Goal: Task Accomplishment & Management: Manage account settings

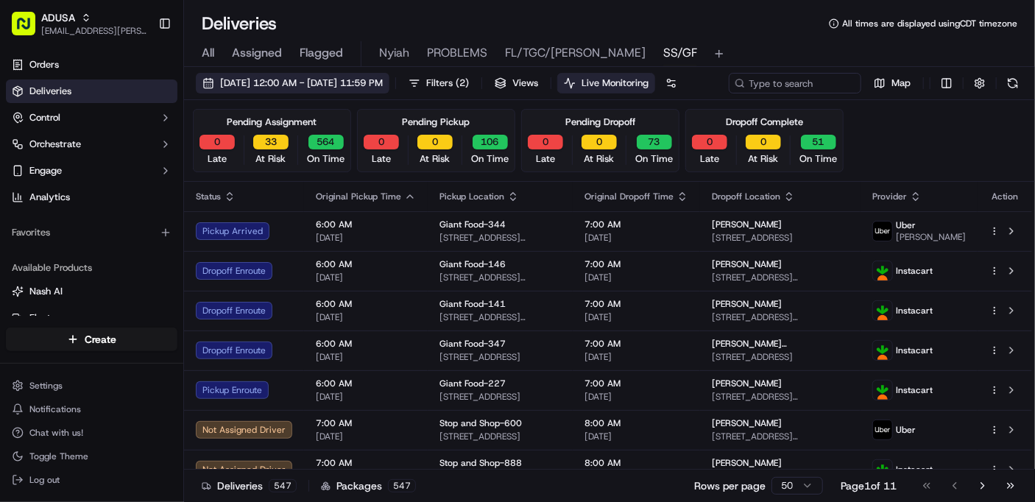
click at [274, 85] on span "[DATE] 12:00 AM - [DATE] 11:59 PM" at bounding box center [301, 83] width 163 height 13
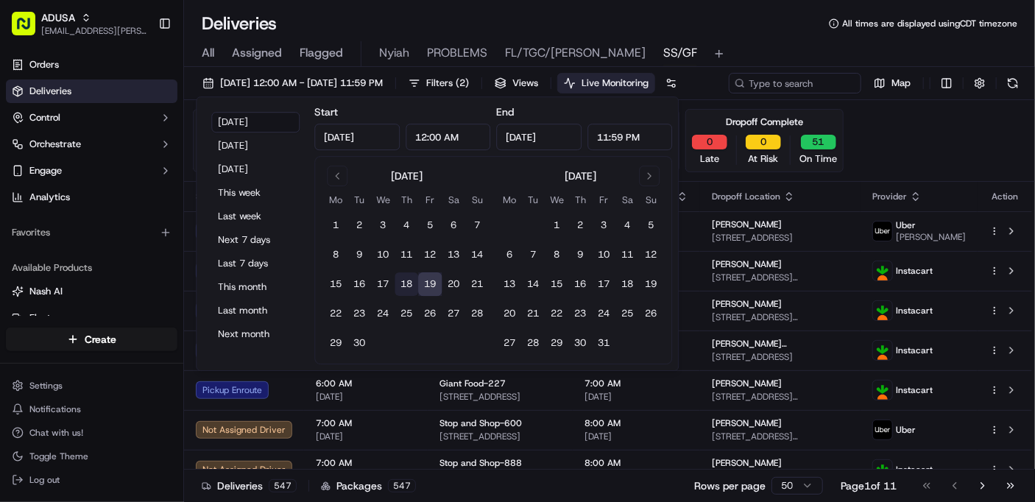
click at [404, 283] on button "18" at bounding box center [406, 284] width 24 height 24
type input "Sep 18, 2025"
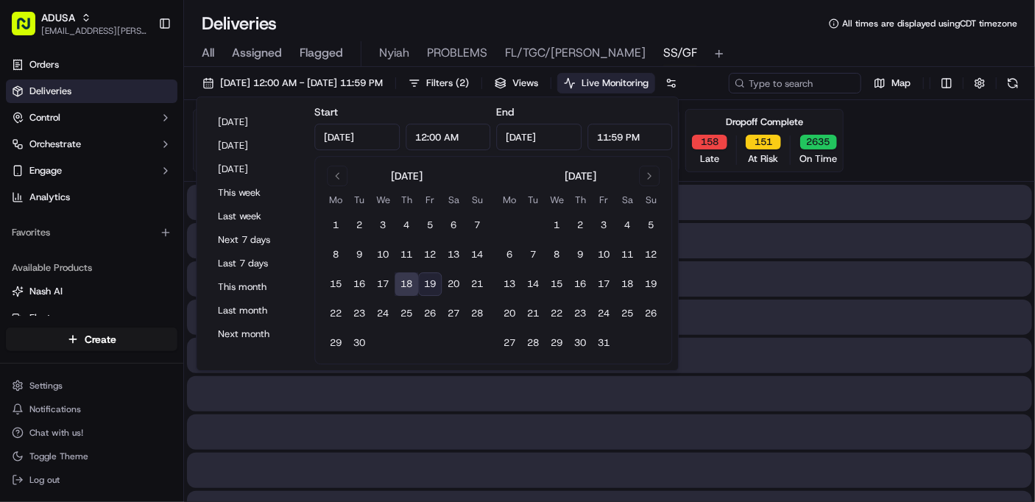
click at [404, 283] on button "18" at bounding box center [406, 284] width 24 height 24
click at [865, 99] on div "09/18/2025 12:00 AM - 09/18/2025 11:59 PM Filters ( 2 ) Views Live Monitoring M…" at bounding box center [609, 86] width 851 height 27
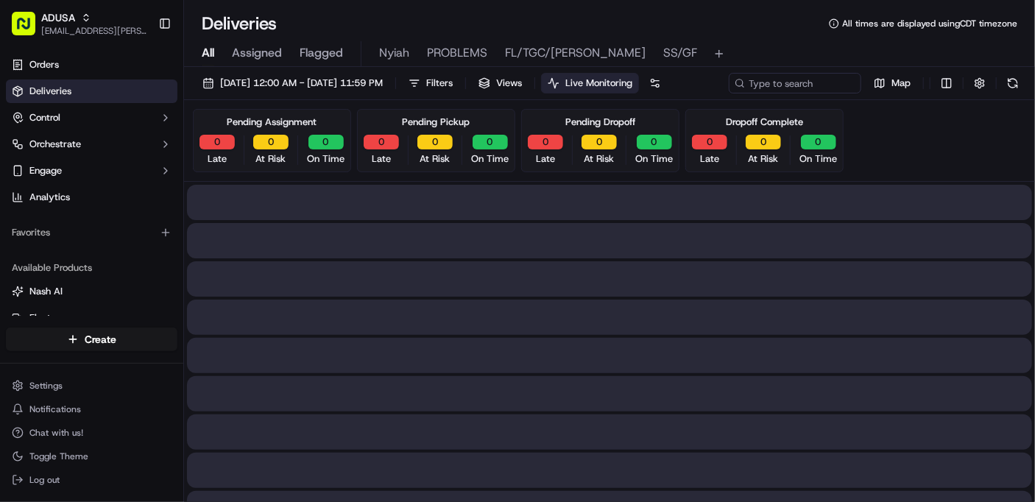
click at [211, 45] on span "All" at bounding box center [208, 53] width 13 height 18
click at [210, 52] on span "All" at bounding box center [208, 53] width 13 height 18
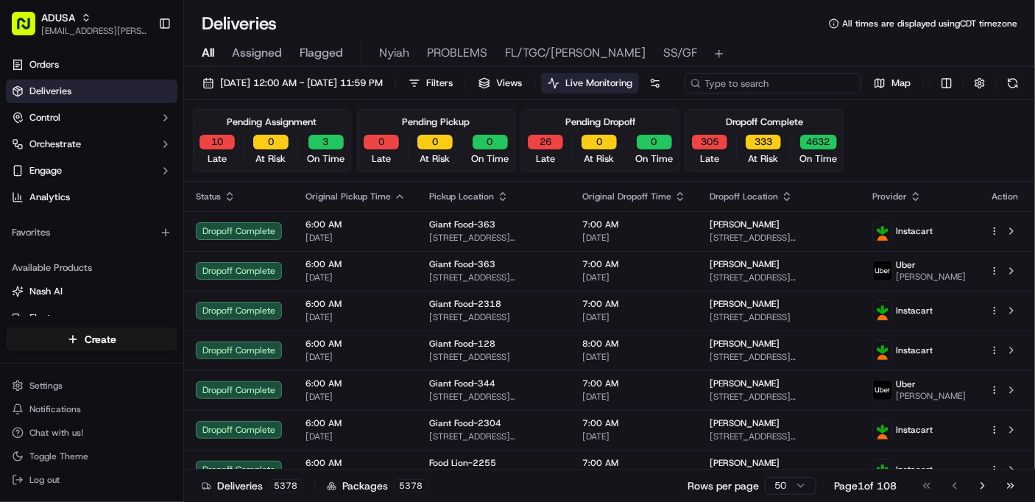
click at [771, 80] on div "09/18/2025 12:00 AM - 09/18/2025 11:59 PM Filters Views Live Monitoring Map" at bounding box center [609, 86] width 851 height 27
click at [684, 93] on input at bounding box center [772, 83] width 177 height 21
paste input "m713164802"
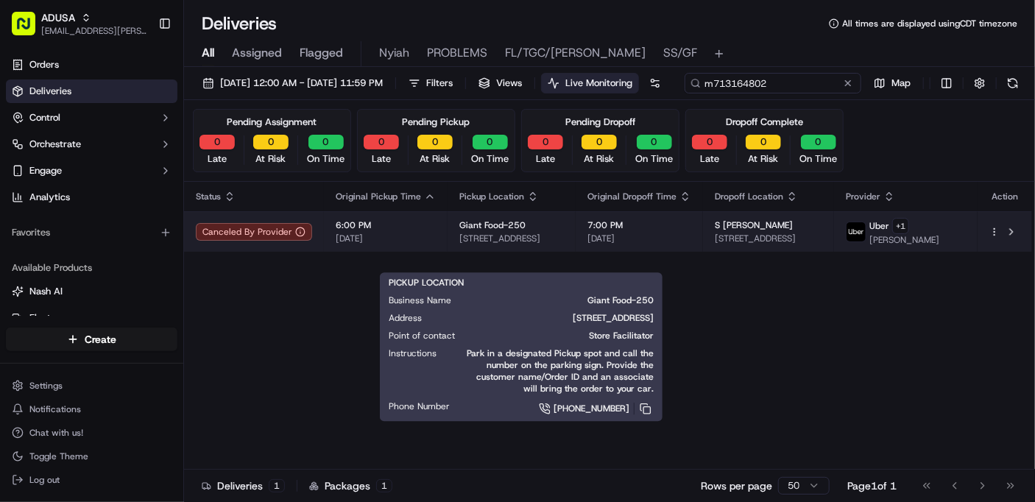
type input "m713164802"
click at [551, 231] on div "Giant Food-250" at bounding box center [511, 225] width 105 height 12
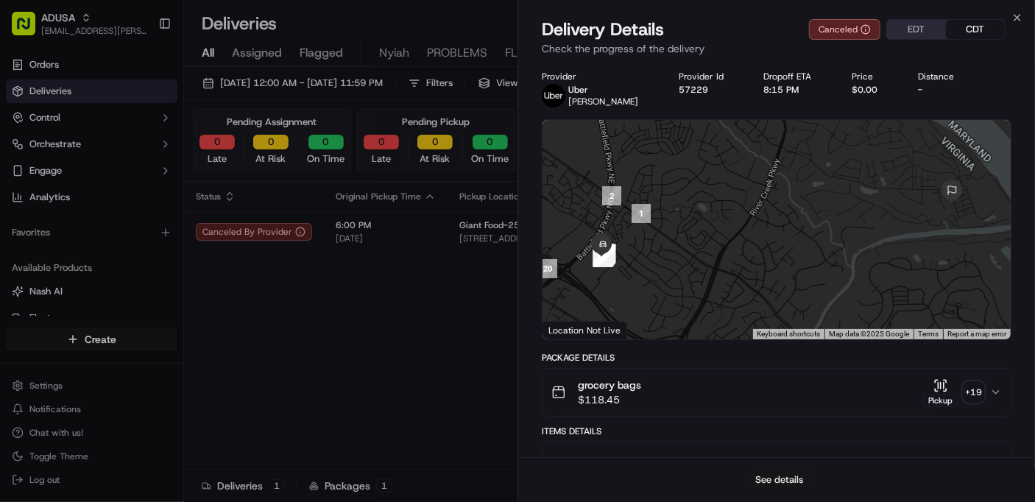
click at [766, 478] on button "See details" at bounding box center [779, 480] width 61 height 21
click at [1019, 19] on icon "button" at bounding box center [1017, 18] width 6 height 6
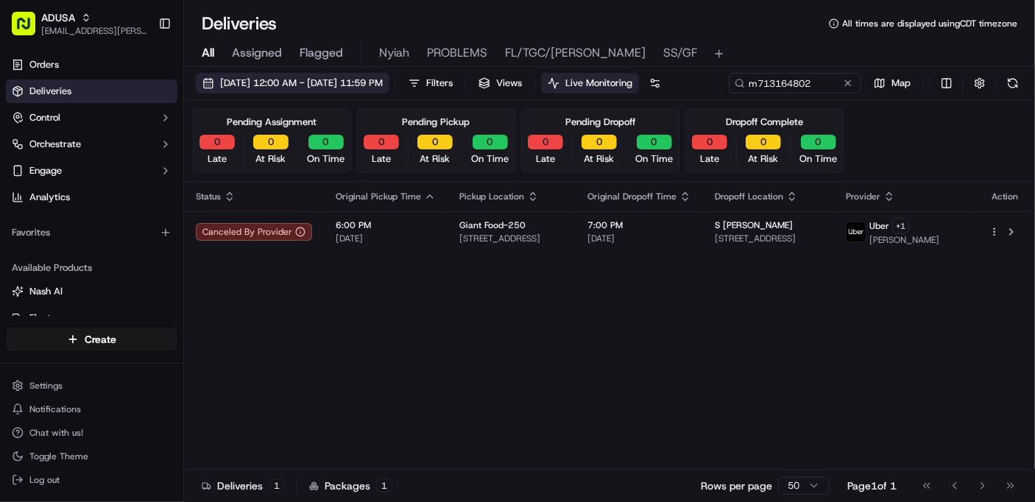
click at [299, 86] on span "09/18/2025 12:00 AM - 09/18/2025 11:59 PM" at bounding box center [301, 83] width 163 height 13
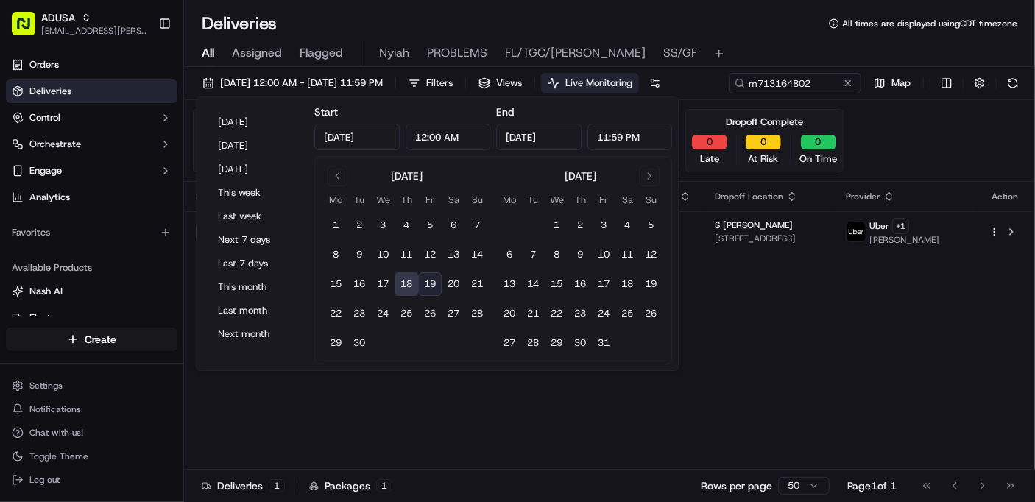
click at [428, 286] on button "19" at bounding box center [430, 284] width 24 height 24
type input "Sep 19, 2025"
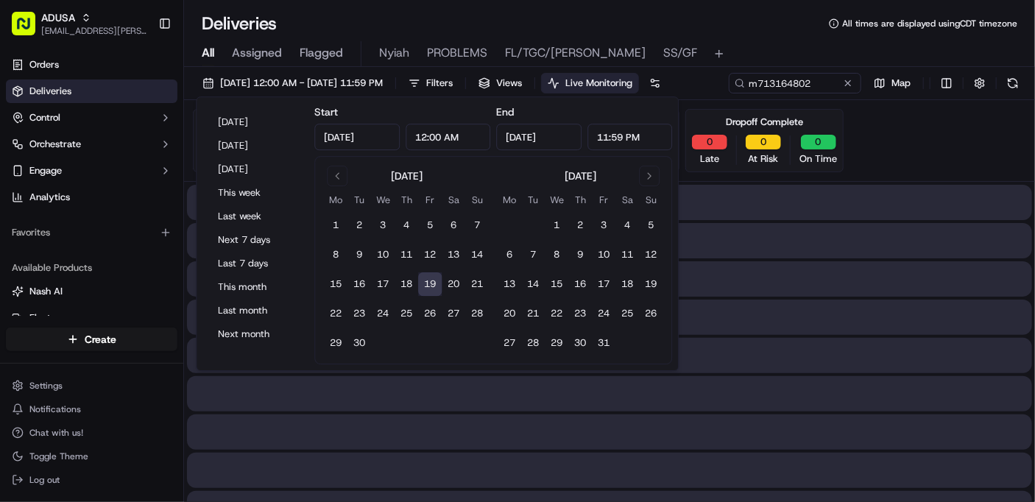
click at [428, 286] on button "19" at bounding box center [430, 284] width 24 height 24
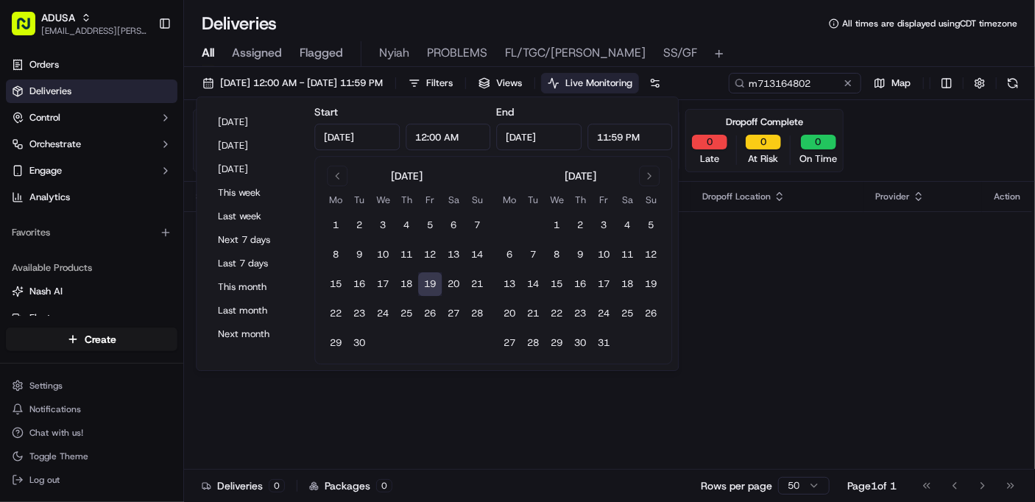
click at [428, 286] on button "19" at bounding box center [430, 284] width 24 height 24
click at [847, 83] on button at bounding box center [847, 83] width 15 height 15
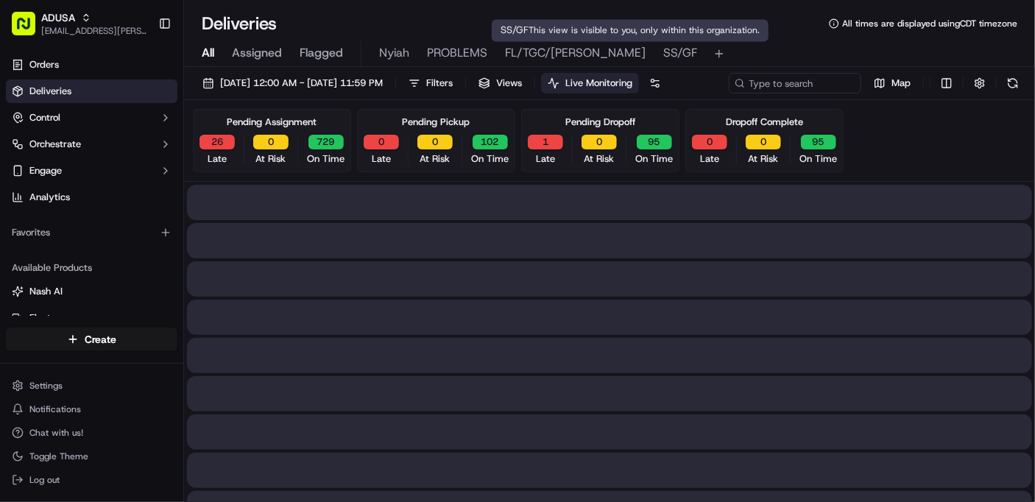
click at [663, 50] on span "SS/GF" at bounding box center [680, 53] width 34 height 18
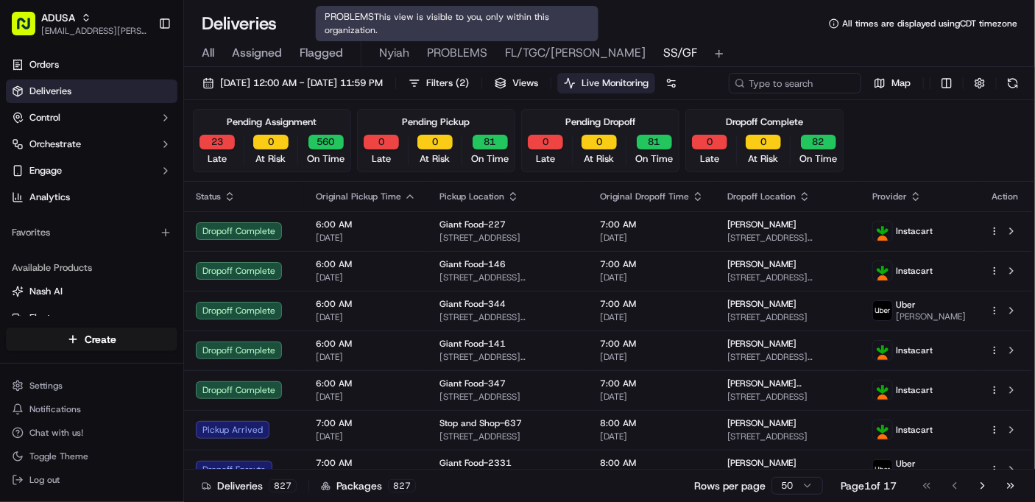
click at [453, 50] on span "PROBLEMS" at bounding box center [457, 53] width 60 height 18
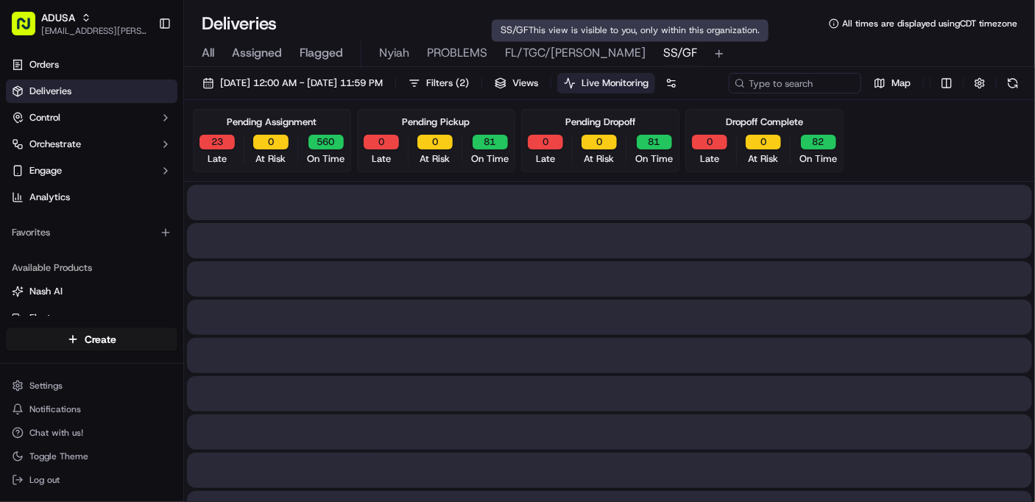
click at [663, 54] on span "SS/GF" at bounding box center [680, 53] width 34 height 18
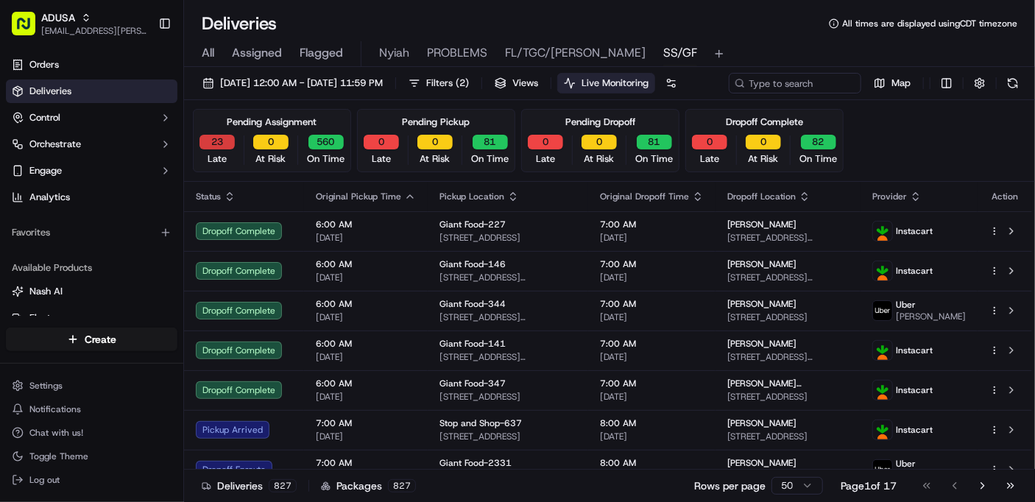
click at [212, 149] on button "23" at bounding box center [216, 142] width 35 height 15
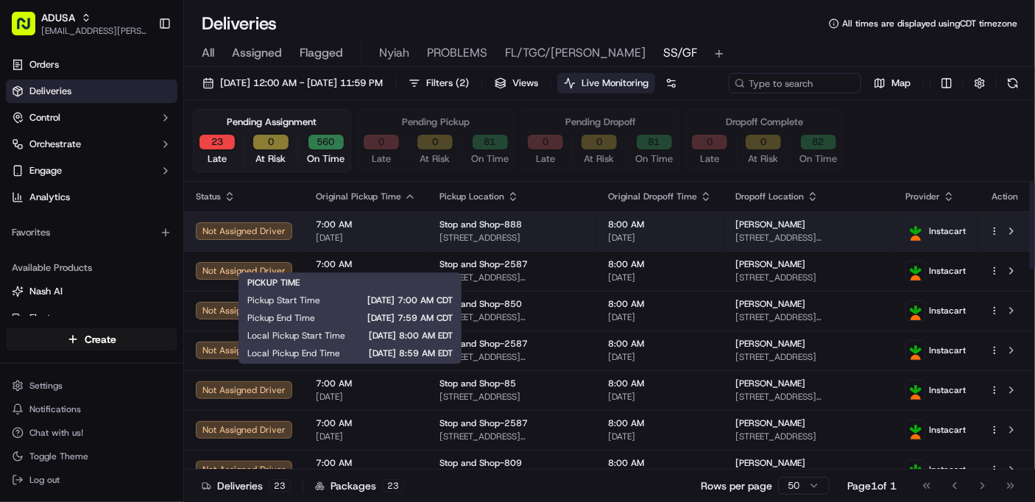
click at [401, 244] on span "[DATE]" at bounding box center [366, 238] width 100 height 12
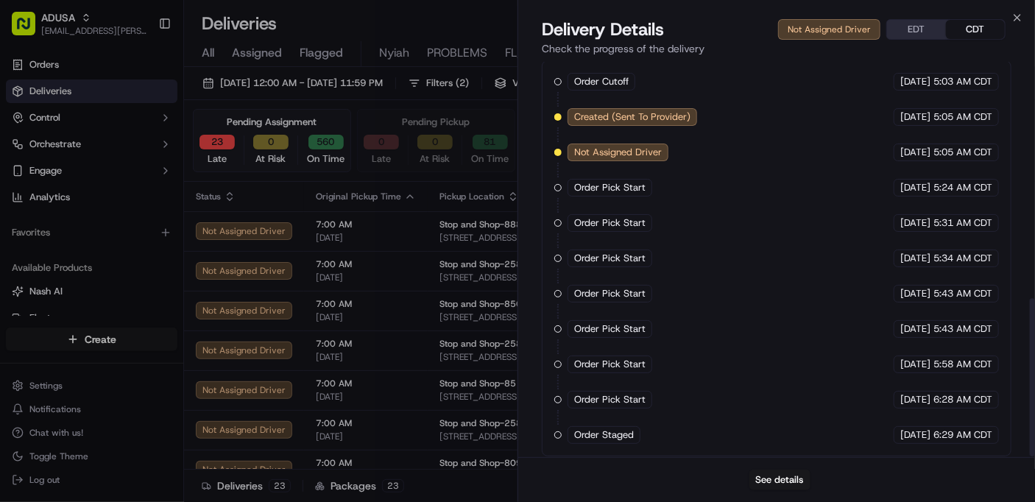
scroll to position [592, 0]
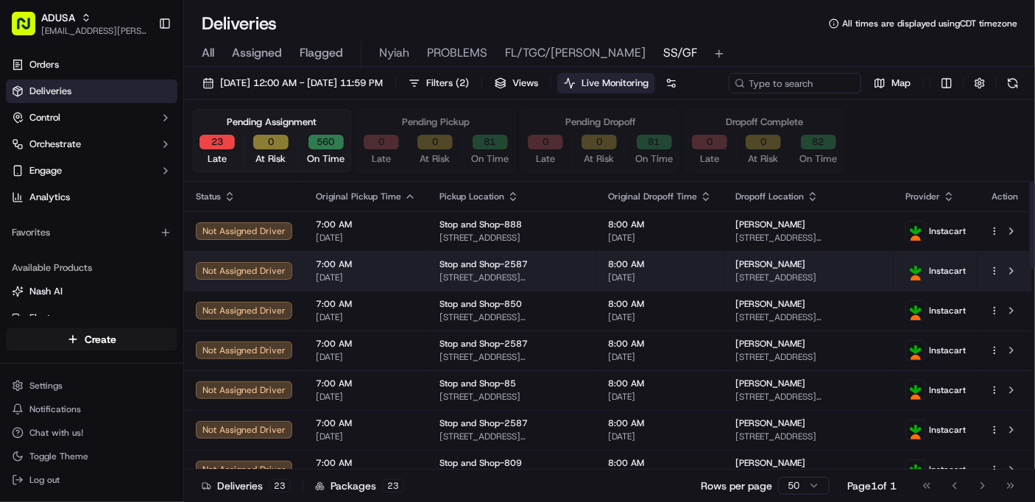
click at [389, 283] on span "[DATE]" at bounding box center [366, 278] width 100 height 12
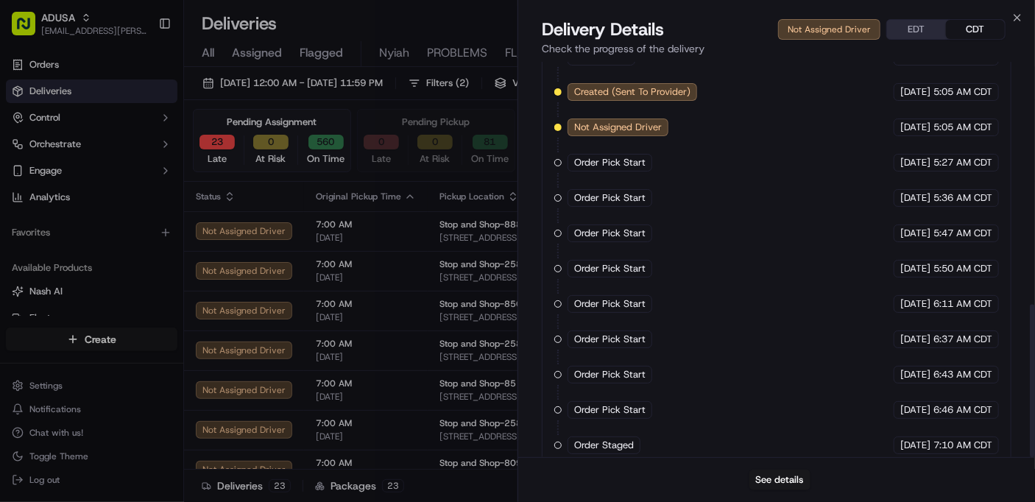
scroll to position [627, 0]
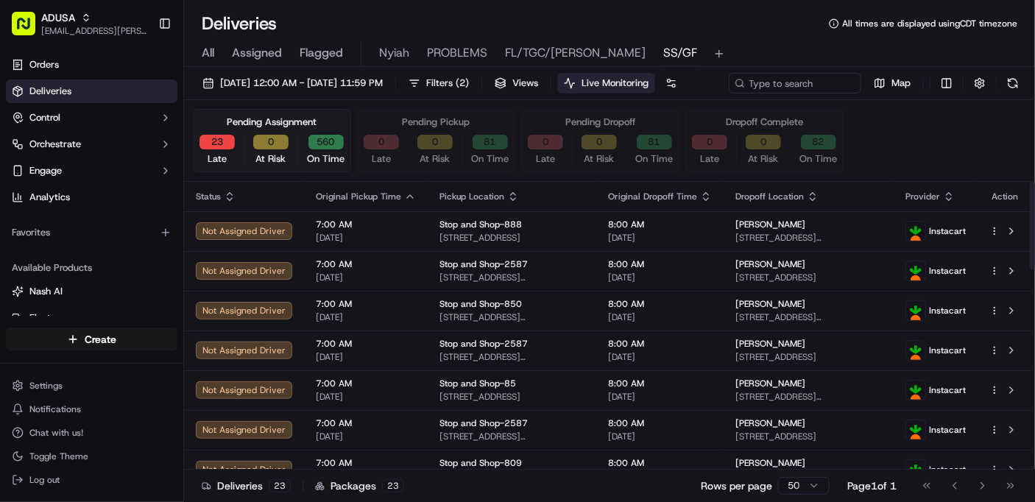
click at [411, 330] on td "7:00 AM 09/19/2025" at bounding box center [366, 311] width 124 height 40
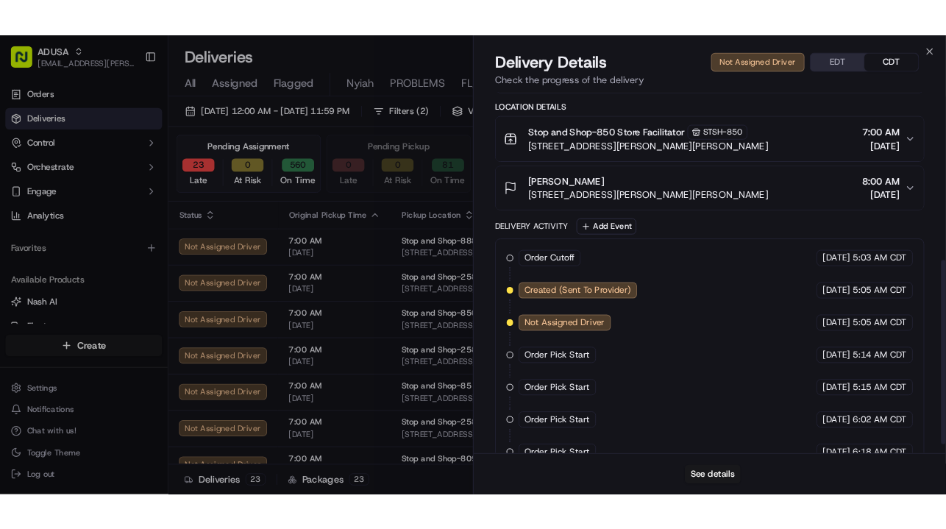
scroll to position [378, 0]
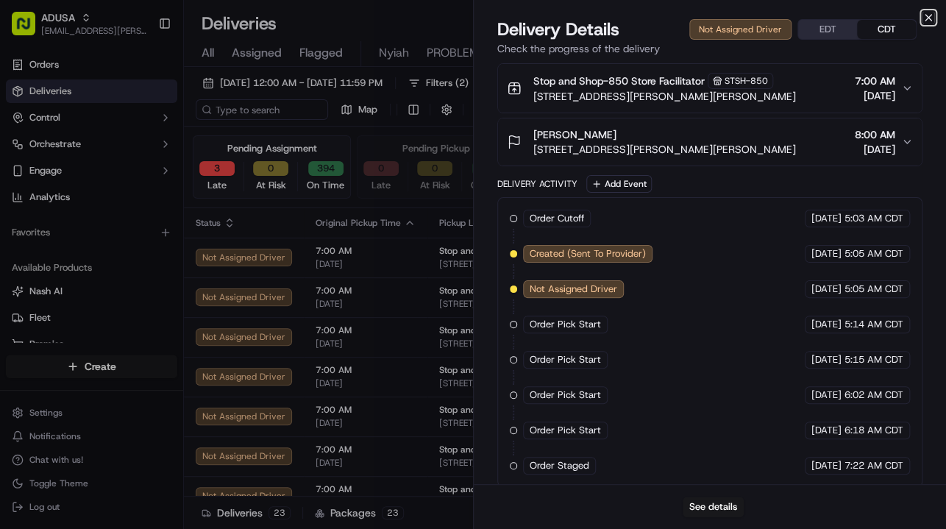
click at [929, 16] on icon "button" at bounding box center [929, 18] width 6 height 6
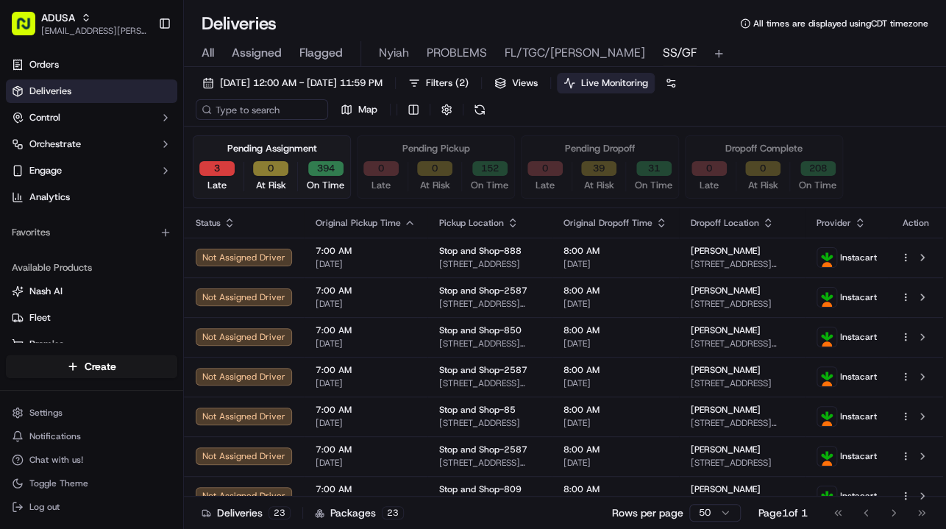
click at [218, 171] on button "3" at bounding box center [216, 168] width 35 height 15
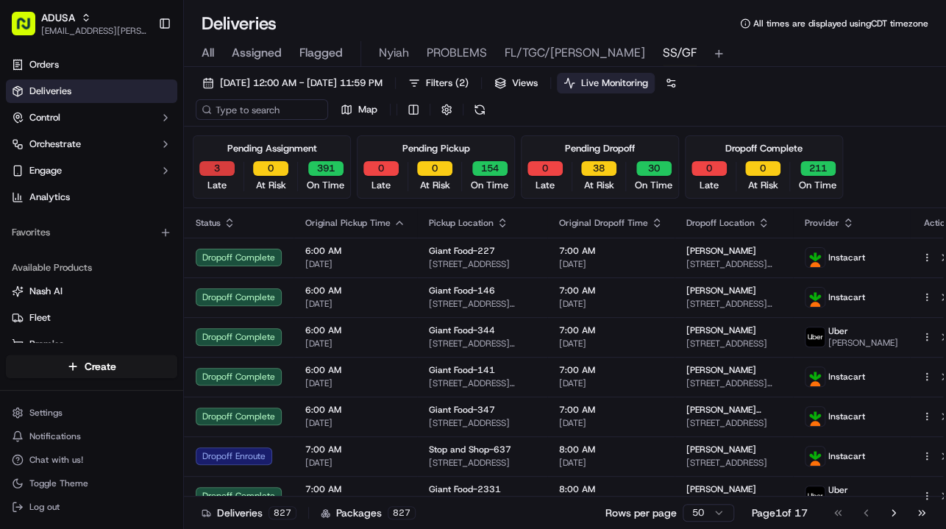
click at [218, 171] on button "3" at bounding box center [216, 168] width 35 height 15
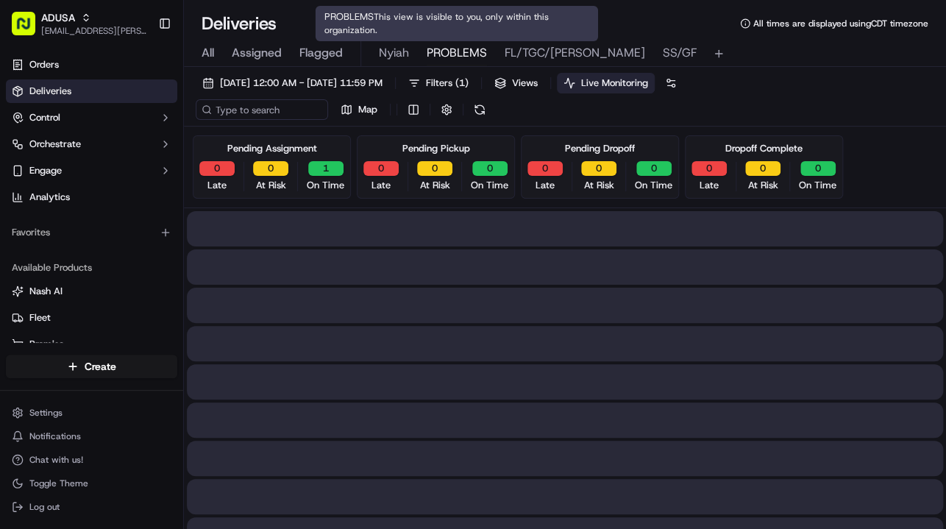
click at [453, 50] on span "PROBLEMS" at bounding box center [457, 53] width 60 height 18
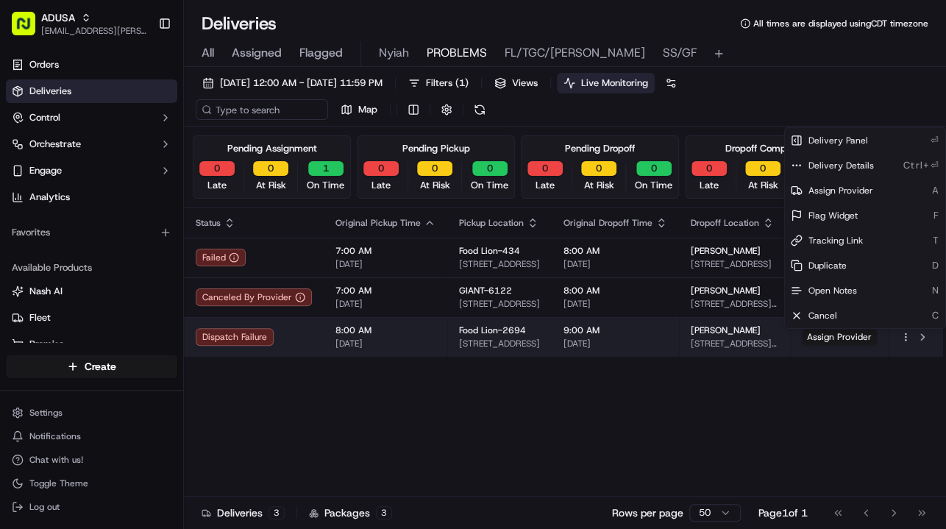
click at [902, 335] on html "ADUSA lanyia.patton@adusa.com Toggle Sidebar Orders Deliveries Control Orchestr…" at bounding box center [473, 264] width 946 height 529
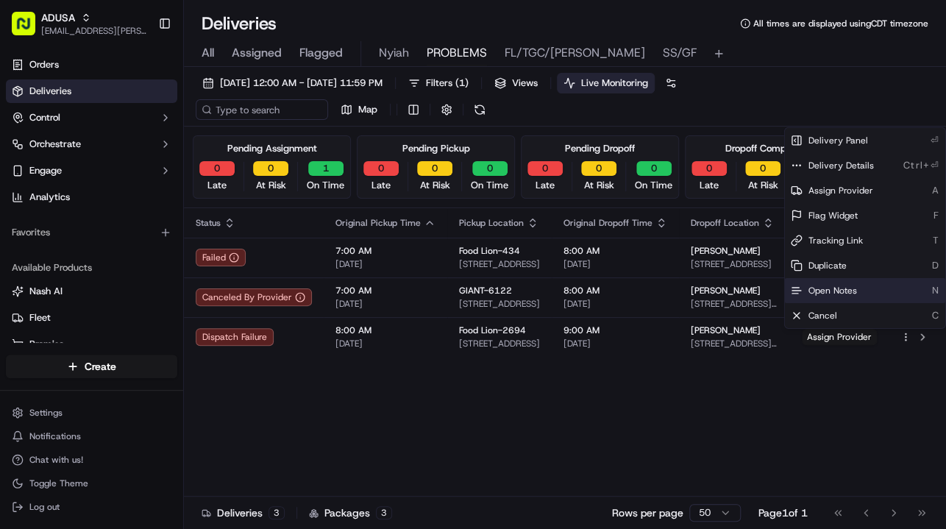
click at [844, 294] on span "Open Notes" at bounding box center [833, 291] width 49 height 12
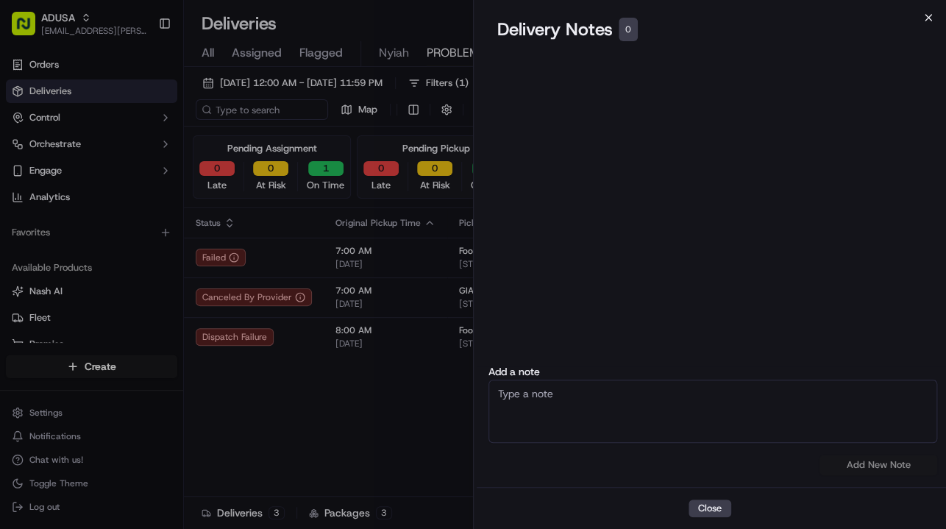
click at [927, 18] on icon "button" at bounding box center [929, 18] width 12 height 12
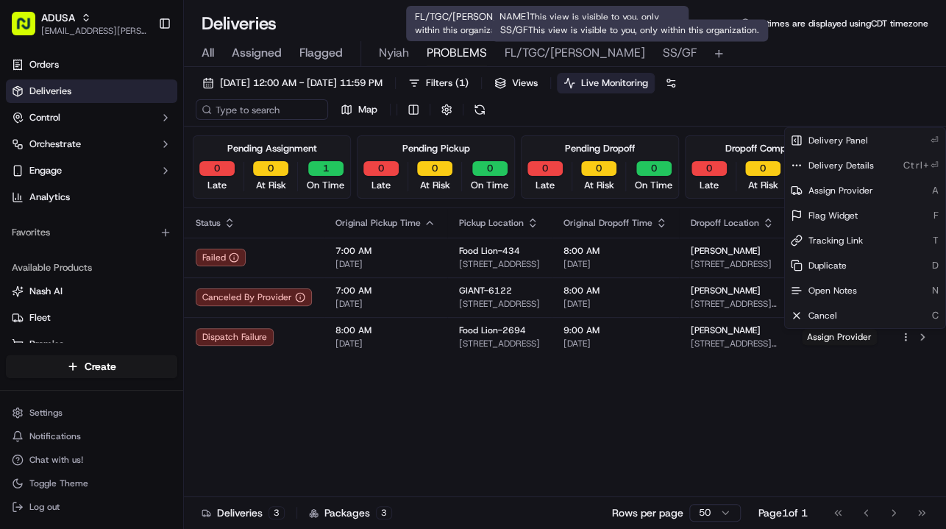
click at [663, 54] on span "SS/GF" at bounding box center [680, 53] width 34 height 18
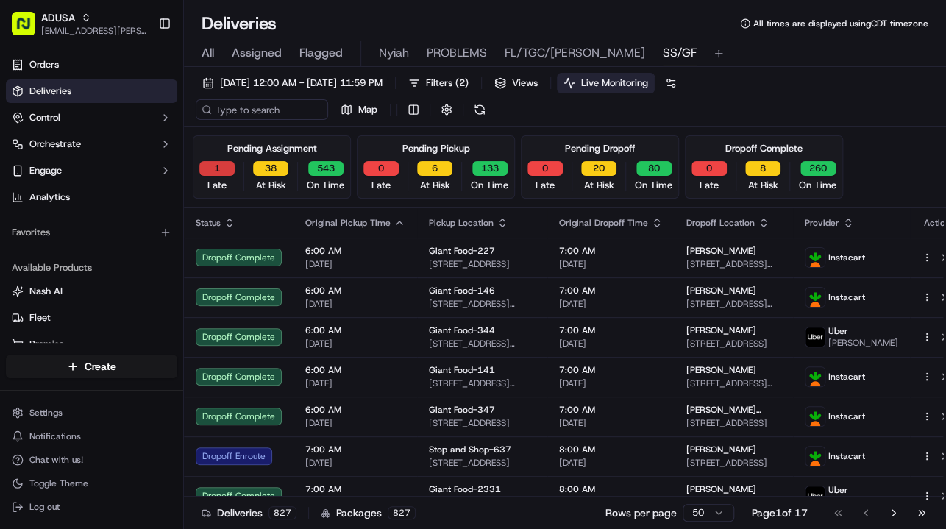
click at [208, 166] on button "1" at bounding box center [216, 168] width 35 height 15
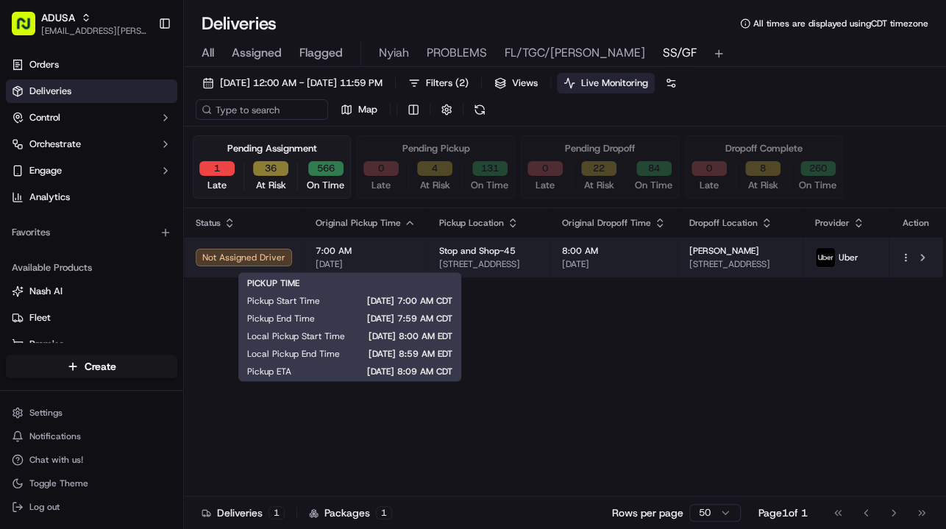
click at [386, 262] on span "[DATE]" at bounding box center [366, 264] width 100 height 12
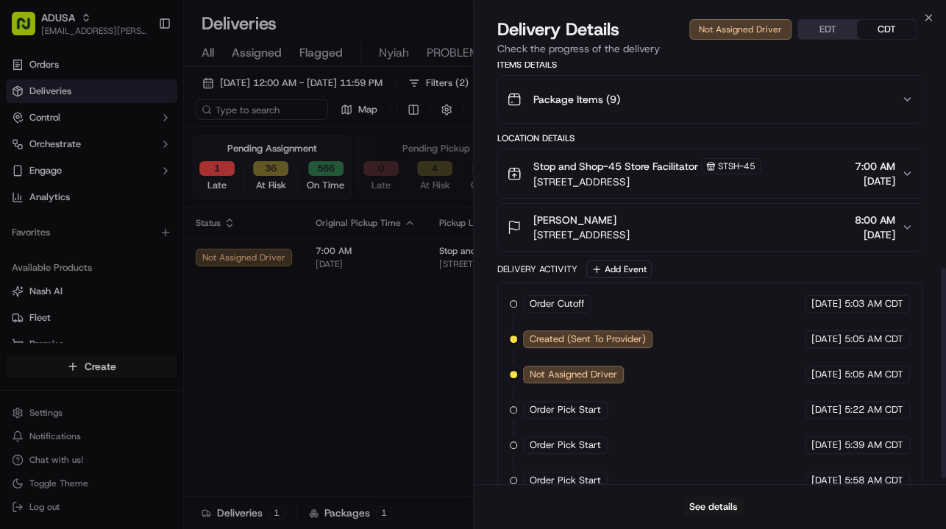
scroll to position [424, 0]
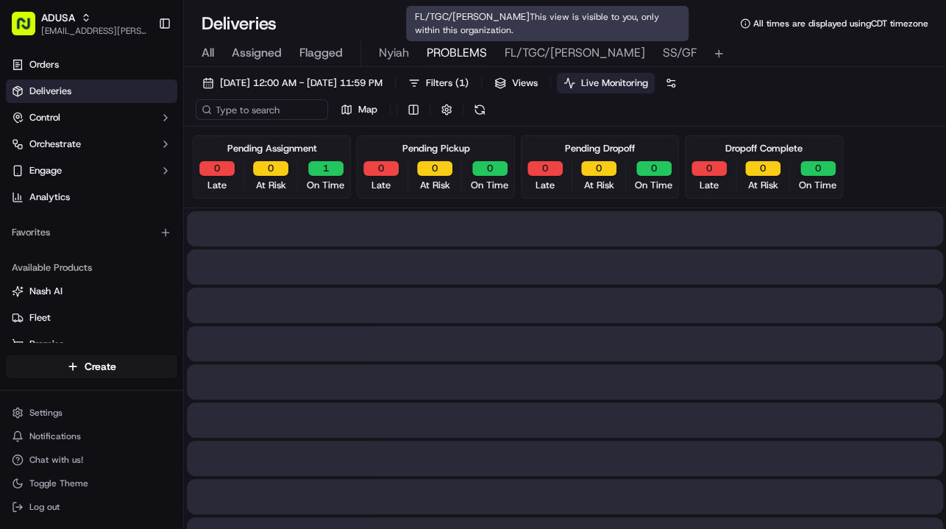
click at [467, 49] on span "PROBLEMS" at bounding box center [457, 53] width 60 height 18
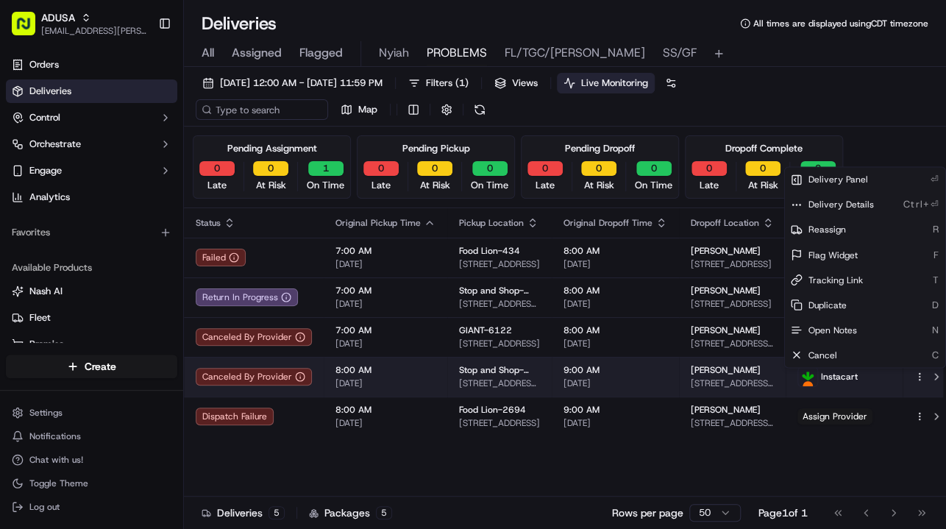
click at [904, 378] on html "ADUSA lanyia.patton@adusa.com Toggle Sidebar Orders Deliveries Control Orchestr…" at bounding box center [473, 264] width 946 height 529
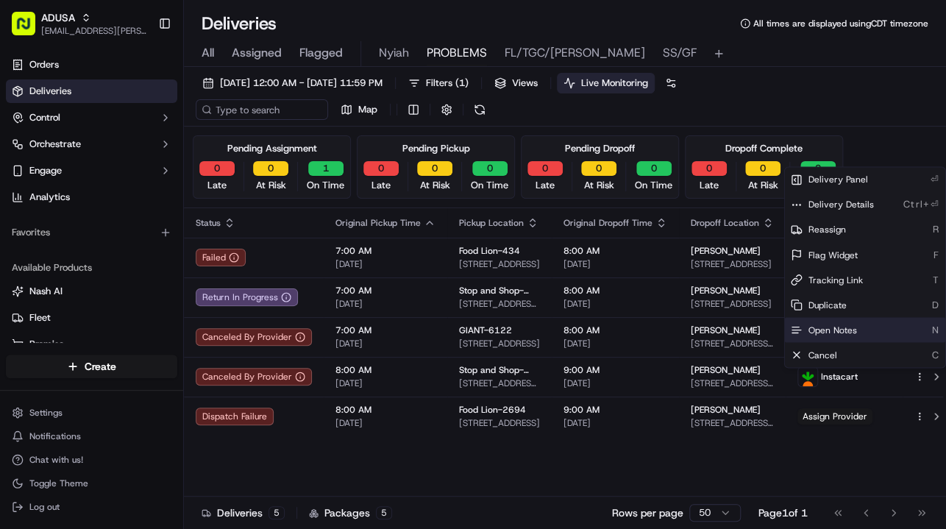
click at [829, 332] on span "Open Notes" at bounding box center [833, 330] width 49 height 12
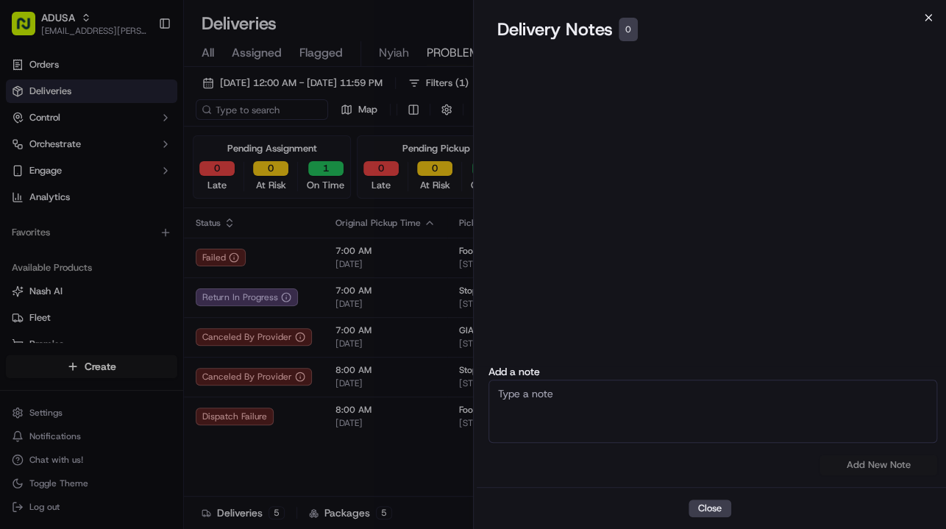
click at [924, 18] on icon "button" at bounding box center [929, 18] width 12 height 12
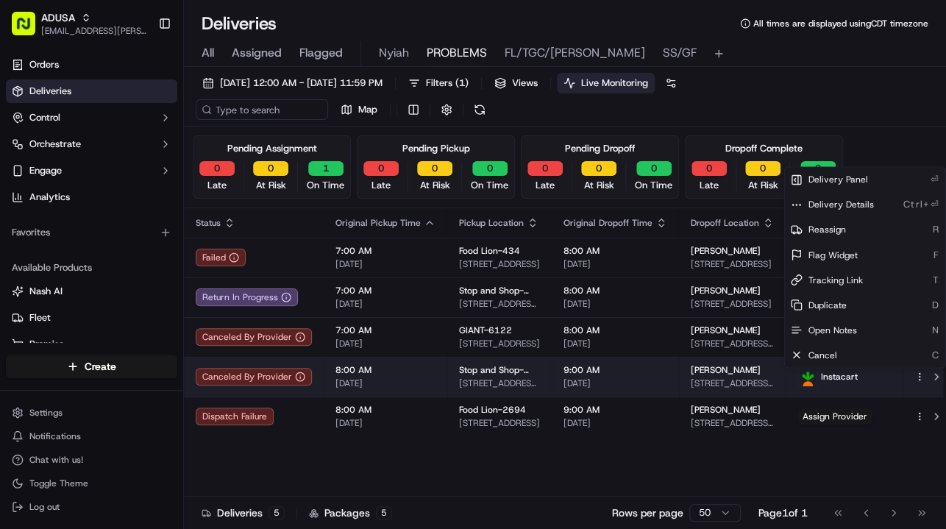
click at [432, 374] on td "8:00 AM [DATE]" at bounding box center [386, 377] width 124 height 40
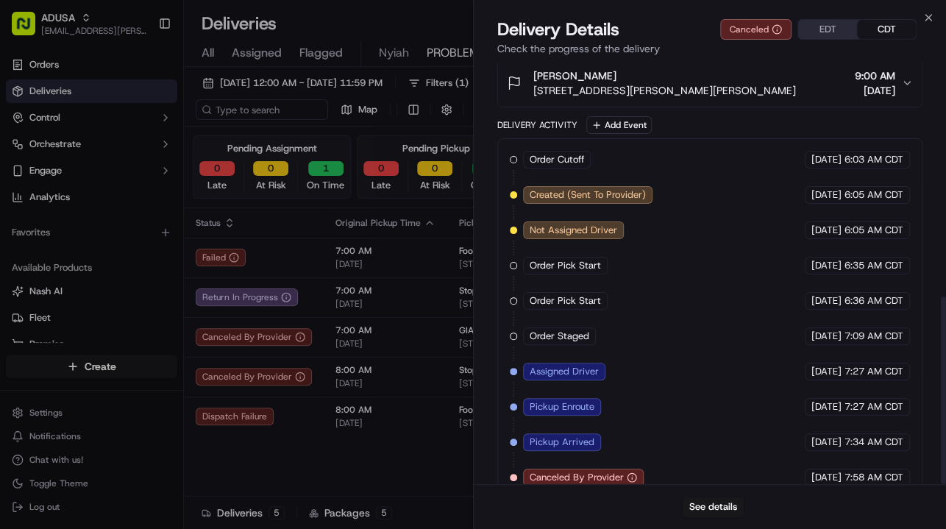
scroll to position [529, 0]
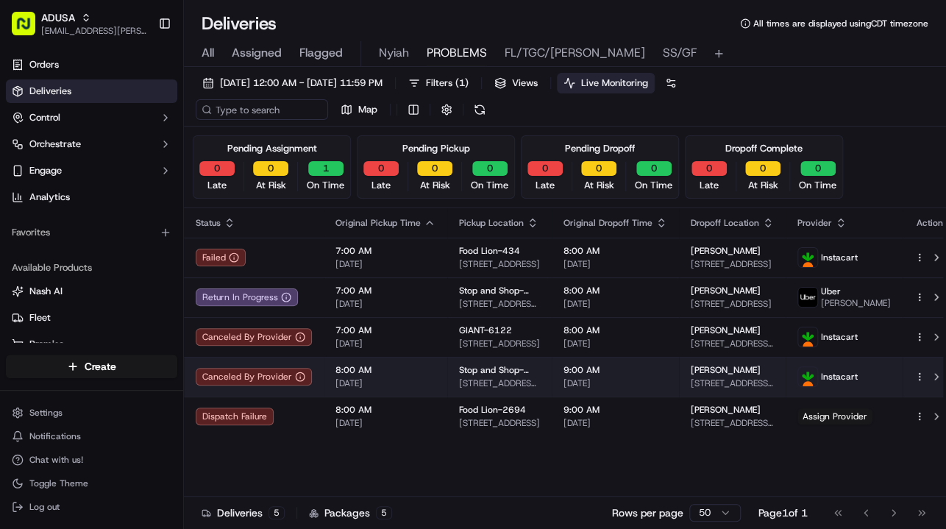
click at [432, 375] on td "8:00 AM [DATE]" at bounding box center [386, 377] width 124 height 40
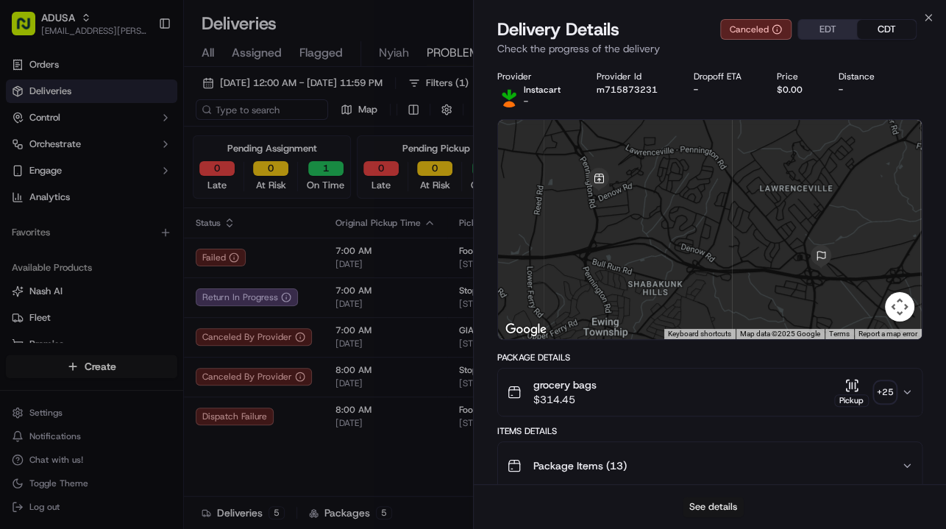
click at [698, 501] on button "See details" at bounding box center [713, 507] width 61 height 21
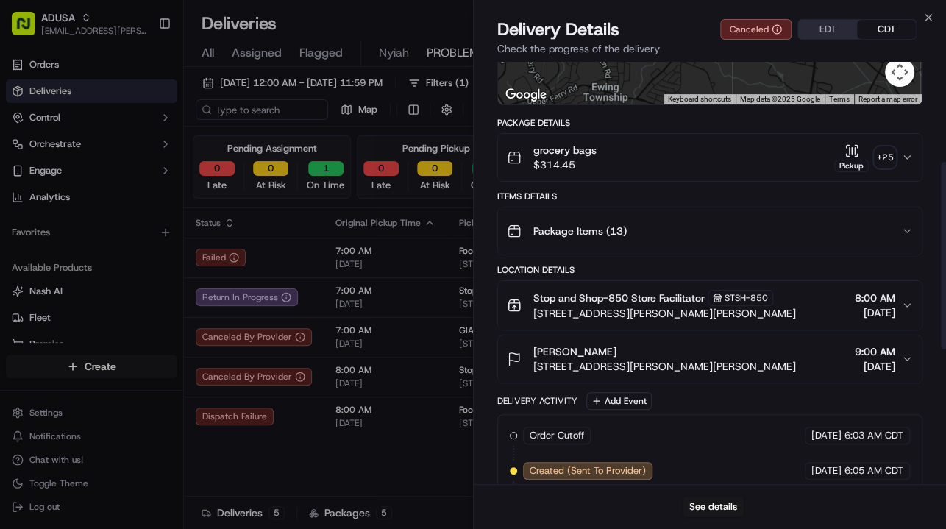
scroll to position [0, 0]
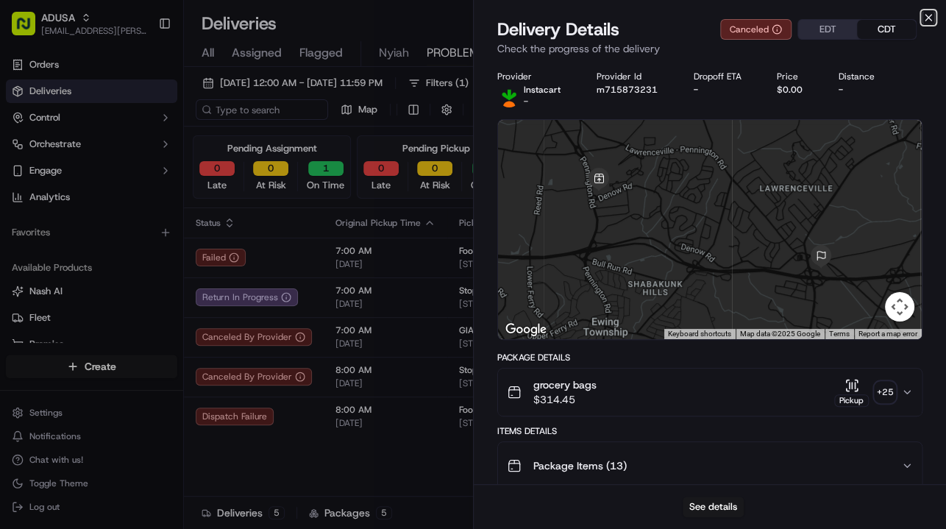
click at [931, 18] on icon "button" at bounding box center [929, 18] width 12 height 12
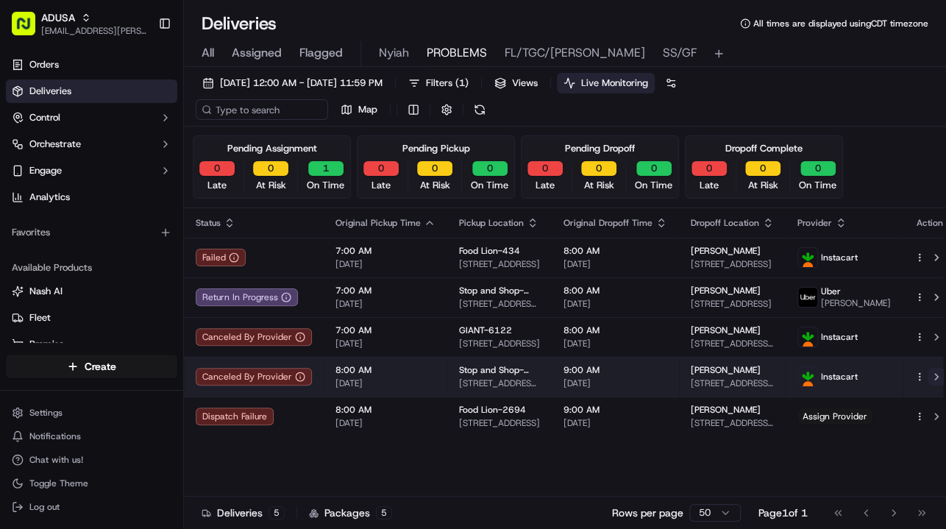
click at [928, 375] on button at bounding box center [937, 377] width 18 height 18
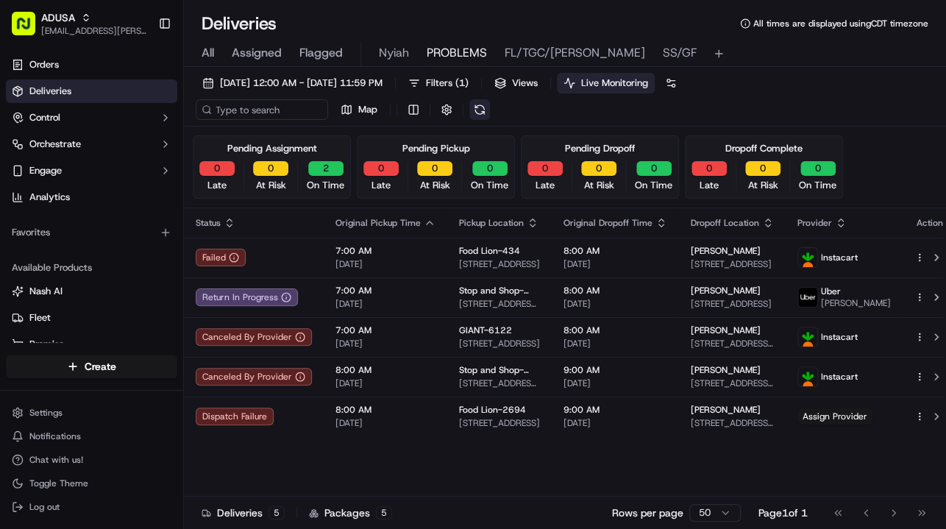
click at [478, 109] on button at bounding box center [480, 109] width 21 height 21
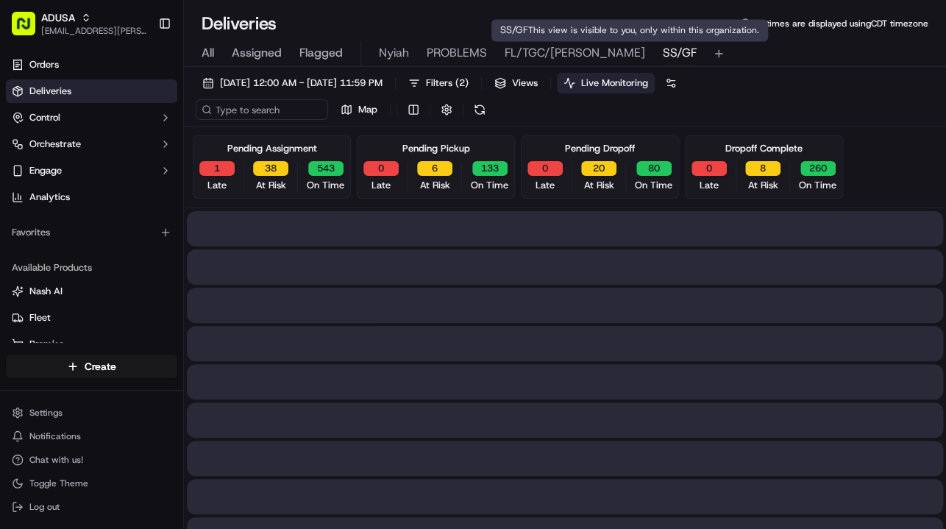
click at [663, 53] on span "SS/GF" at bounding box center [680, 53] width 34 height 18
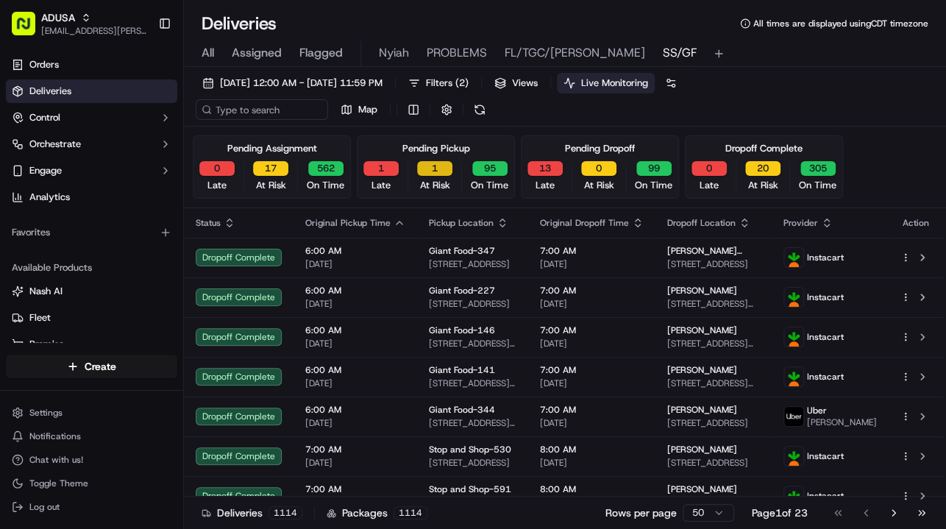
click at [439, 167] on button "1" at bounding box center [434, 168] width 35 height 15
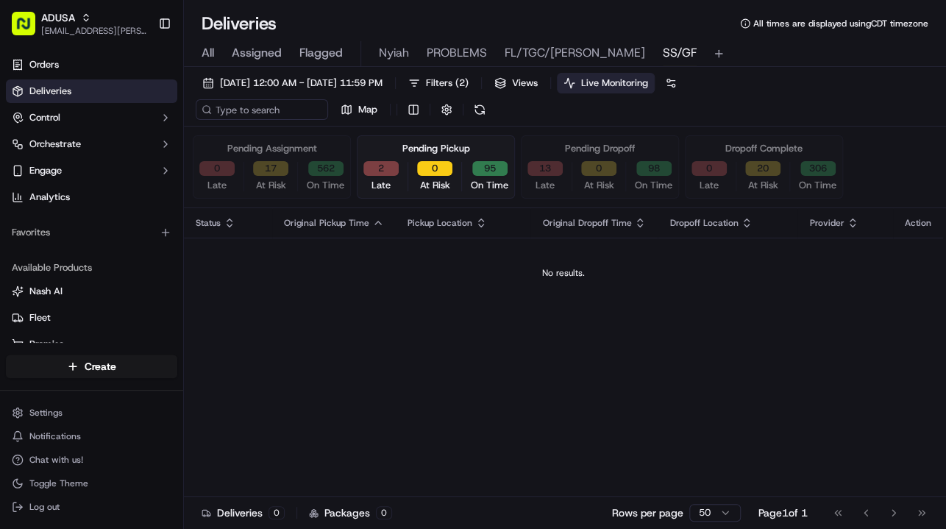
click at [377, 166] on button "2" at bounding box center [381, 168] width 35 height 15
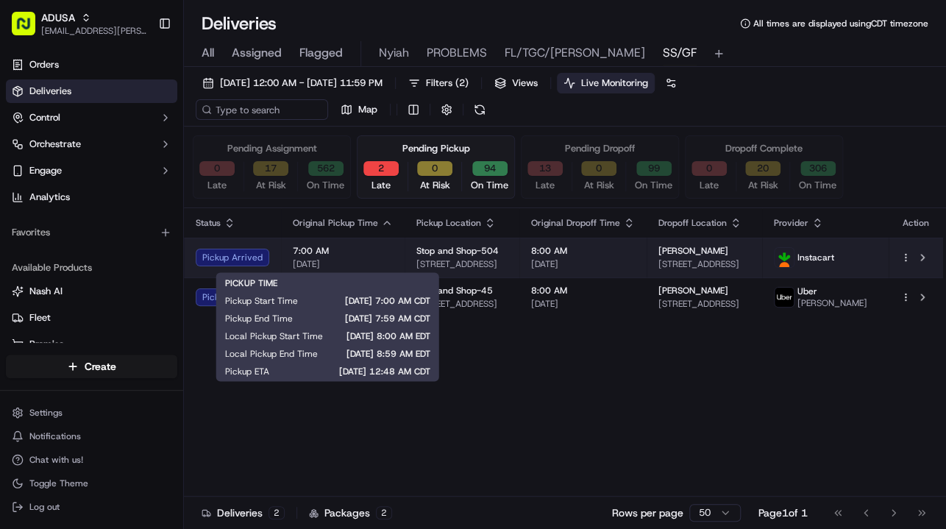
click at [373, 250] on span "7:00 AM" at bounding box center [343, 251] width 100 height 12
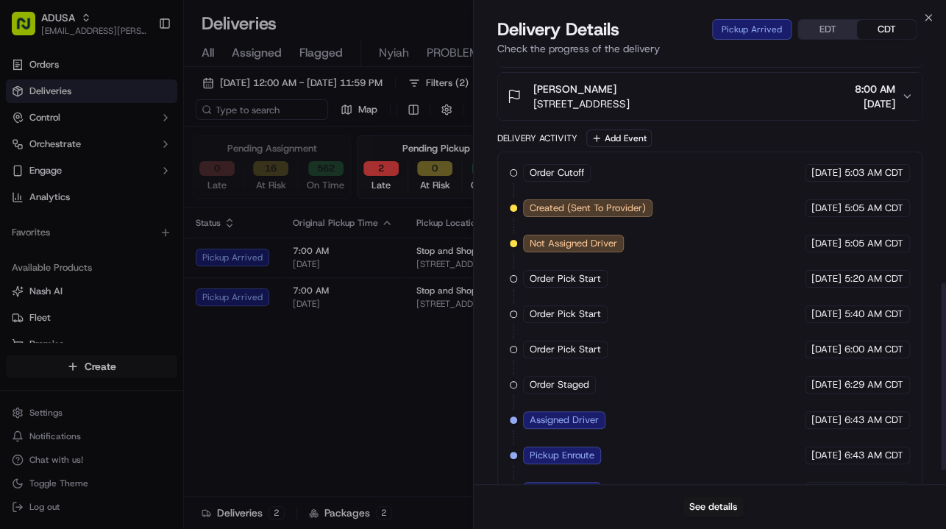
scroll to position [529, 0]
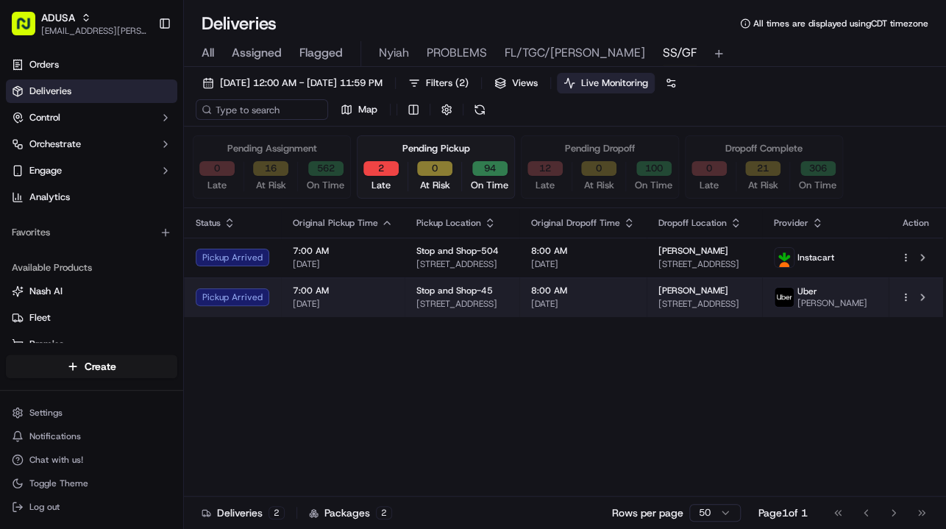
click at [361, 304] on span "[DATE]" at bounding box center [343, 304] width 100 height 12
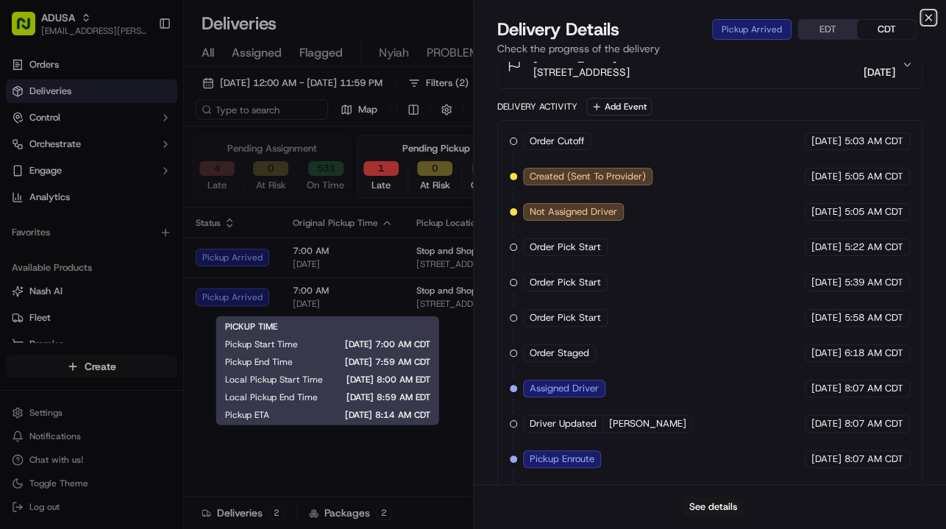
click at [924, 19] on icon "button" at bounding box center [929, 18] width 12 height 12
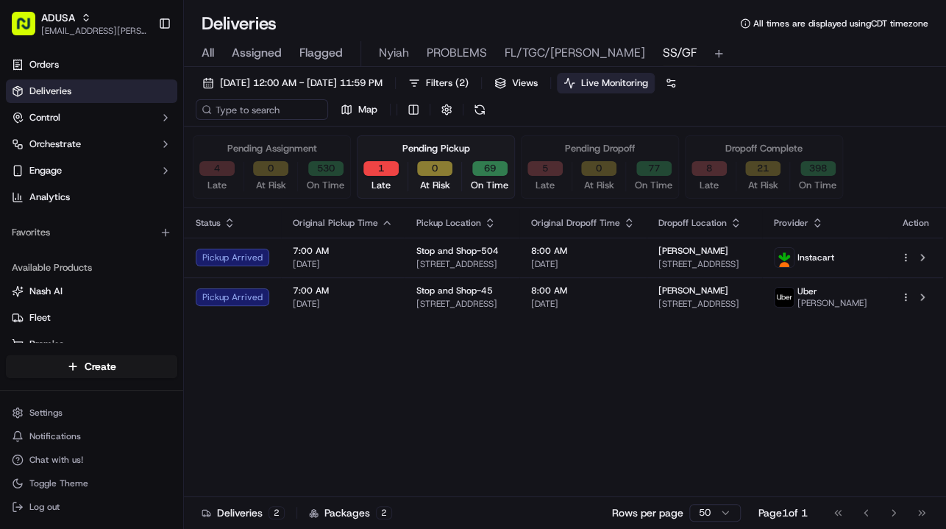
click at [220, 165] on button "4" at bounding box center [216, 168] width 35 height 15
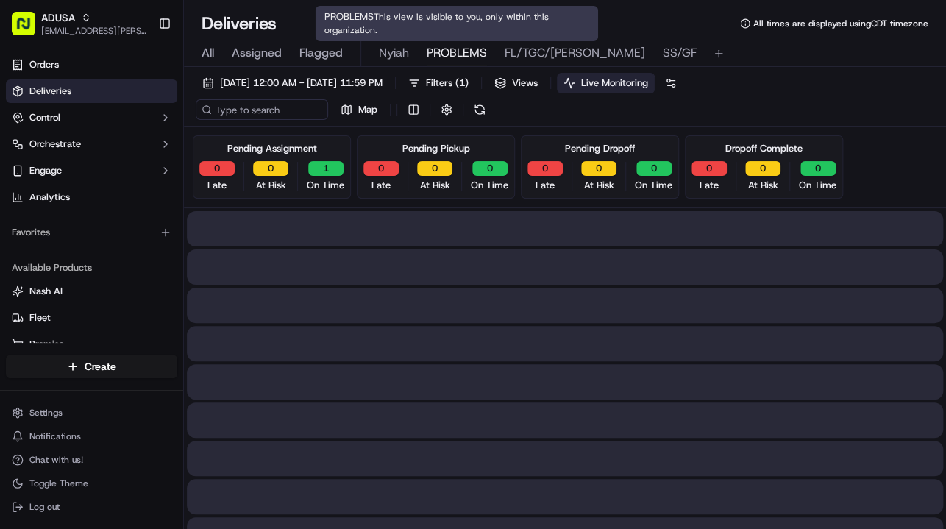
click at [442, 52] on span "PROBLEMS" at bounding box center [457, 53] width 60 height 18
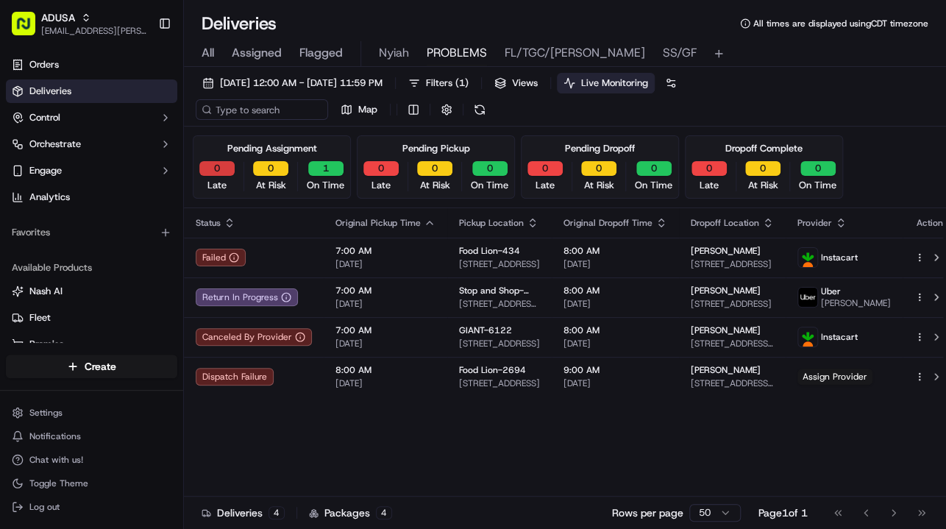
click at [216, 173] on button "0" at bounding box center [216, 168] width 35 height 15
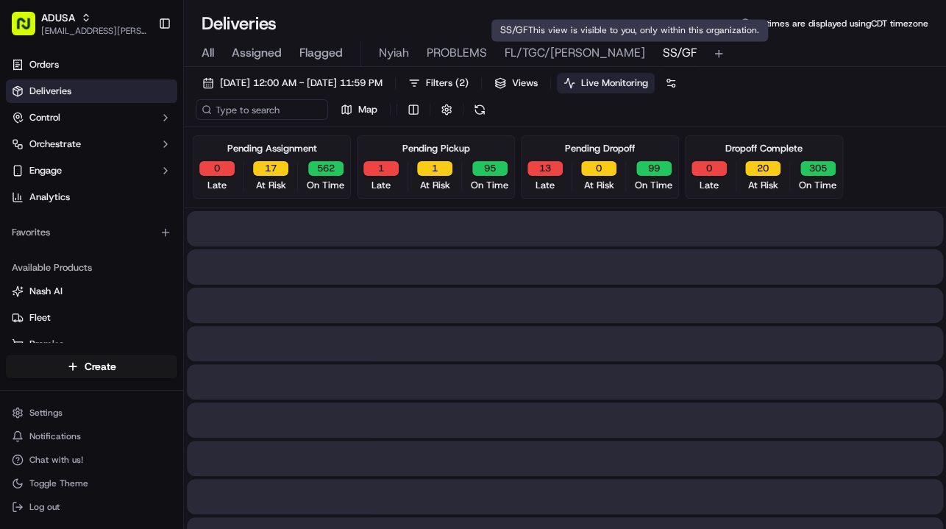
click at [663, 53] on span "SS/GF" at bounding box center [680, 53] width 34 height 18
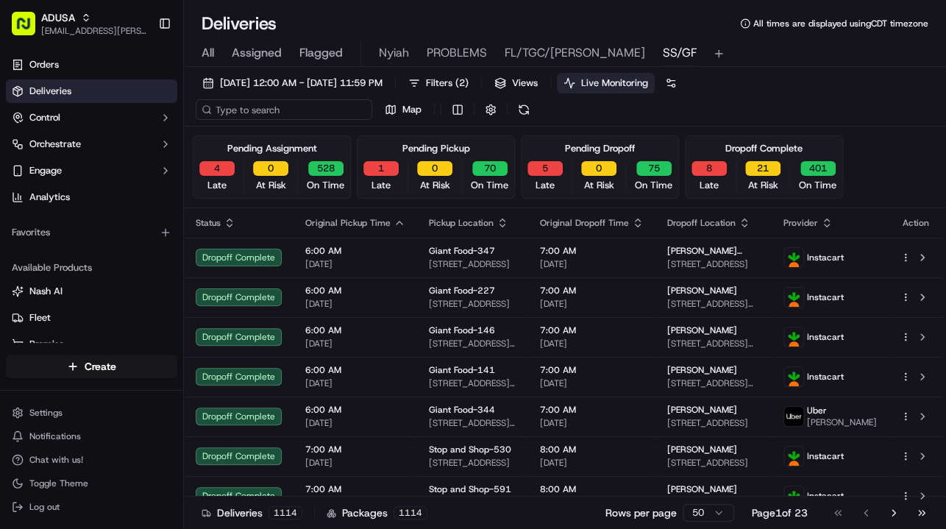
click at [281, 110] on input at bounding box center [284, 109] width 177 height 21
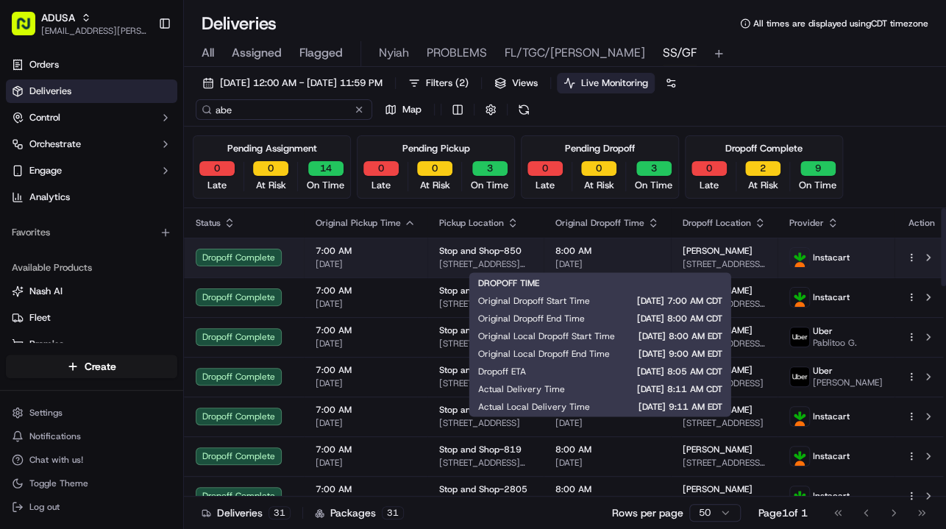
type input "abe"
click at [655, 256] on div "8:00 AM 09/19/2025" at bounding box center [608, 257] width 104 height 25
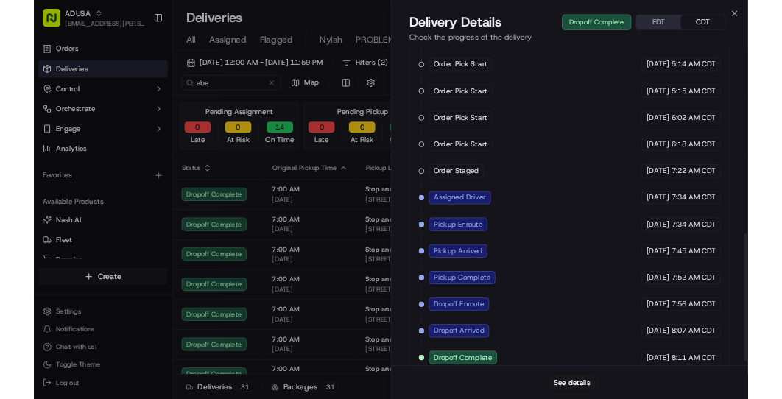
scroll to position [631, 0]
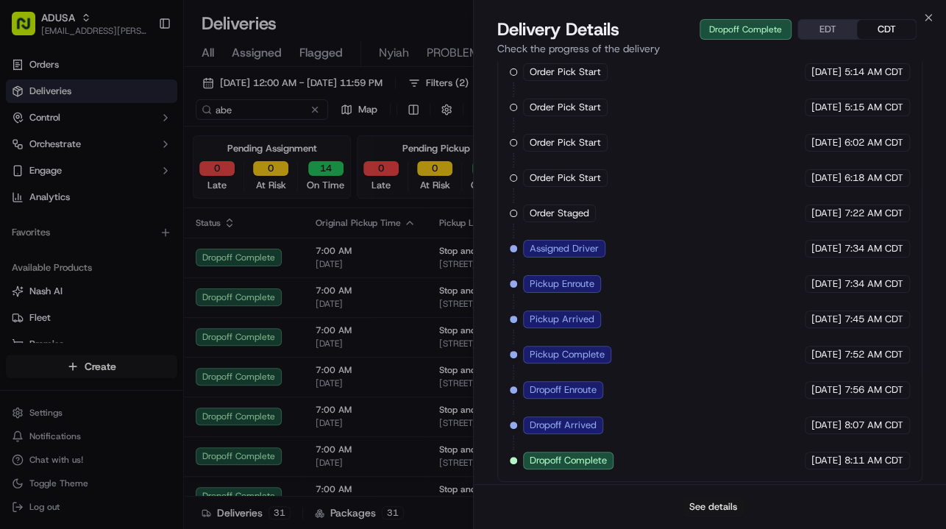
click at [705, 501] on button "See details" at bounding box center [713, 507] width 61 height 21
click at [927, 18] on icon "button" at bounding box center [929, 18] width 6 height 6
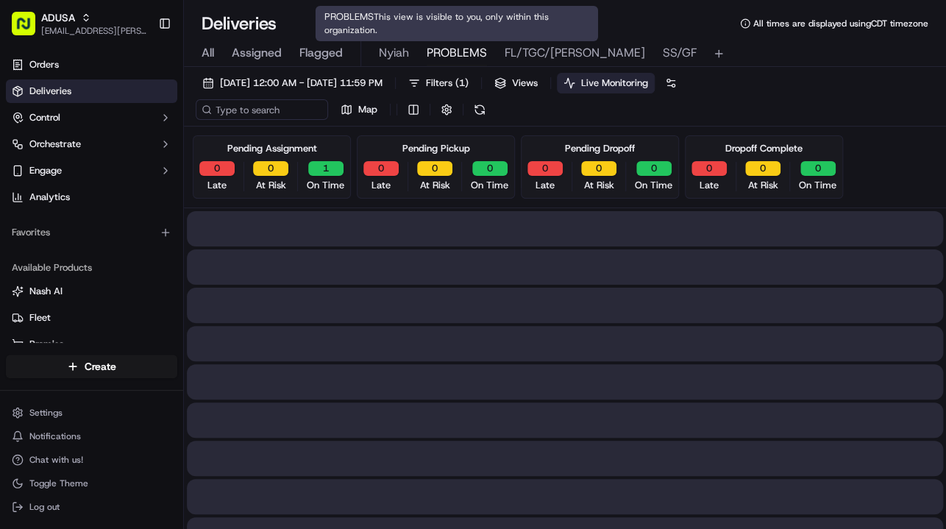
click at [451, 49] on span "PROBLEMS" at bounding box center [457, 53] width 60 height 18
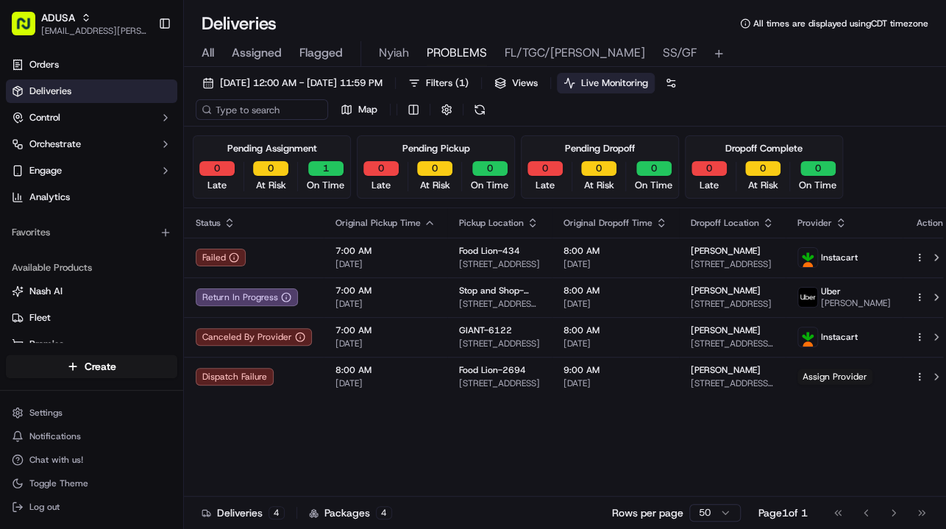
click at [894, 163] on div "Pending Assignment 0 Late 0 At Risk 1 On Time Pending Pickup 0 Late 0 At Risk 0…" at bounding box center [565, 166] width 745 height 63
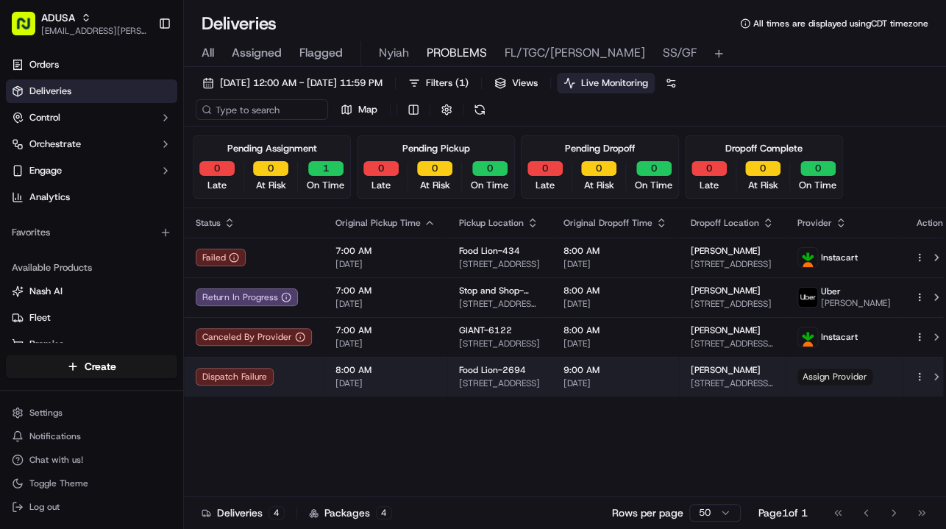
click at [835, 377] on span "Assign Provider" at bounding box center [835, 377] width 75 height 16
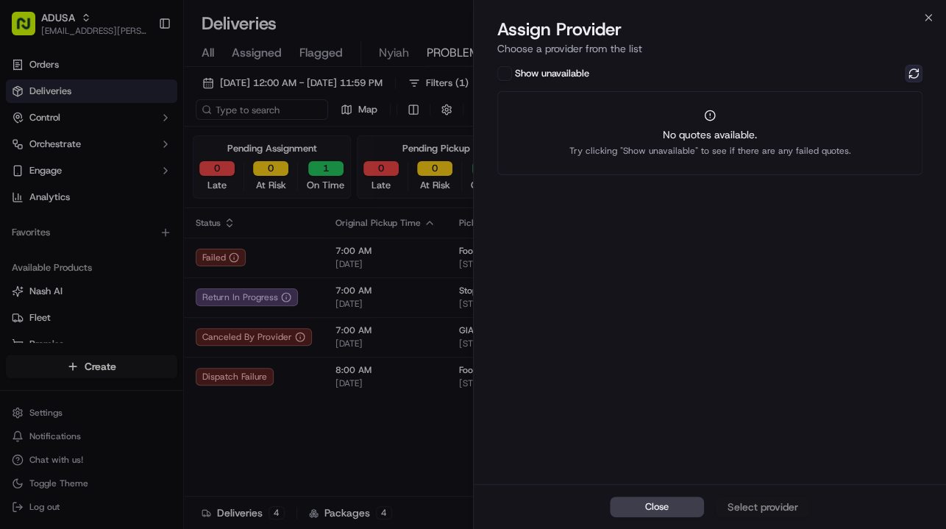
click at [913, 77] on button at bounding box center [914, 74] width 18 height 18
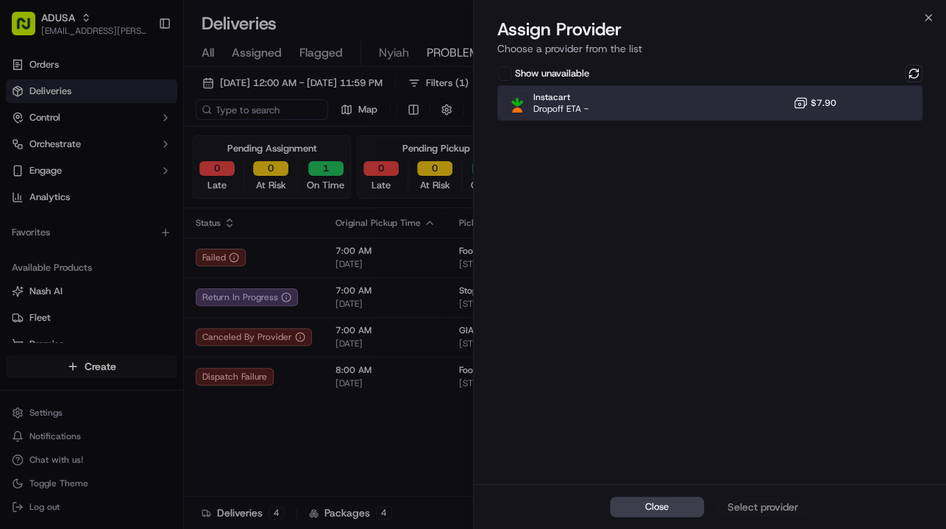
click at [714, 102] on div "Instacart Dropoff ETA - $7.90" at bounding box center [709, 102] width 425 height 35
click at [750, 501] on div "Assign Provider" at bounding box center [763, 507] width 72 height 15
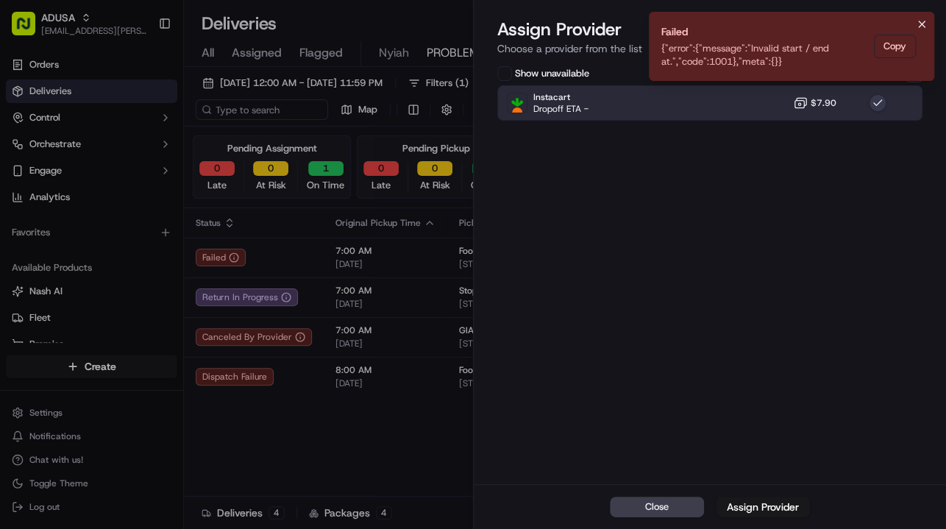
click at [921, 26] on icon "Notifications (F8)" at bounding box center [922, 24] width 12 height 12
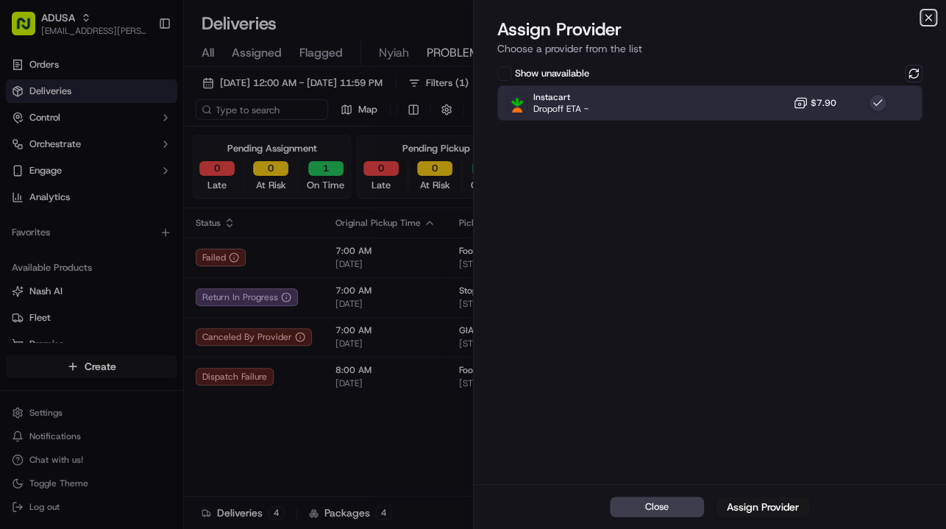
click at [930, 18] on icon "button" at bounding box center [929, 18] width 12 height 12
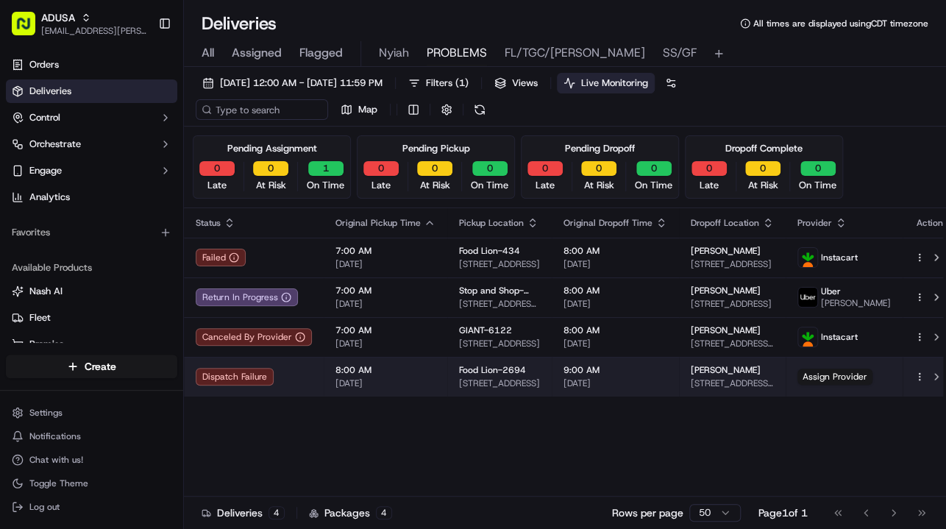
click at [488, 374] on span "Food Lion-2694" at bounding box center [492, 370] width 67 height 12
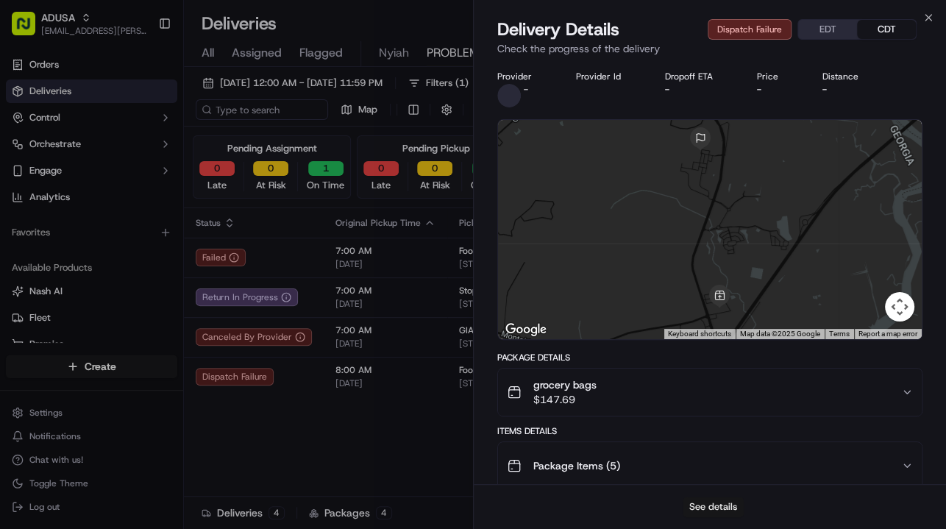
click at [701, 501] on button "See details" at bounding box center [713, 507] width 61 height 21
click at [927, 19] on icon "button" at bounding box center [929, 18] width 12 height 12
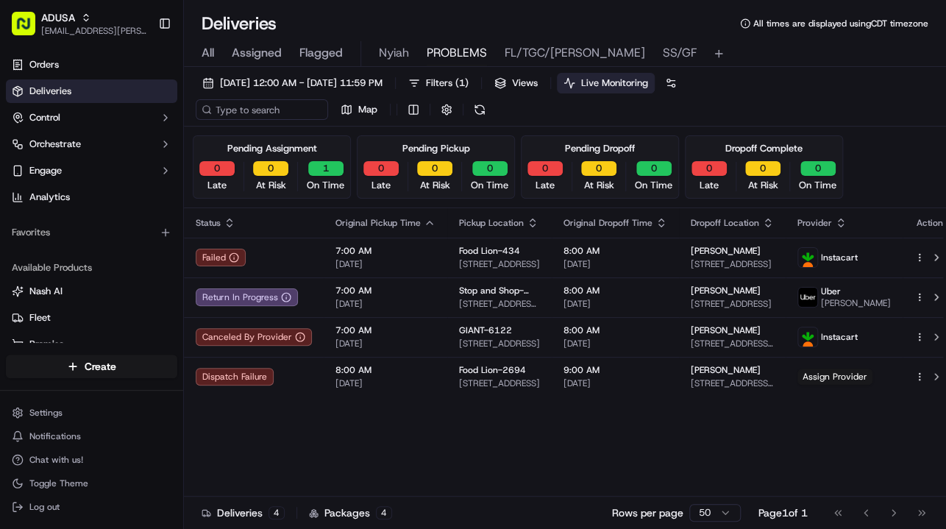
click at [189, 439] on div "Status Original Pickup Time Pickup Location Original Dropoff Time Dropoff Locat…" at bounding box center [570, 365] width 773 height 315
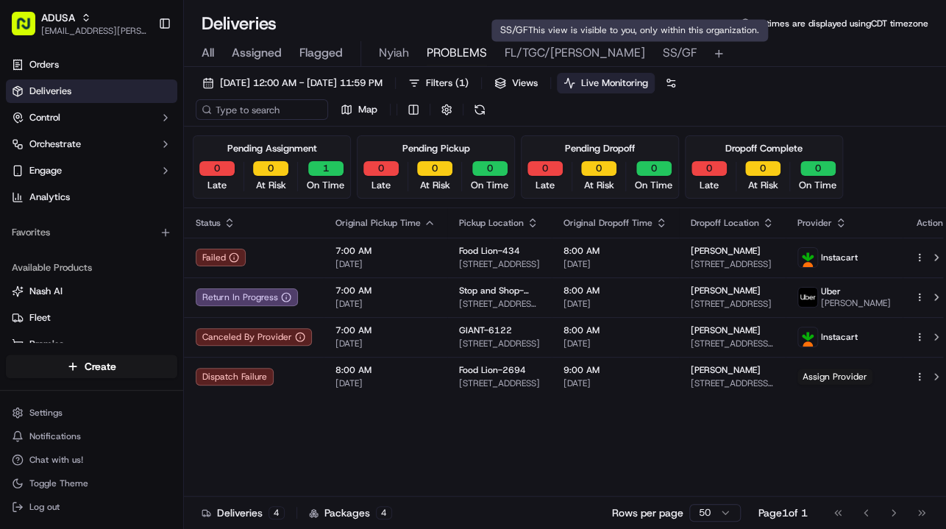
click at [663, 55] on span "SS/GF" at bounding box center [680, 53] width 34 height 18
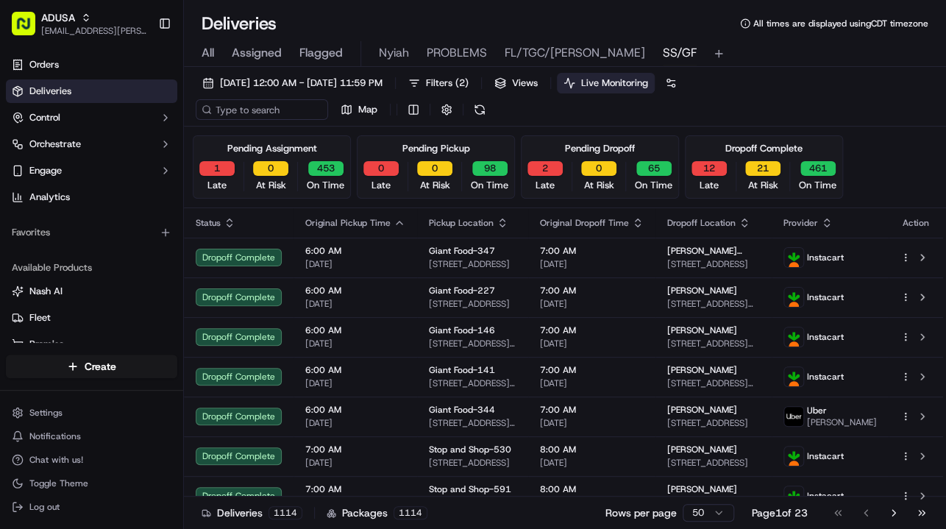
click at [648, 82] on span "Live Monitoring" at bounding box center [614, 83] width 67 height 13
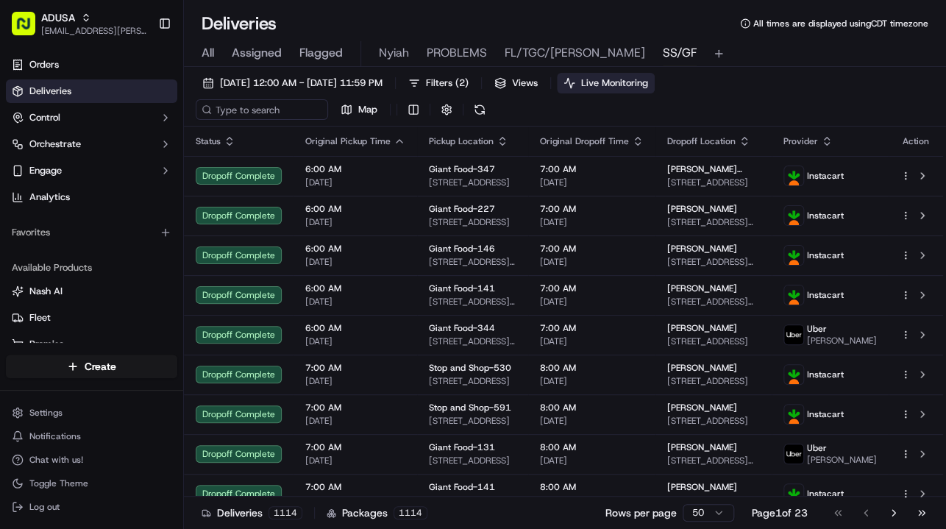
click at [648, 85] on span "Live Monitoring" at bounding box center [614, 83] width 67 height 13
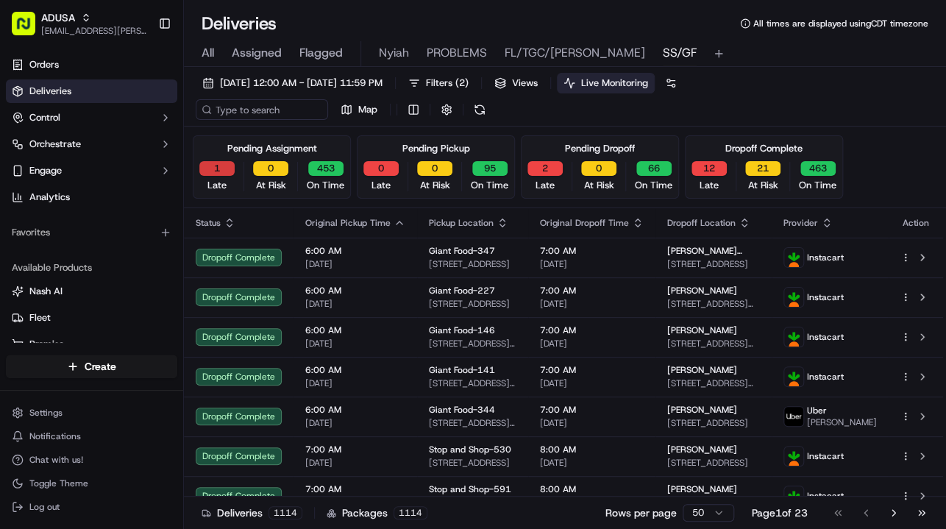
click at [224, 171] on button "1" at bounding box center [216, 168] width 35 height 15
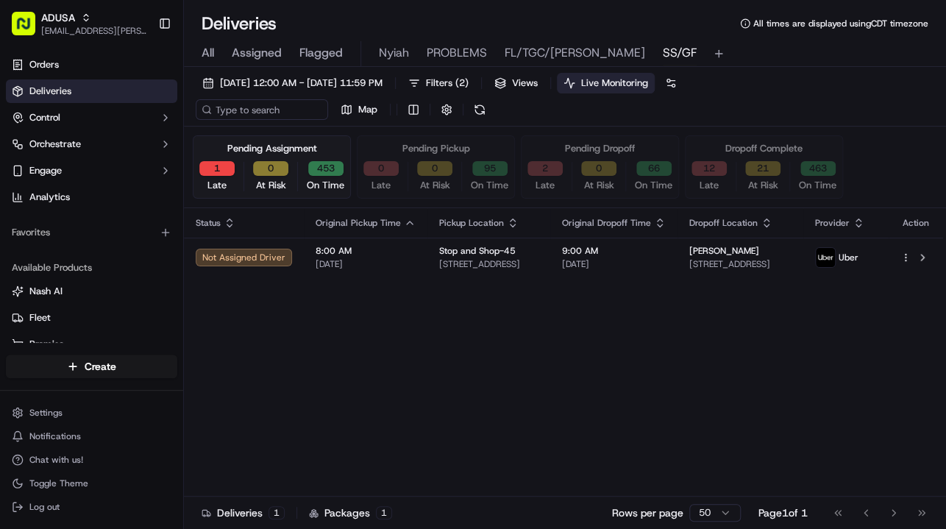
click at [206, 320] on div "Status Original Pickup Time Pickup Location Original Dropoff Time Dropoff Locat…" at bounding box center [563, 365] width 759 height 315
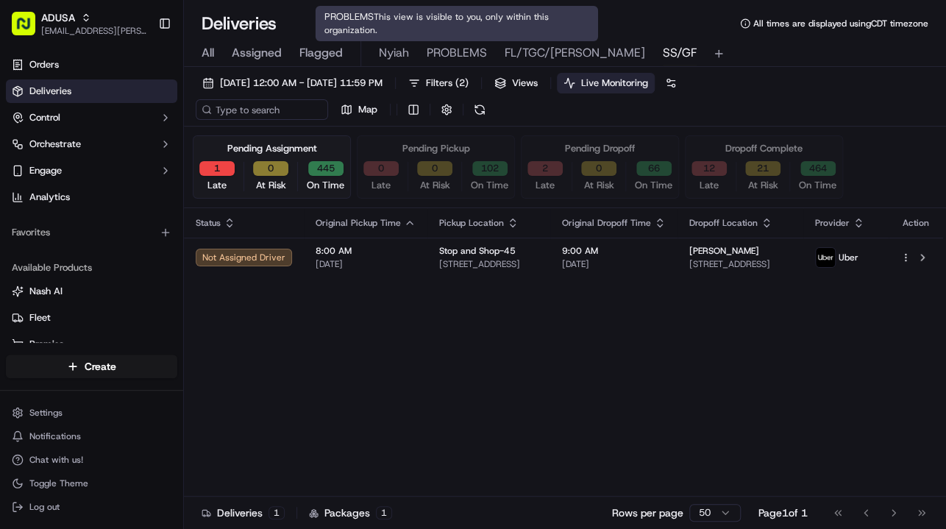
click at [438, 56] on span "PROBLEMS" at bounding box center [457, 53] width 60 height 18
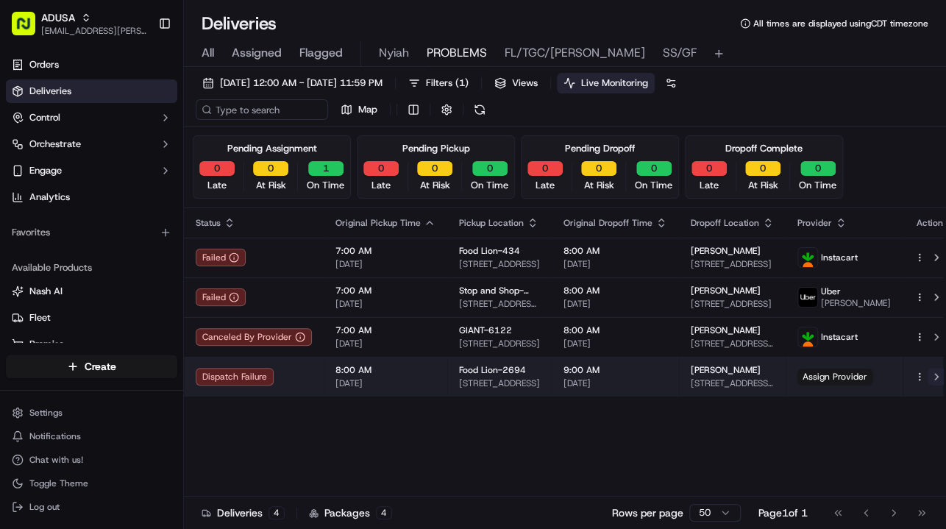
click at [928, 377] on button at bounding box center [937, 377] width 18 height 18
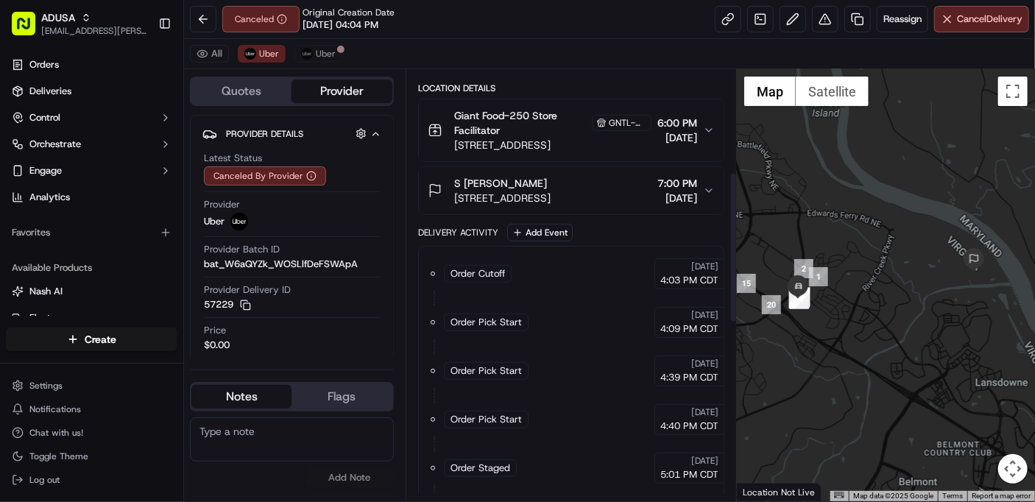
scroll to position [294, 0]
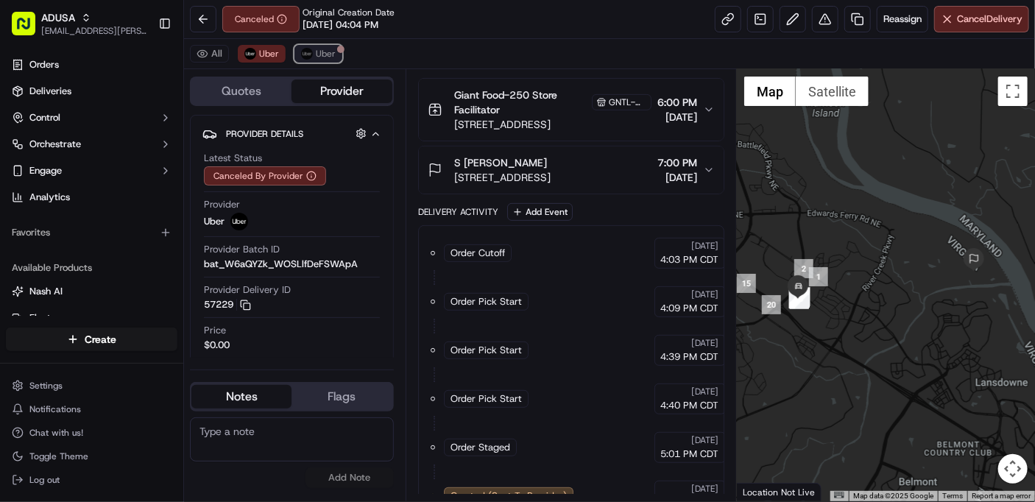
click at [327, 54] on span "Uber" at bounding box center [326, 54] width 20 height 12
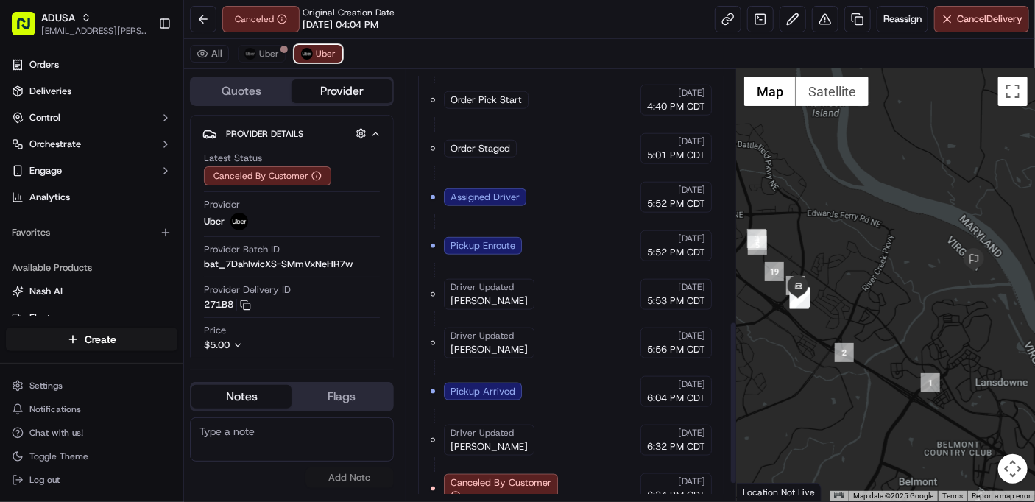
scroll to position [706, 0]
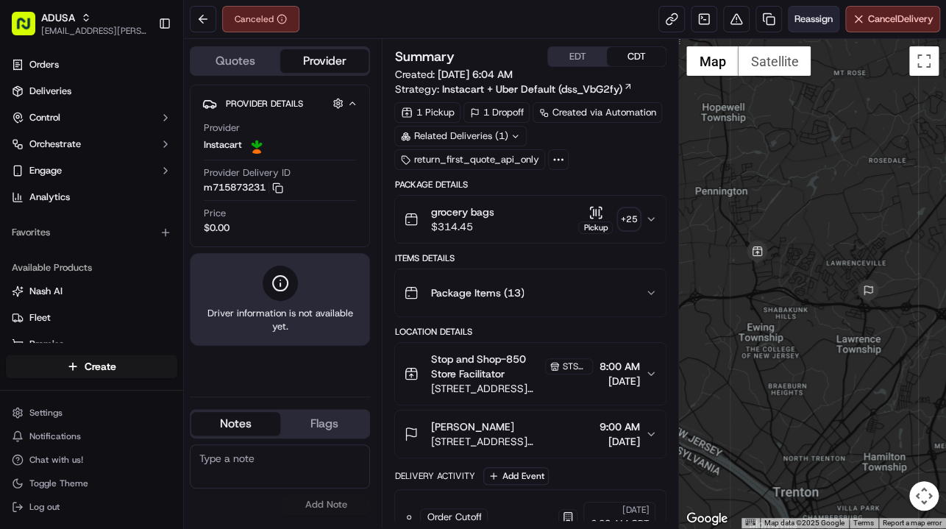
click at [812, 15] on span "Reassign" at bounding box center [814, 19] width 38 height 13
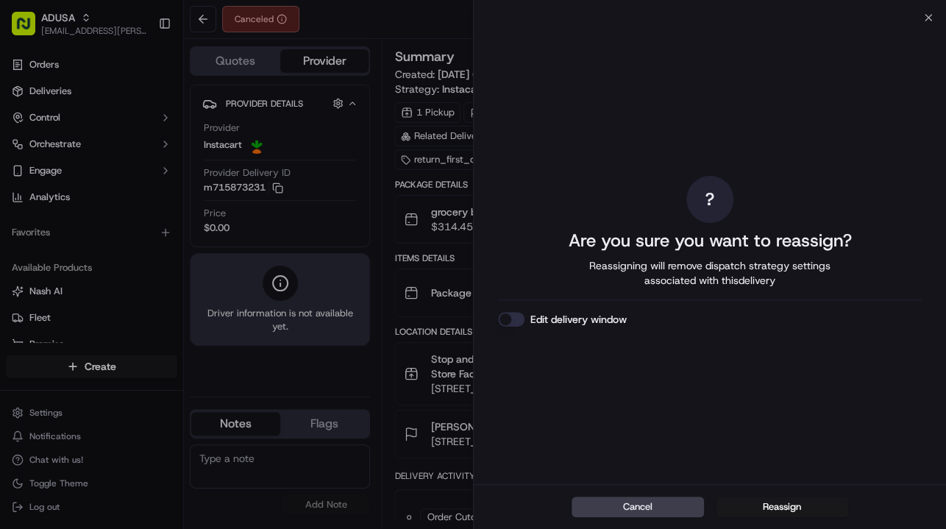
click at [510, 317] on button "Edit delivery window" at bounding box center [511, 319] width 26 height 15
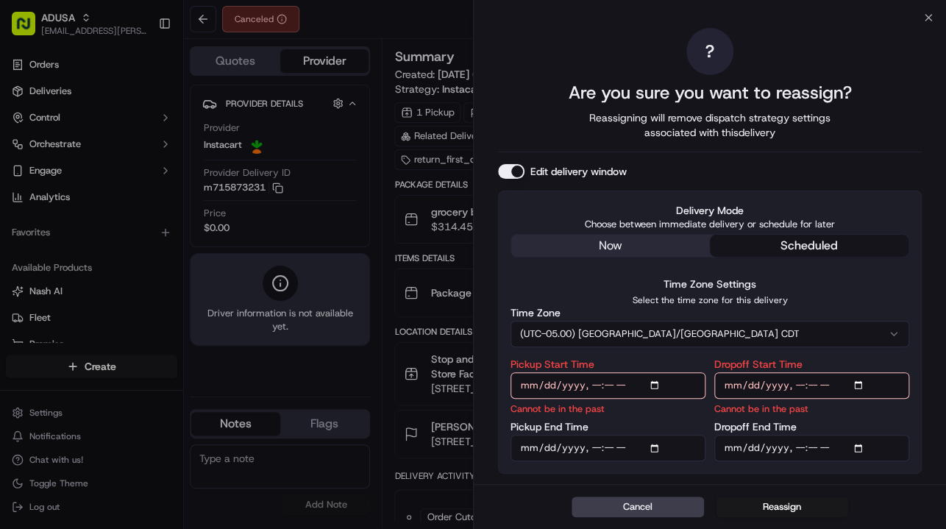
click at [517, 174] on button "Edit delivery window" at bounding box center [511, 171] width 26 height 15
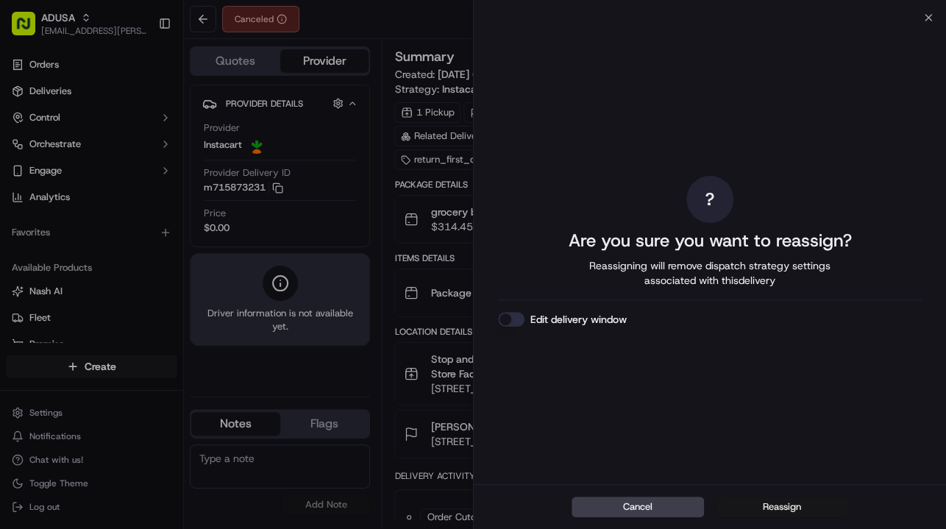
click at [772, 509] on button "Reassign" at bounding box center [782, 507] width 132 height 21
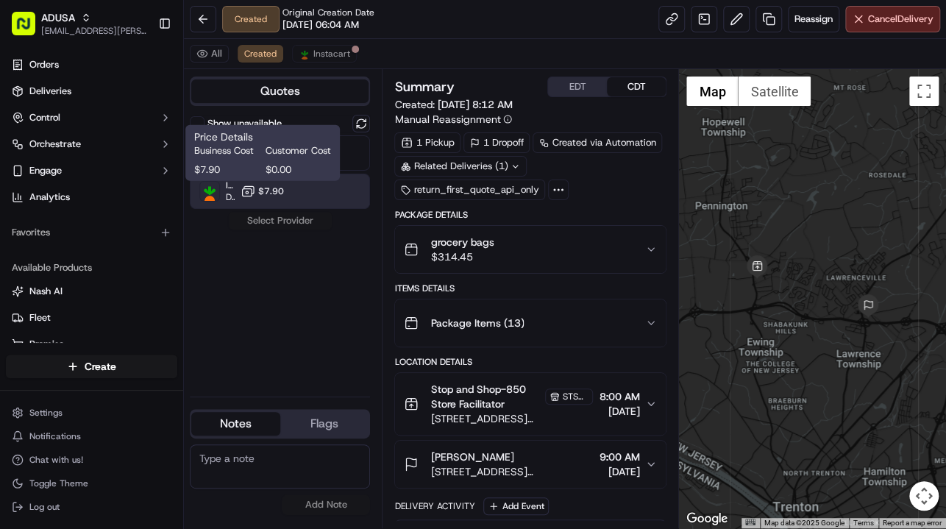
click at [276, 190] on span "$7.90" at bounding box center [271, 191] width 26 height 12
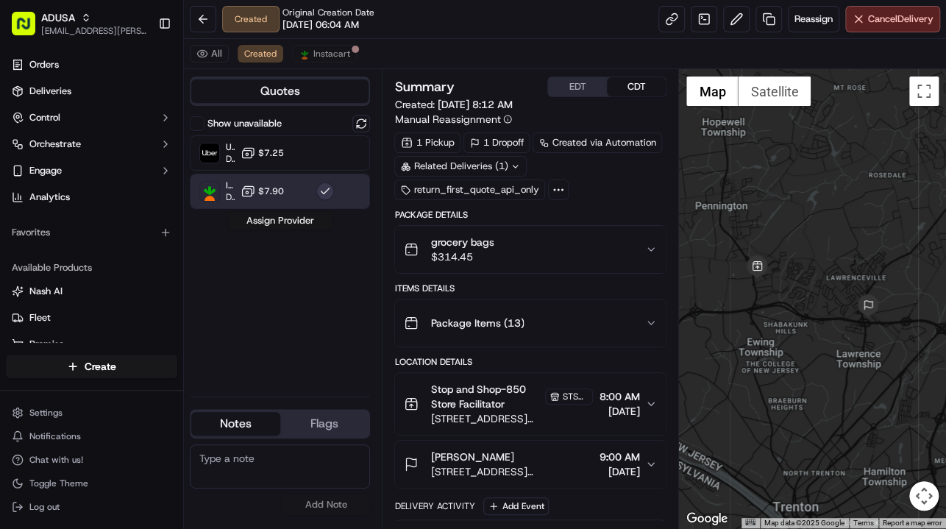
click at [274, 224] on button "Assign Provider" at bounding box center [280, 221] width 105 height 18
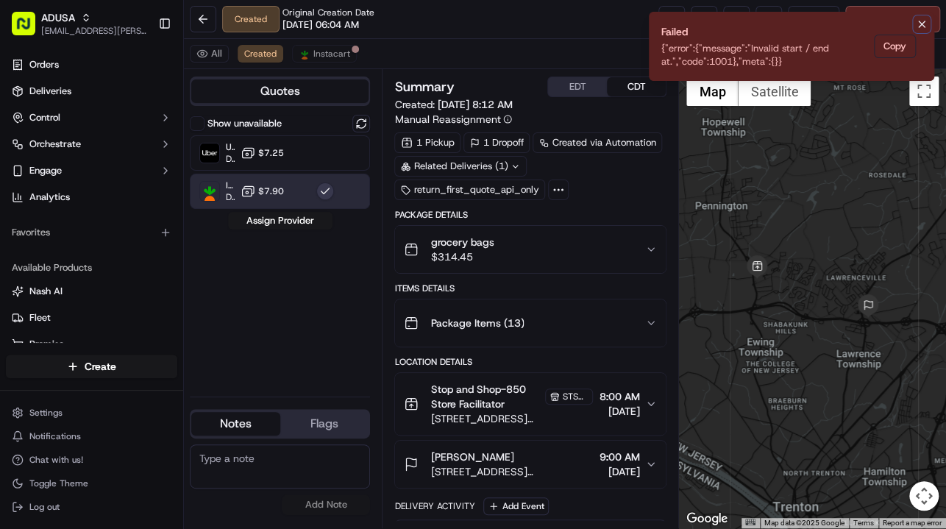
click at [918, 24] on icon "Notifications (F8)" at bounding box center [922, 24] width 12 height 12
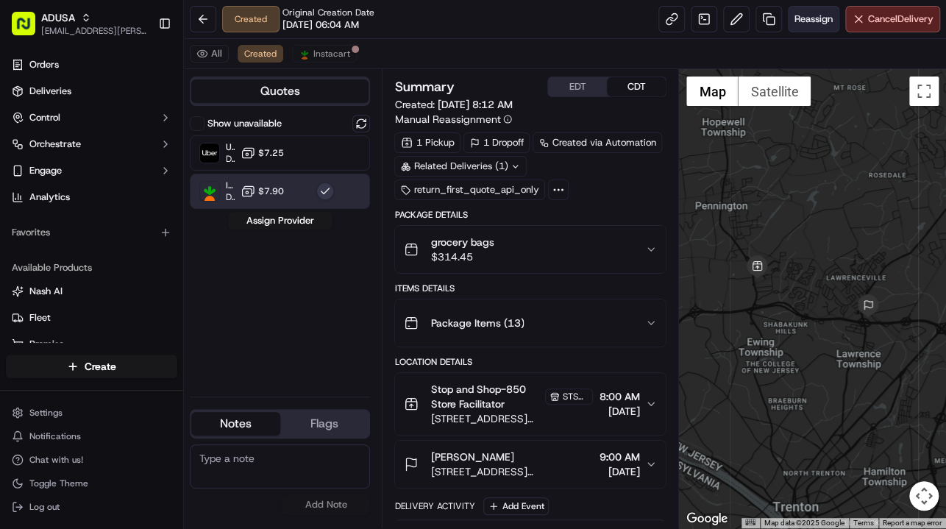
click at [812, 21] on span "Reassign" at bounding box center [814, 19] width 38 height 13
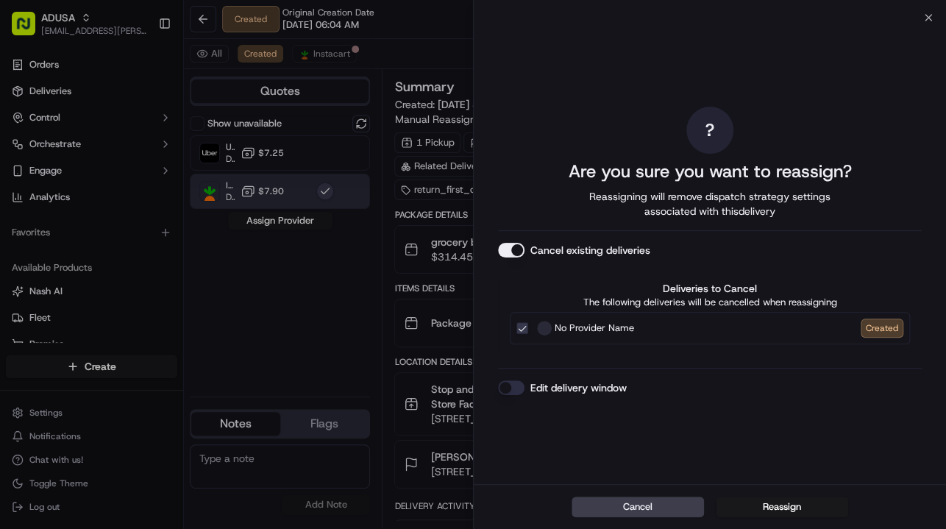
click at [516, 251] on button "Cancel existing deliveries" at bounding box center [511, 250] width 26 height 15
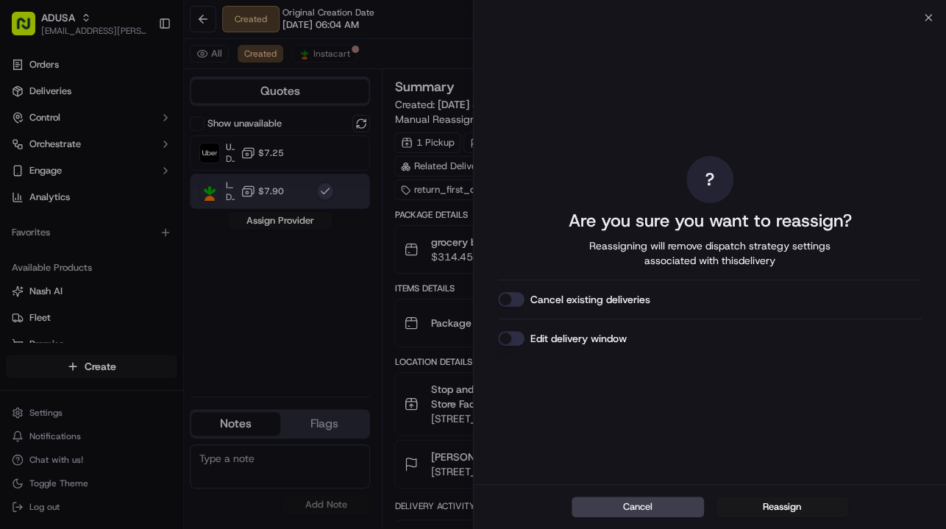
click at [515, 303] on button "Cancel existing deliveries" at bounding box center [511, 299] width 26 height 15
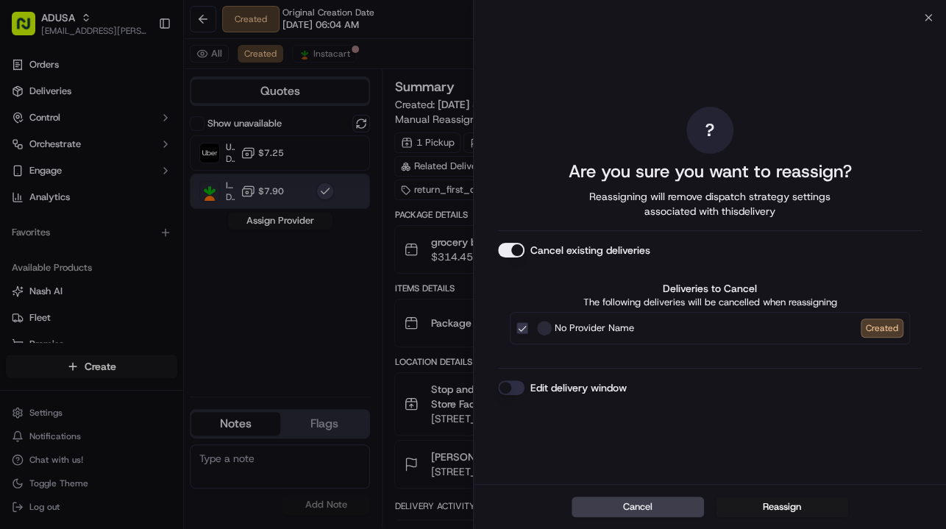
click at [546, 325] on span at bounding box center [544, 328] width 15 height 15
click at [528, 325] on button "No Provider Name Created" at bounding box center [523, 328] width 12 height 12
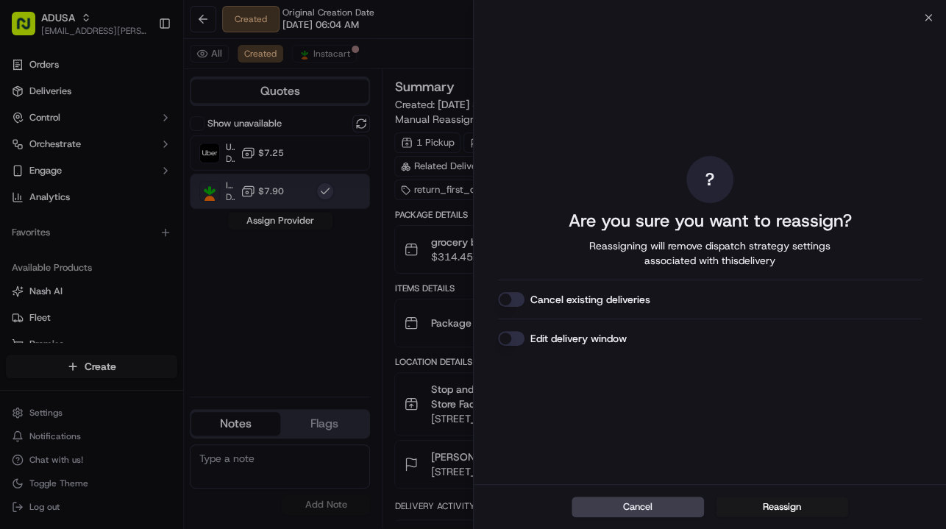
click at [518, 301] on button "Cancel existing deliveries" at bounding box center [511, 299] width 26 height 15
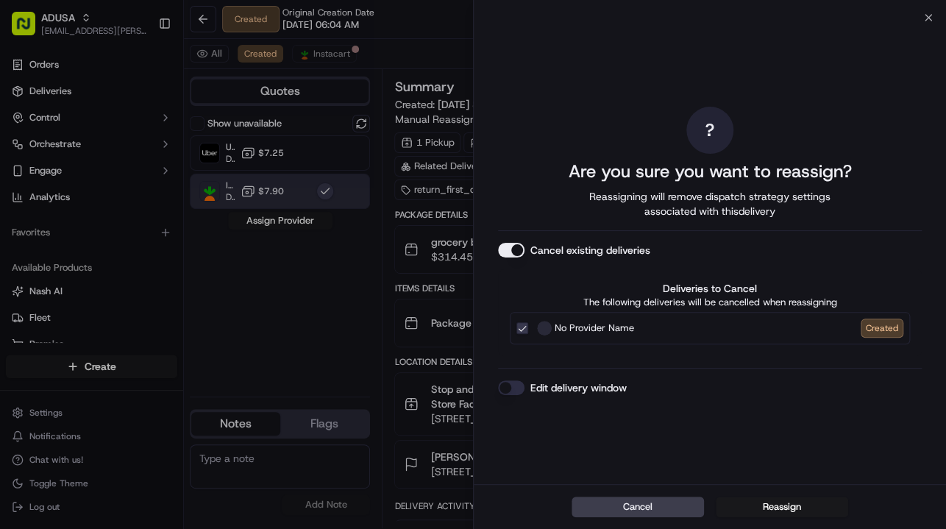
click at [513, 389] on button "Edit delivery window" at bounding box center [511, 387] width 26 height 15
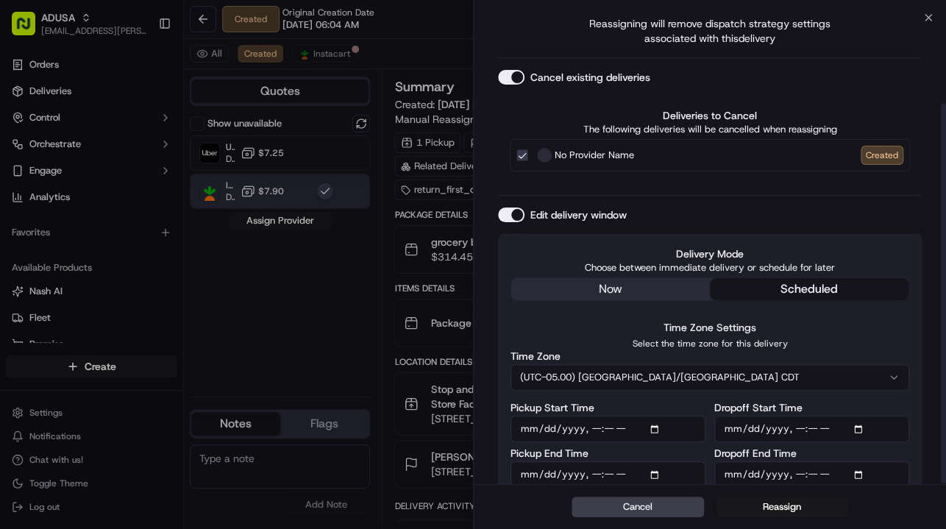
scroll to position [105, 0]
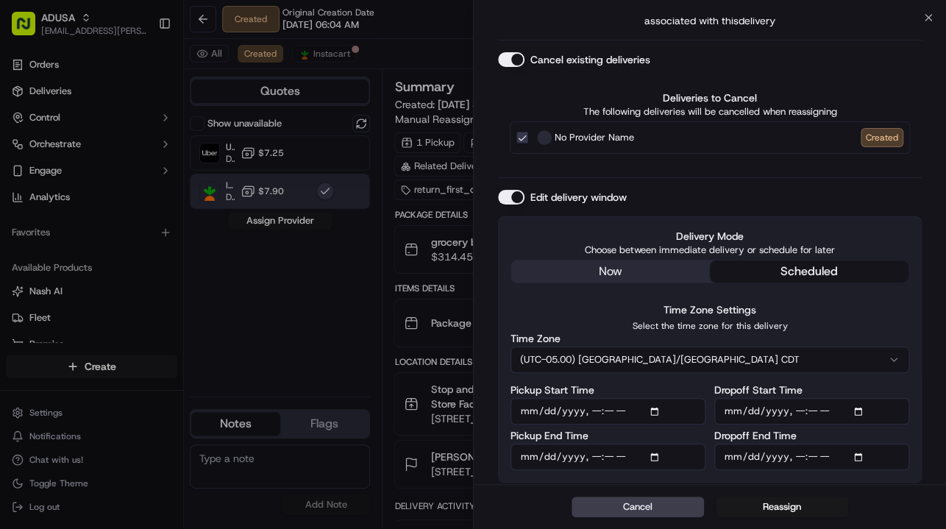
click at [656, 410] on input "Pickup Start Time" at bounding box center [608, 411] width 195 height 26
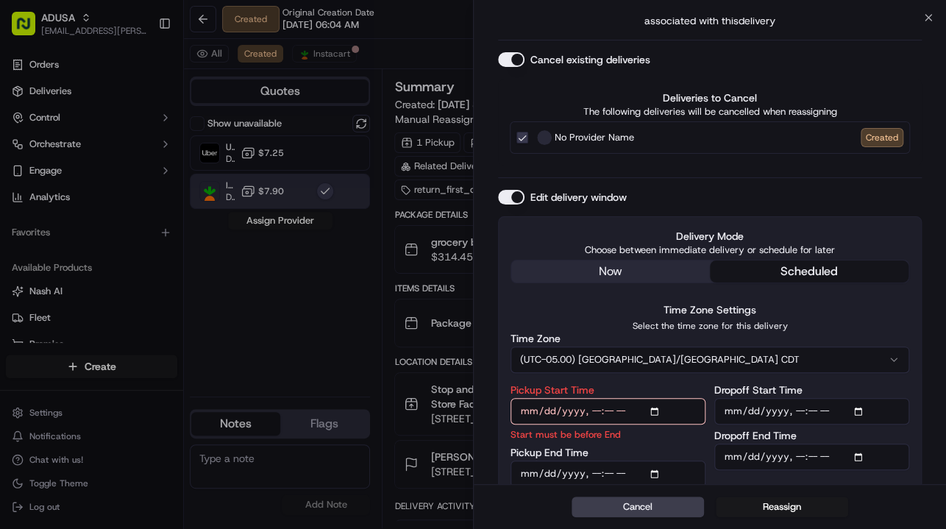
type input "2025-09-19T09:00"
click at [860, 410] on input "Dropoff Start Time" at bounding box center [812, 411] width 195 height 26
type input "2025-09-19T09:00"
click at [657, 473] on input "Pickup End Time" at bounding box center [608, 474] width 195 height 26
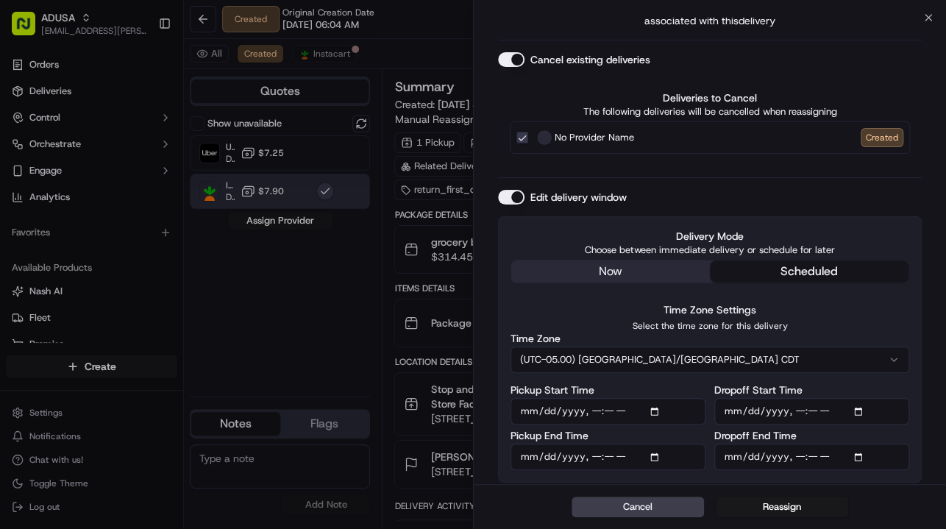
type input "2025-09-19T09:30"
click at [858, 455] on input "Dropoff End Time" at bounding box center [812, 457] width 195 height 26
type input "2025-09-19T10:00"
click at [780, 506] on button "Reassign" at bounding box center [782, 507] width 132 height 21
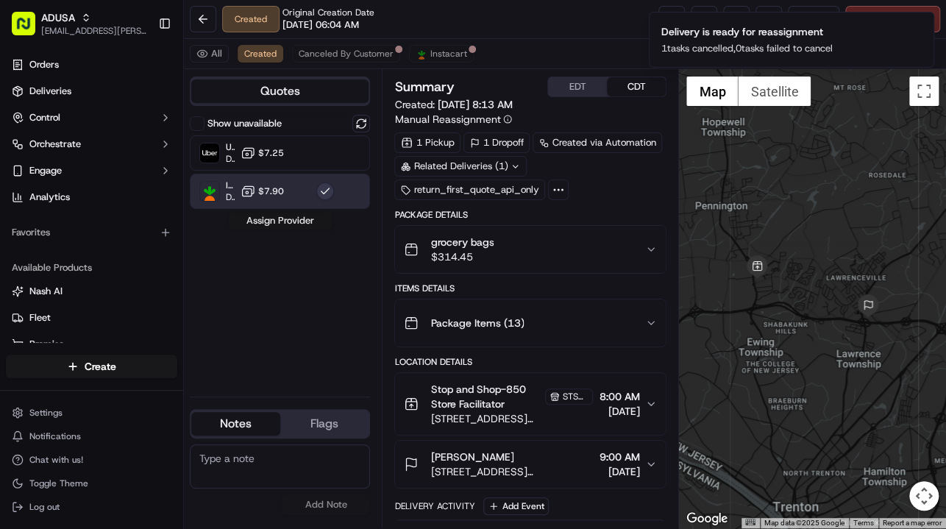
click at [274, 218] on button "Assign Provider" at bounding box center [280, 221] width 105 height 18
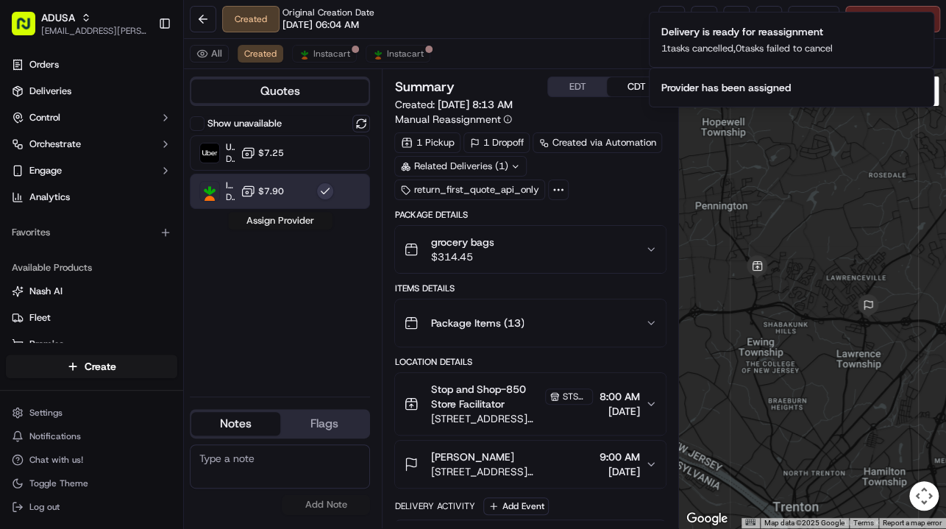
click at [279, 219] on button "Assign Provider" at bounding box center [280, 221] width 105 height 18
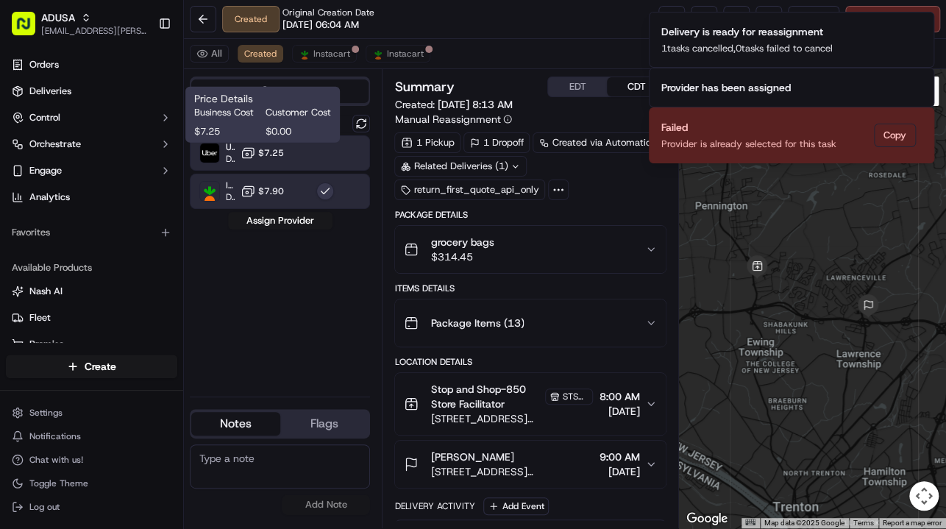
click at [266, 156] on span "$7.25" at bounding box center [271, 153] width 26 height 12
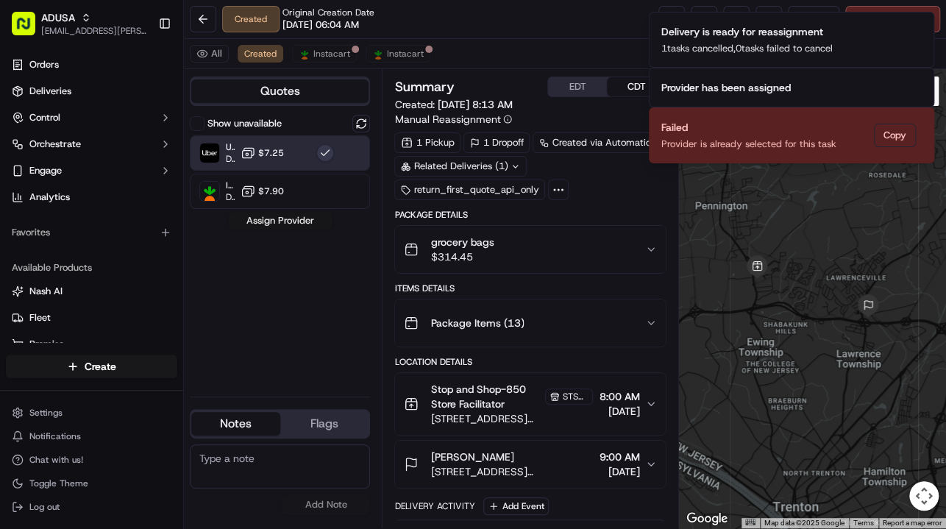
click at [280, 218] on button "Assign Provider" at bounding box center [280, 221] width 105 height 18
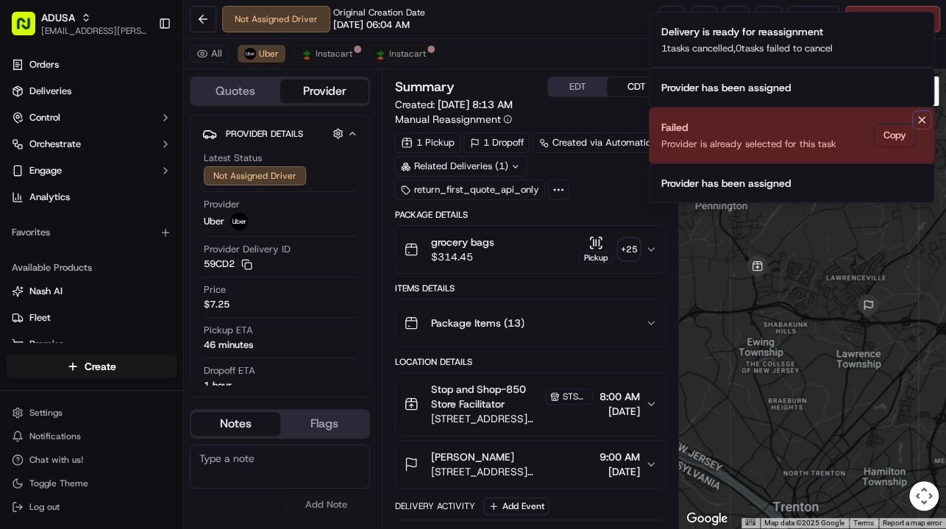
click at [922, 116] on icon "Notifications (F8)" at bounding box center [922, 120] width 12 height 12
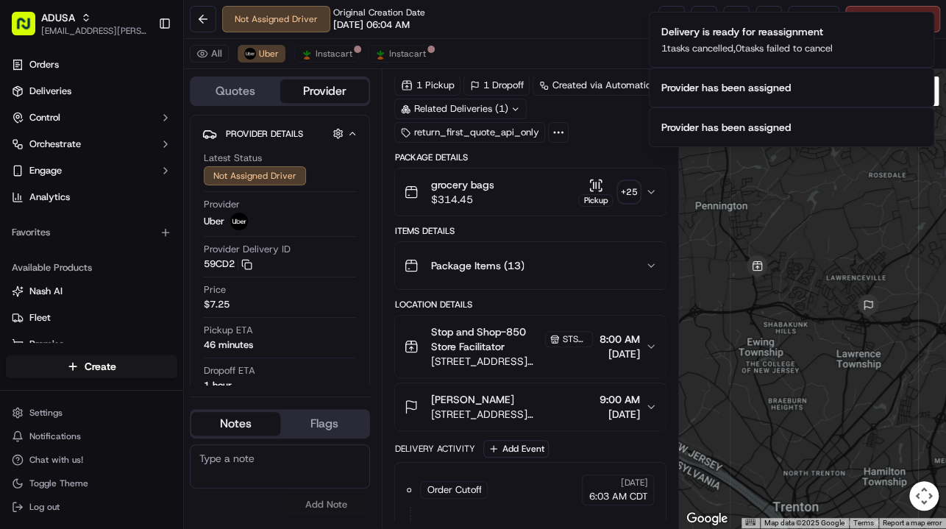
scroll to position [0, 0]
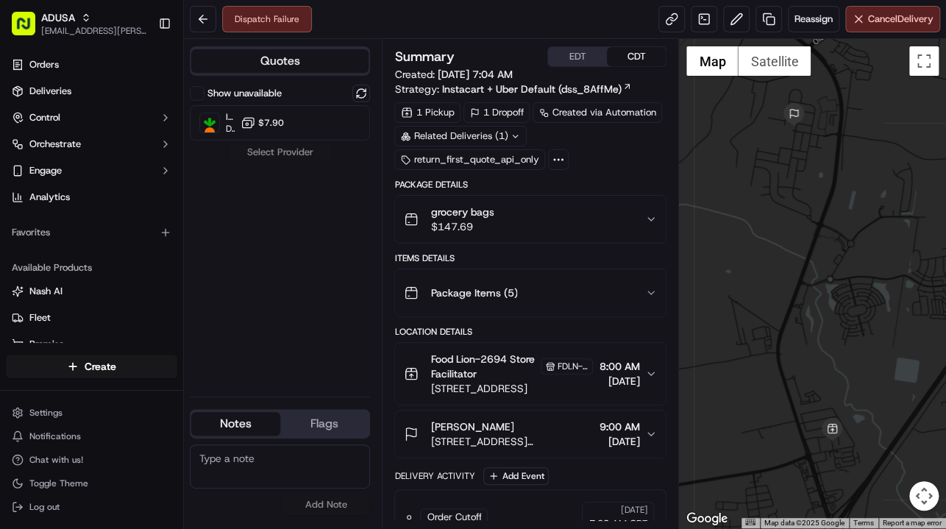
click at [318, 268] on div "Show unavailable Instacart Dropoff ETA - $7.90 Select Provider" at bounding box center [280, 235] width 180 height 300
click at [195, 22] on button at bounding box center [203, 19] width 26 height 26
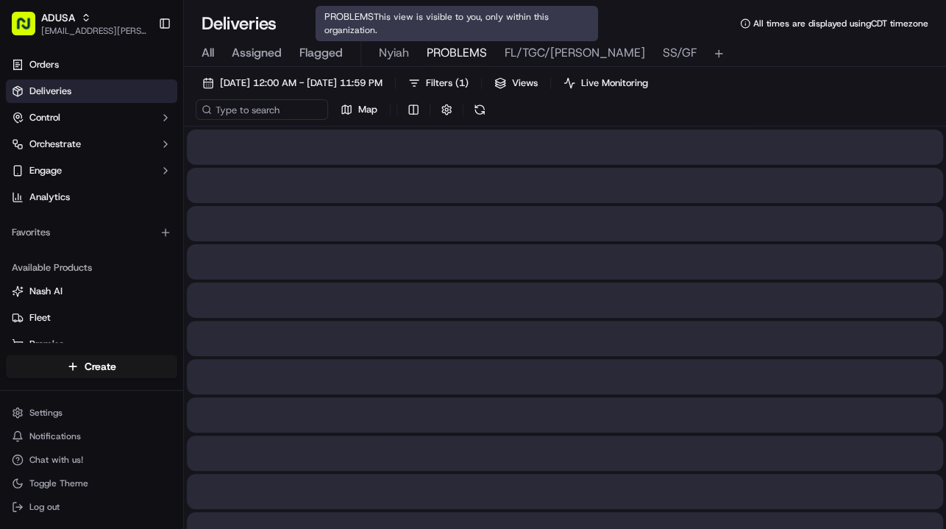
click at [457, 54] on span "PROBLEMS" at bounding box center [457, 53] width 60 height 18
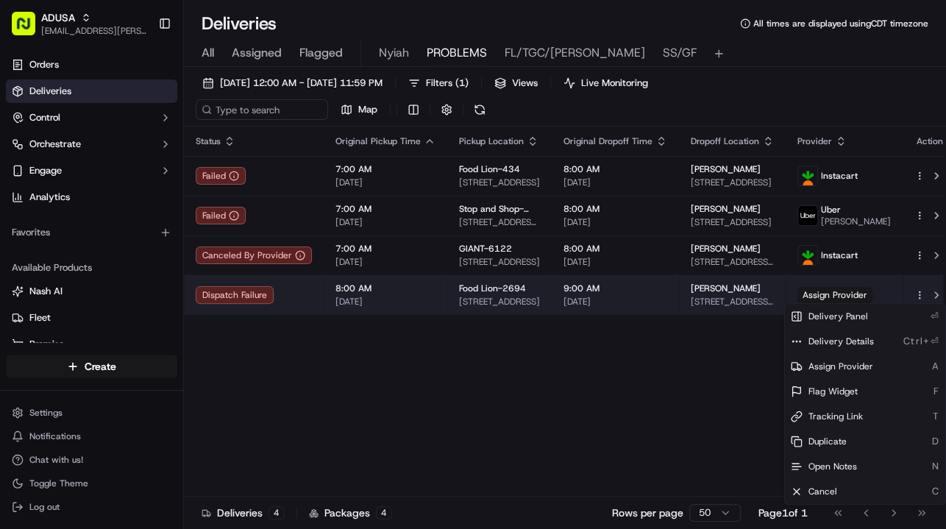
click at [904, 297] on html "ADUSA [EMAIL_ADDRESS][PERSON_NAME][DOMAIN_NAME] Toggle Sidebar Orders Deliverie…" at bounding box center [473, 264] width 946 height 529
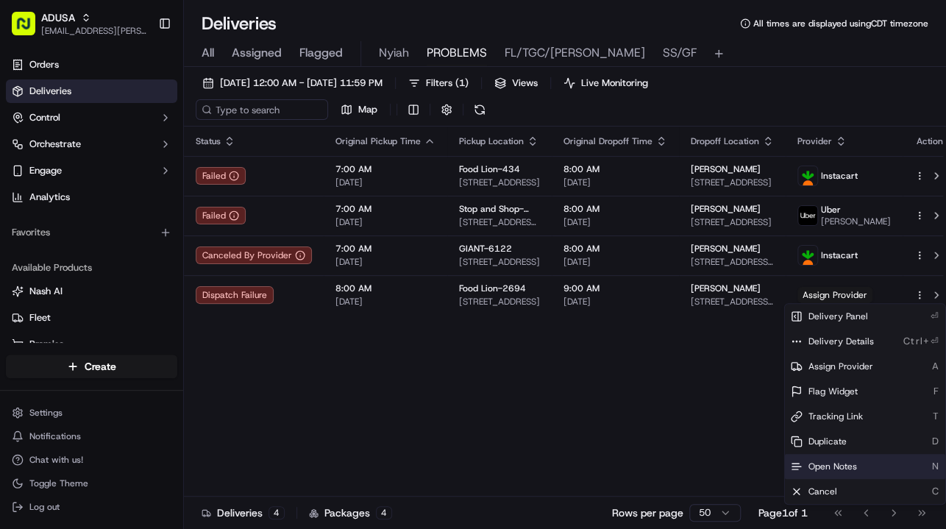
click at [826, 466] on span "Open Notes" at bounding box center [833, 467] width 49 height 12
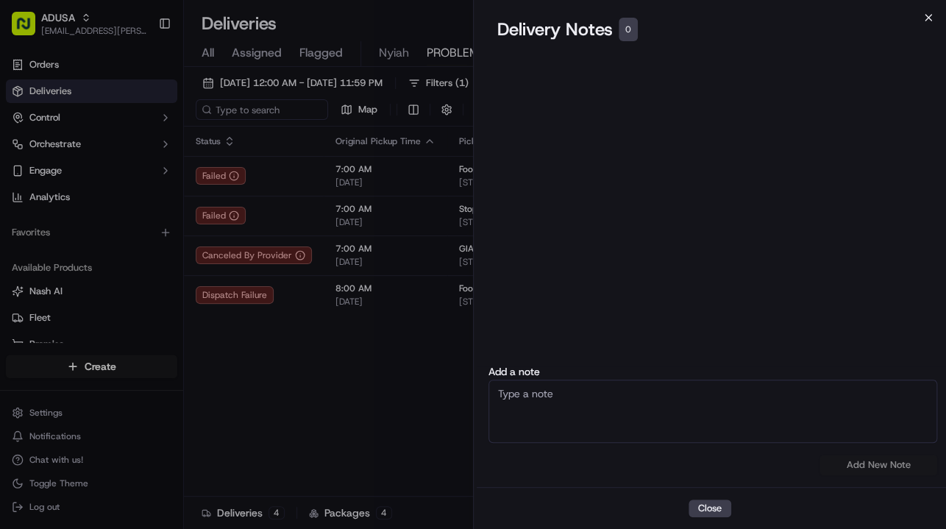
click at [927, 23] on icon "button" at bounding box center [929, 18] width 12 height 12
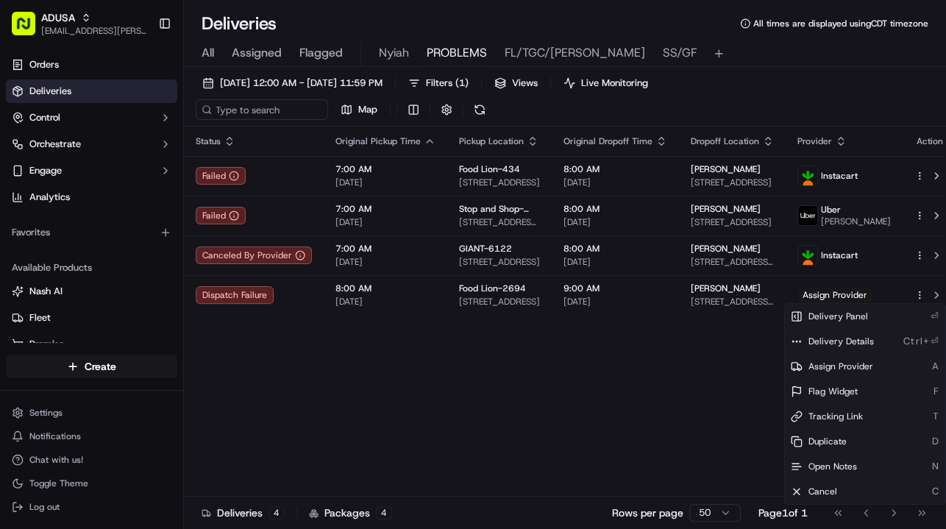
click at [687, 397] on div "Status Original Pickup Time Pickup Location Original Dropoff Time Dropoff Locat…" at bounding box center [570, 325] width 773 height 397
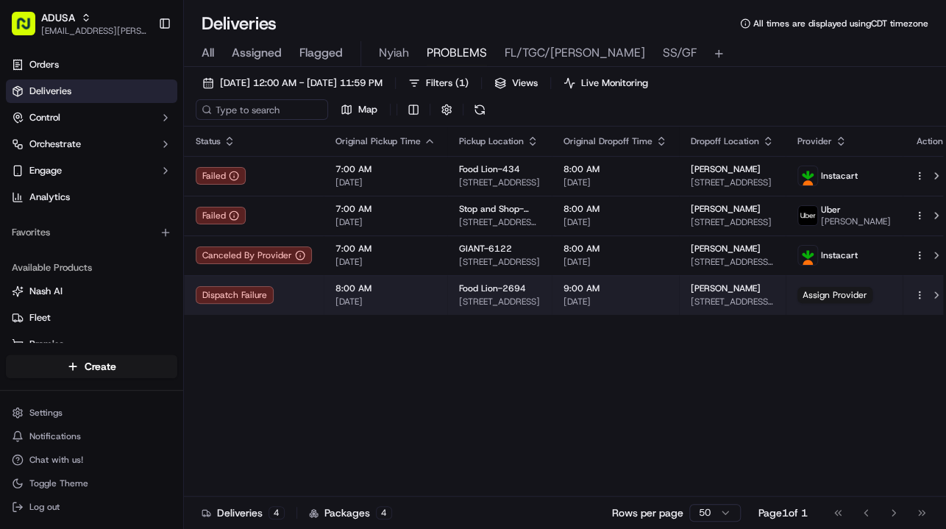
click at [760, 289] on div "[PERSON_NAME]" at bounding box center [732, 289] width 83 height 12
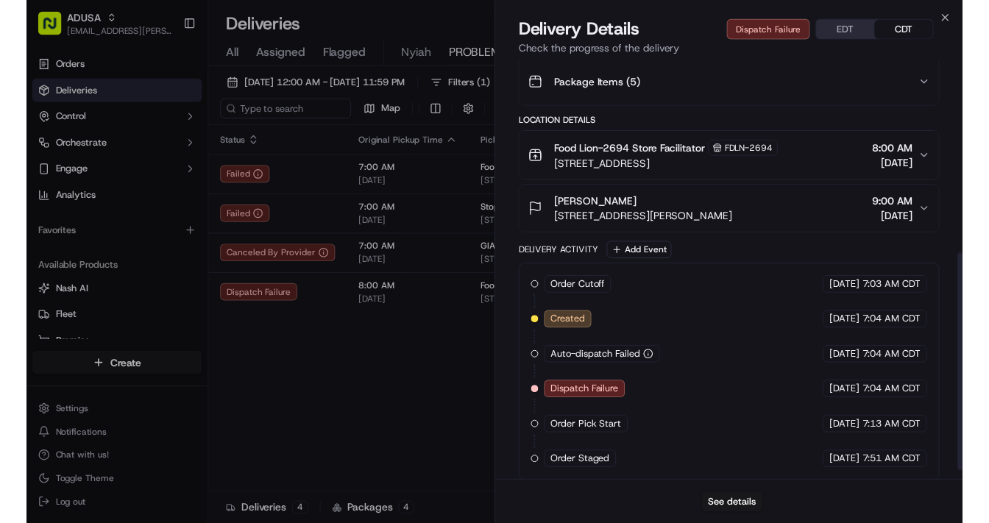
scroll to position [389, 0]
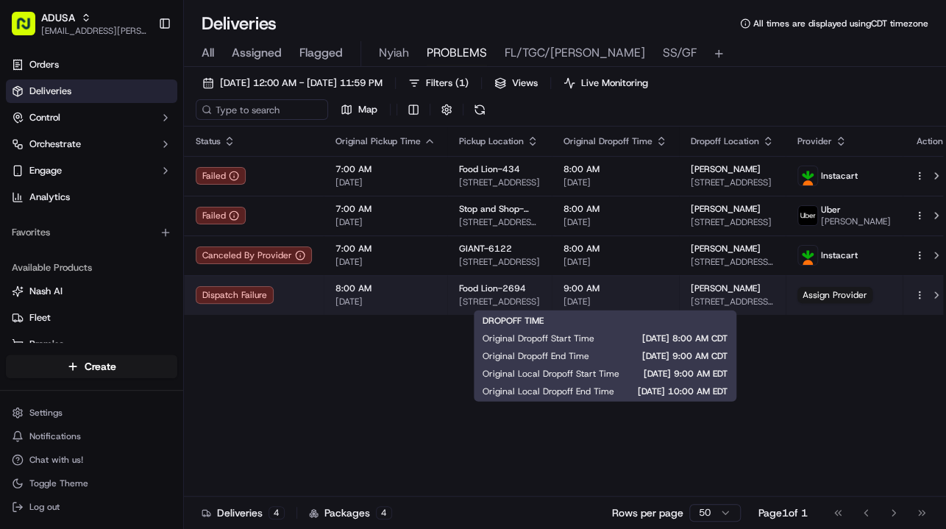
click at [650, 292] on span "9:00 AM" at bounding box center [616, 289] width 104 height 12
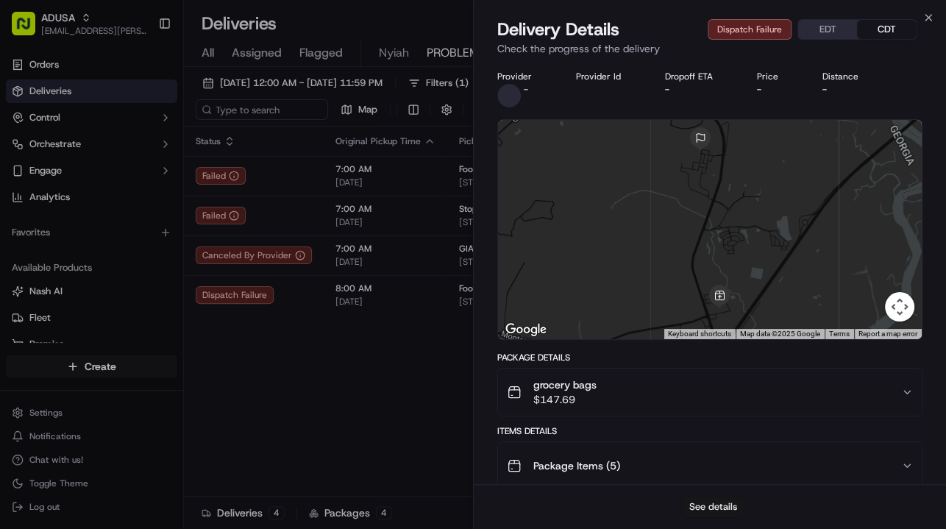
click at [724, 505] on button "See details" at bounding box center [713, 507] width 61 height 21
click at [930, 18] on icon "button" at bounding box center [929, 18] width 12 height 12
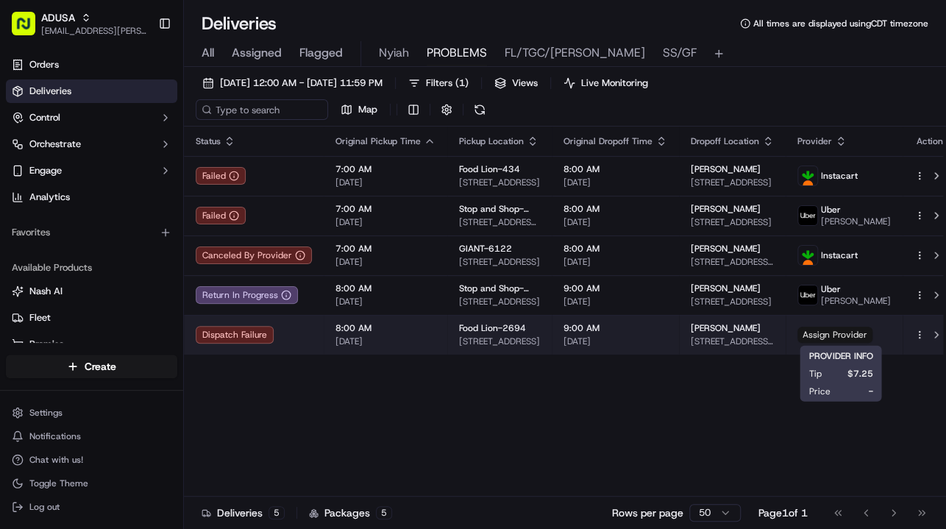
click at [832, 339] on span "Assign Provider" at bounding box center [835, 335] width 75 height 16
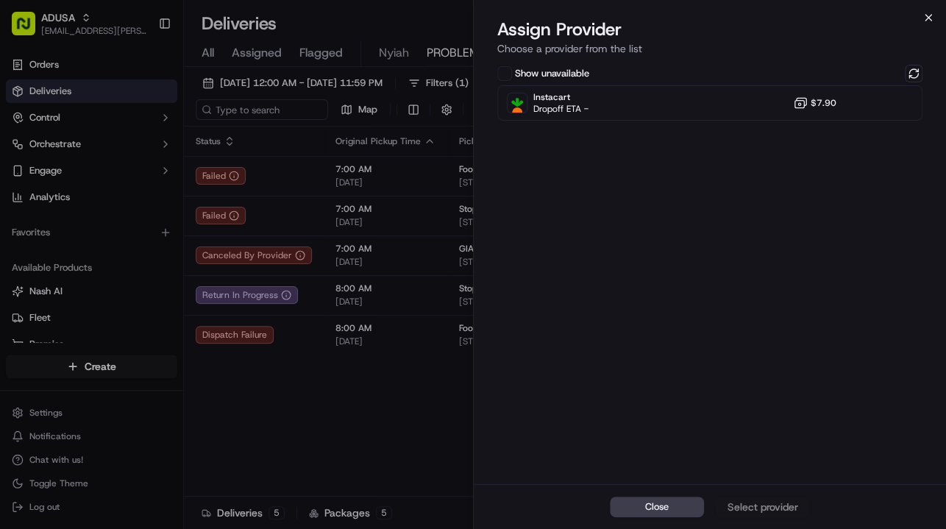
click at [930, 22] on icon "button" at bounding box center [929, 18] width 12 height 12
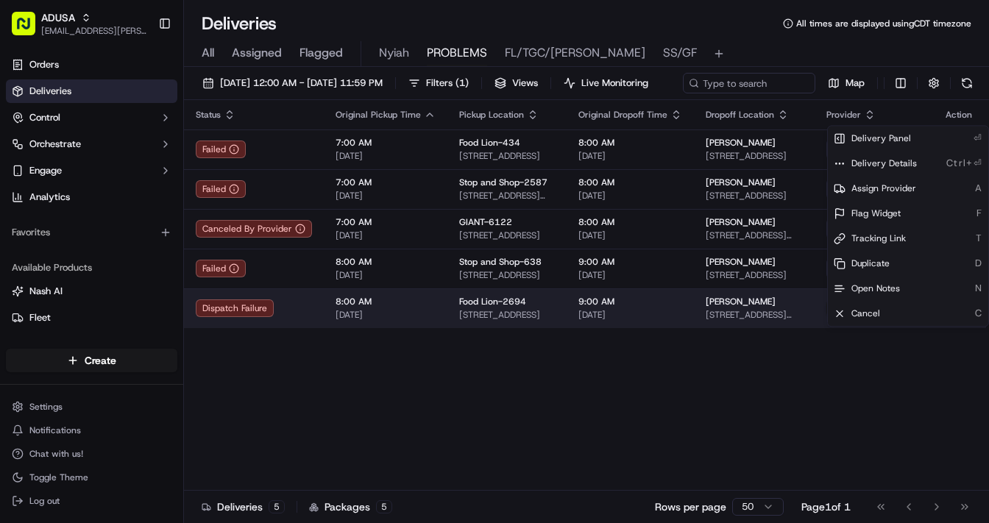
click at [946, 336] on html "ADUSA lanyia.patton@adusa.com Toggle Sidebar Orders Deliveries Control Orchestr…" at bounding box center [494, 261] width 989 height 523
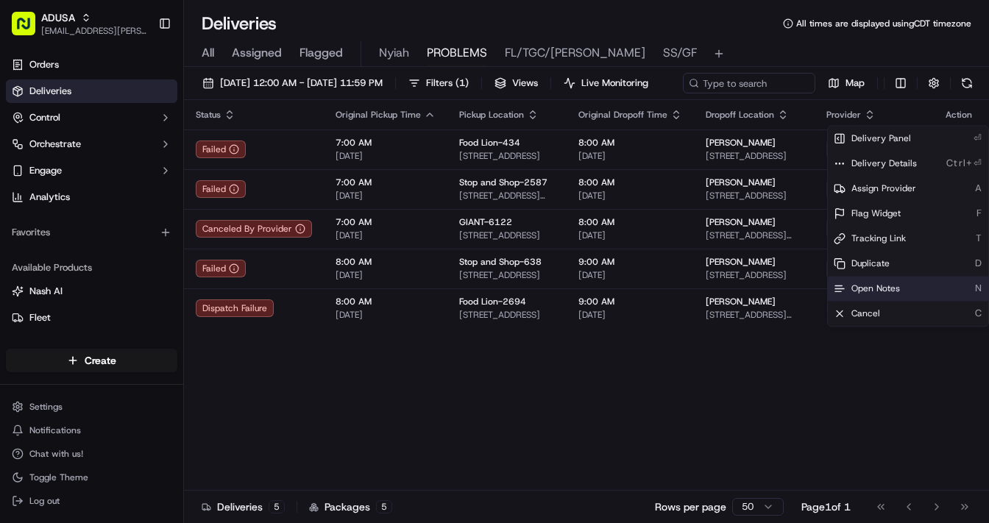
click at [877, 288] on span "Open Notes" at bounding box center [875, 289] width 49 height 12
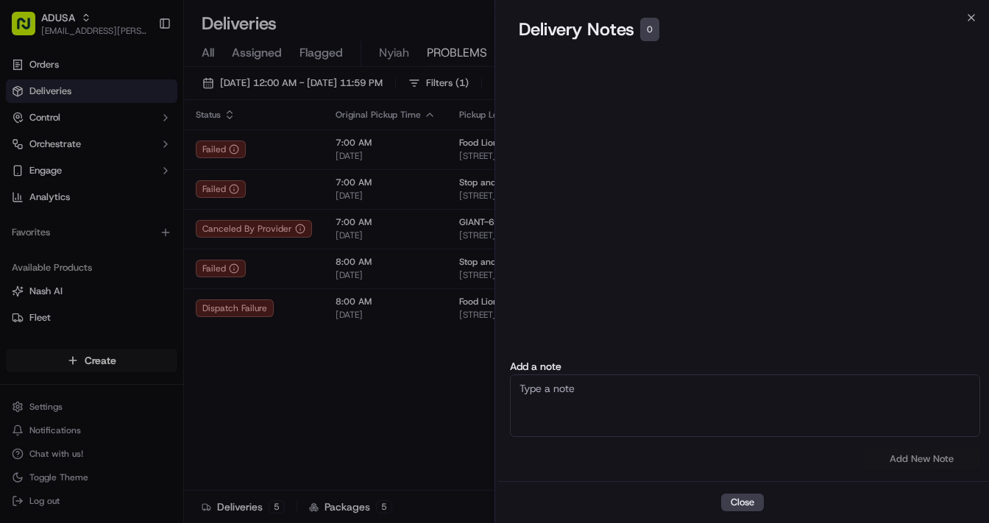
click at [662, 392] on textarea at bounding box center [745, 406] width 470 height 63
type textarea "A"
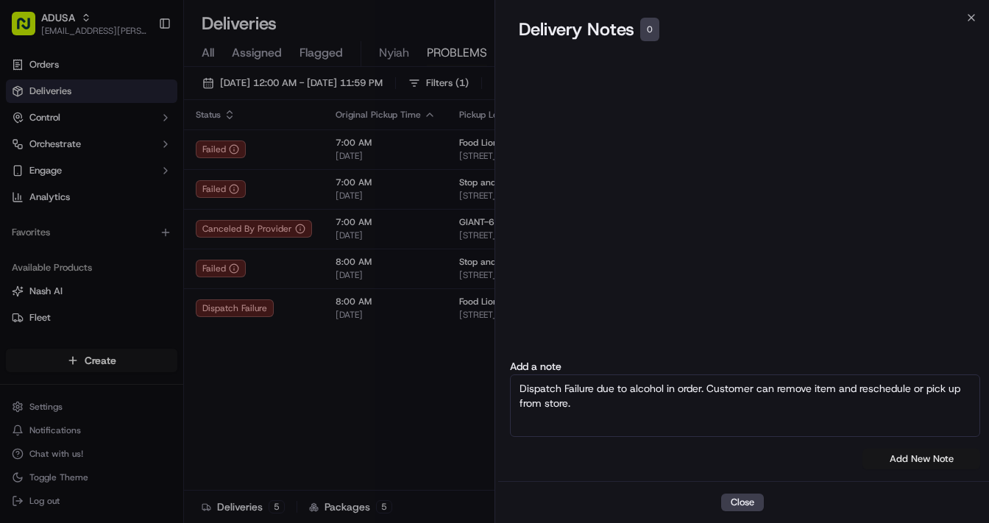
type textarea "Dispatch Failure due to alcohol in order. Customer can remove item and reschedu…"
click at [892, 460] on button "Add New Note" at bounding box center [921, 459] width 118 height 21
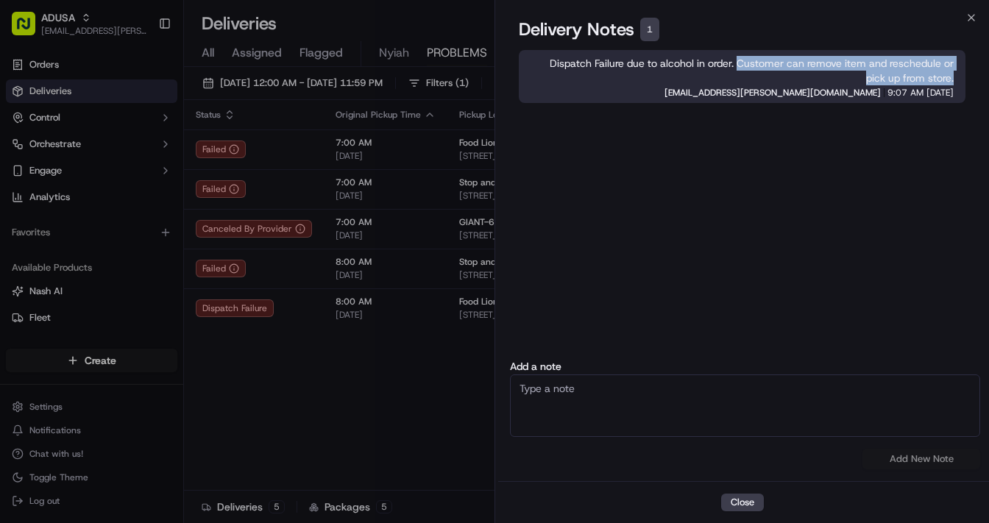
drag, startPoint x: 737, startPoint y: 62, endPoint x: 955, endPoint y: 77, distance: 218.3
click at [946, 77] on div "Dispatch Failure due to alcohol in order. Customer can remove item and reschedu…" at bounding box center [742, 76] width 447 height 53
copy span "Customer can remove item and reschedule or pick up from store."
click at [946, 18] on icon "button" at bounding box center [971, 18] width 6 height 6
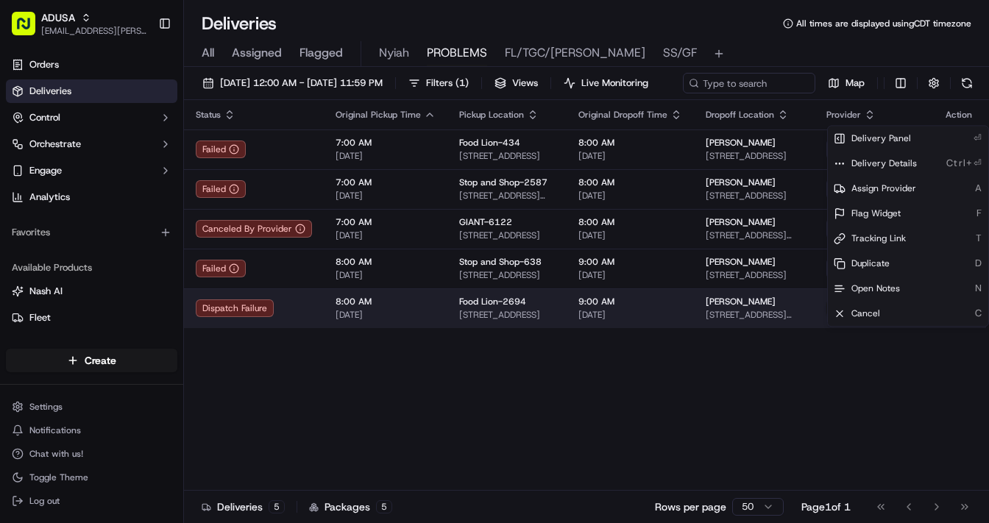
click at [946, 317] on button at bounding box center [966, 309] width 18 height 18
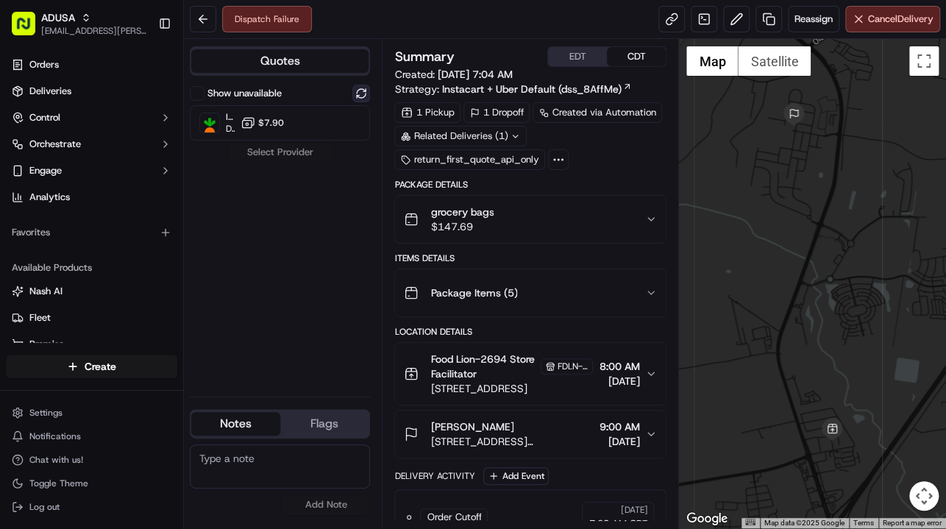
click at [365, 93] on button at bounding box center [362, 94] width 18 height 18
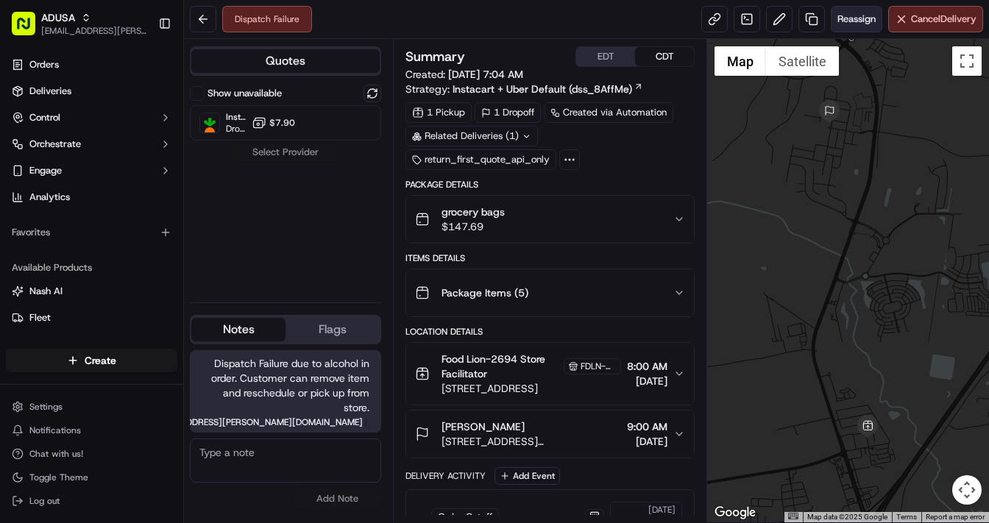
click at [854, 18] on span "Reassign" at bounding box center [856, 19] width 38 height 13
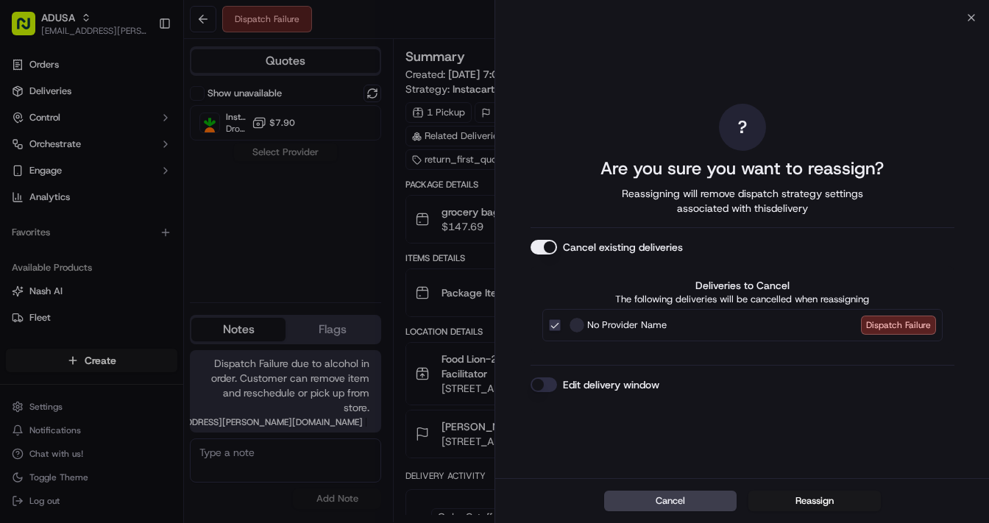
click at [541, 387] on button "Edit delivery window" at bounding box center [544, 385] width 26 height 15
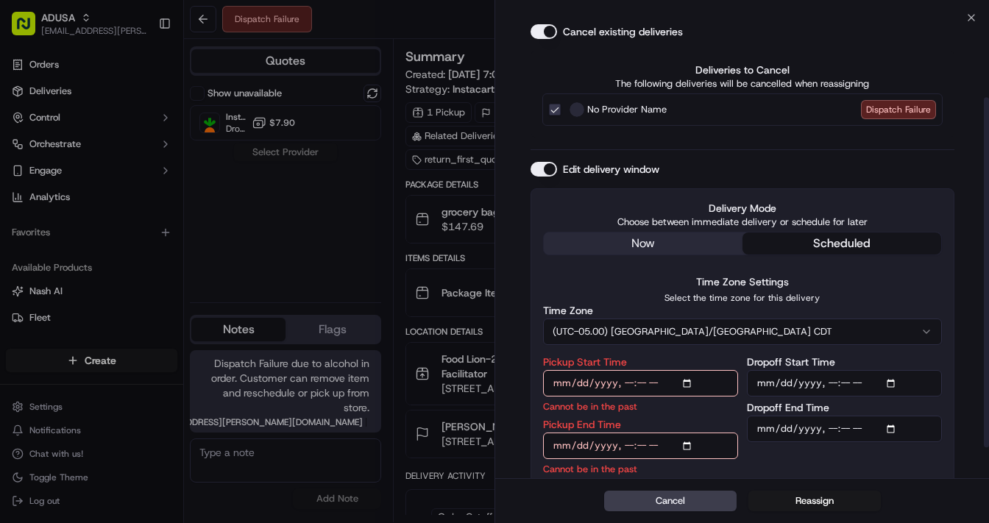
scroll to position [144, 0]
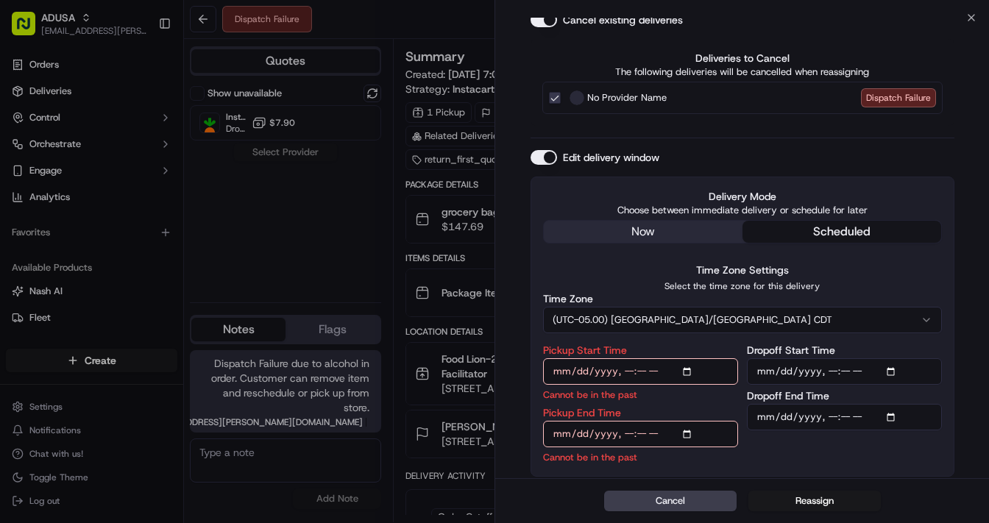
click at [690, 372] on input "Pickup Start Time" at bounding box center [640, 371] width 195 height 26
type input "[DATE]T10:00"
click at [889, 372] on input "Dropoff Start Time" at bounding box center [844, 371] width 195 height 26
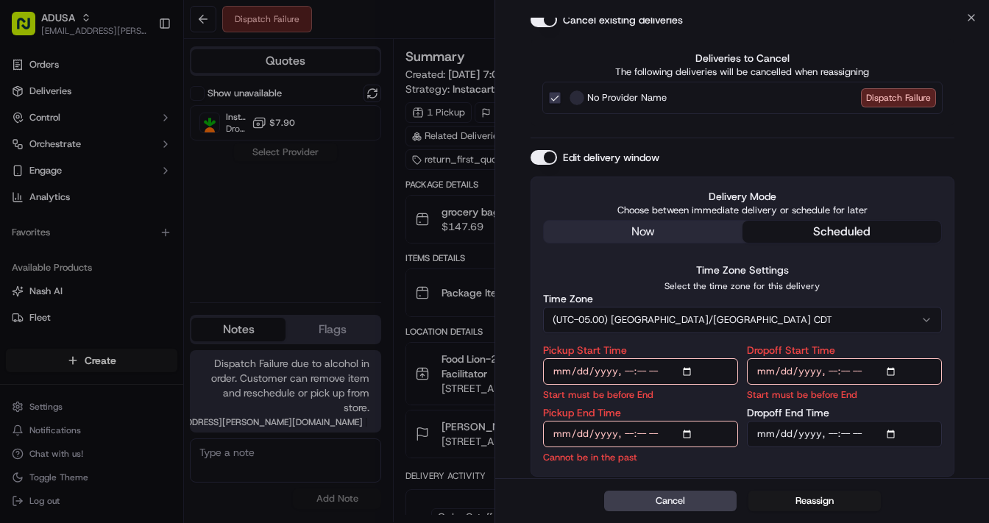
type input "[DATE]T10:00"
click at [692, 434] on input "Pickup End Time" at bounding box center [640, 434] width 195 height 26
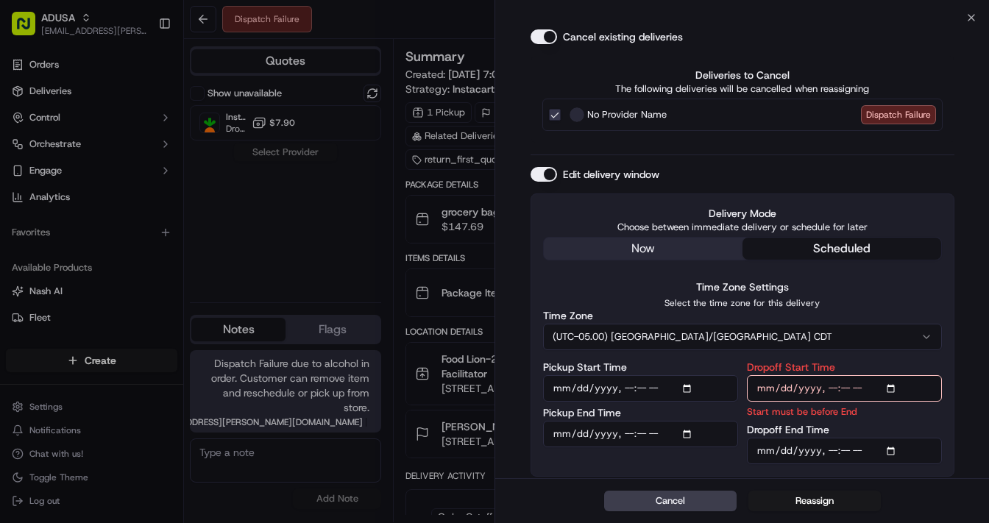
type input "[DATE]T10:10"
click at [894, 448] on input "Dropoff End Time" at bounding box center [844, 451] width 195 height 26
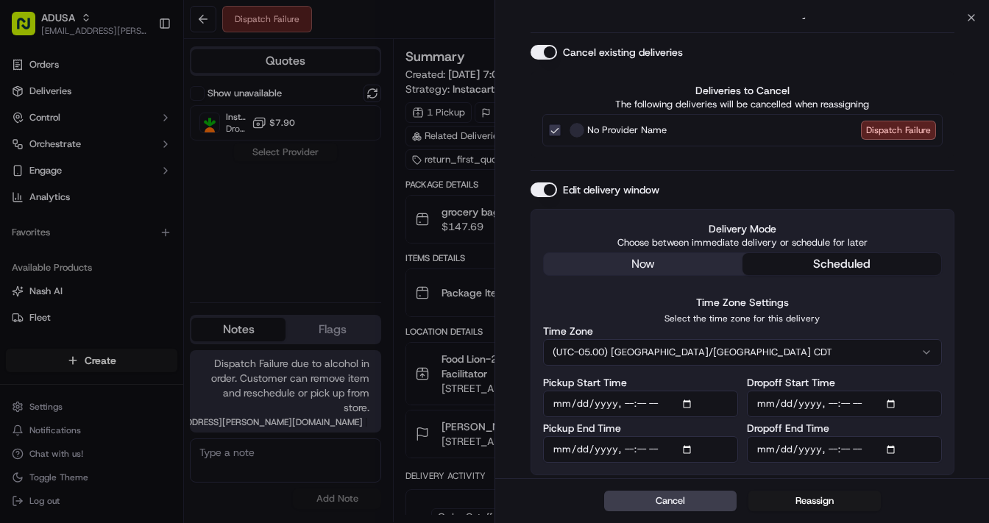
scroll to position [110, 0]
type input "[DATE]T11:00"
click at [879, 479] on div "Cancel Reassign" at bounding box center [742, 500] width 494 height 45
click at [807, 501] on button "Reassign" at bounding box center [814, 501] width 132 height 21
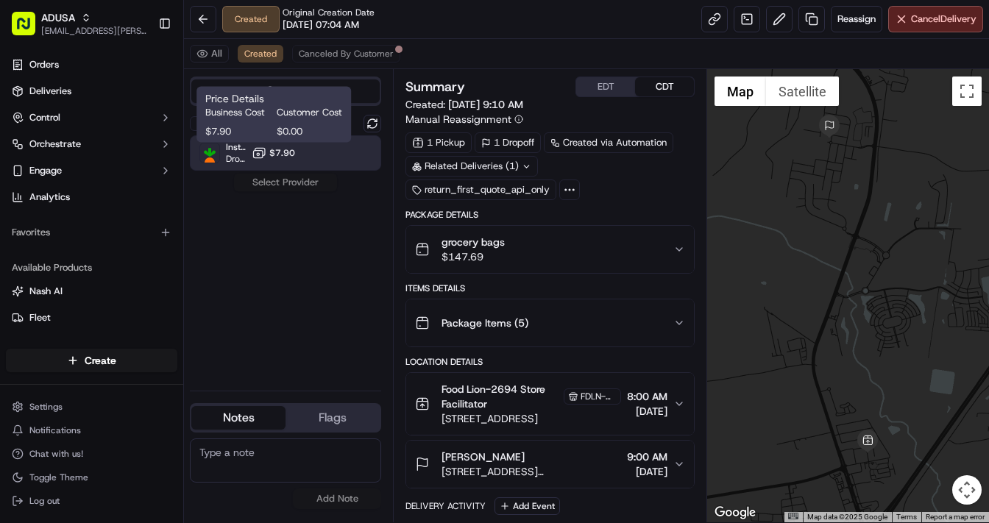
click at [262, 149] on icon at bounding box center [259, 153] width 15 height 15
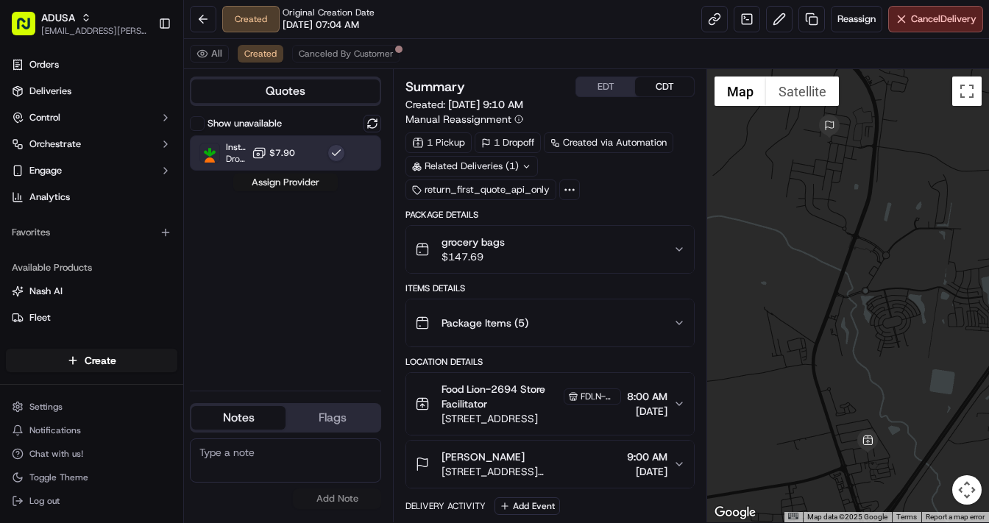
click at [289, 183] on button "Assign Provider" at bounding box center [285, 183] width 105 height 18
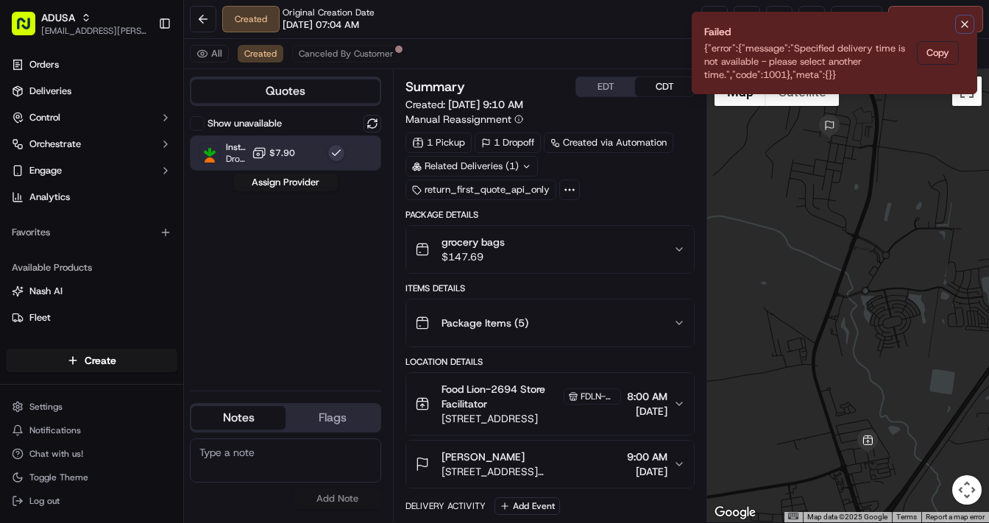
click at [965, 24] on icon "Notifications (F8)" at bounding box center [965, 24] width 6 height 6
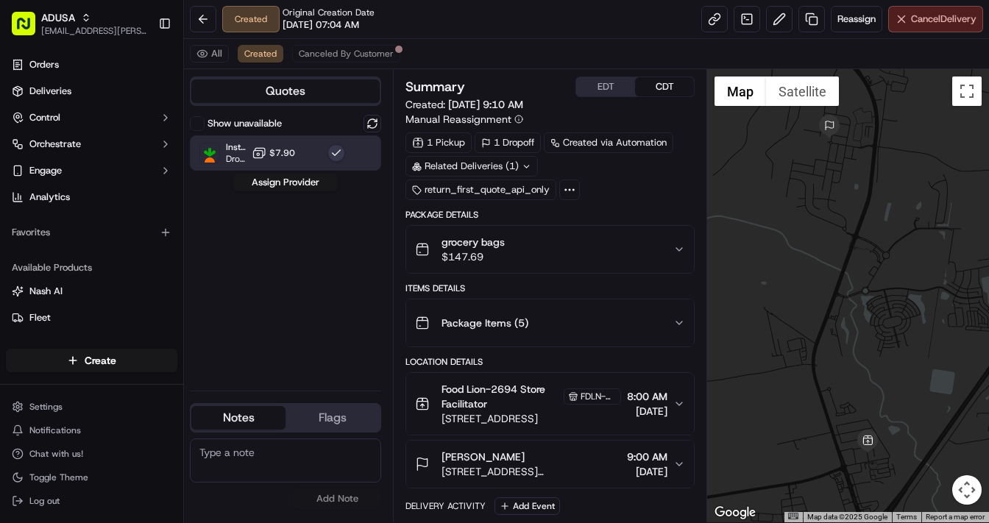
click at [937, 18] on span "Cancel Delivery" at bounding box center [943, 19] width 65 height 13
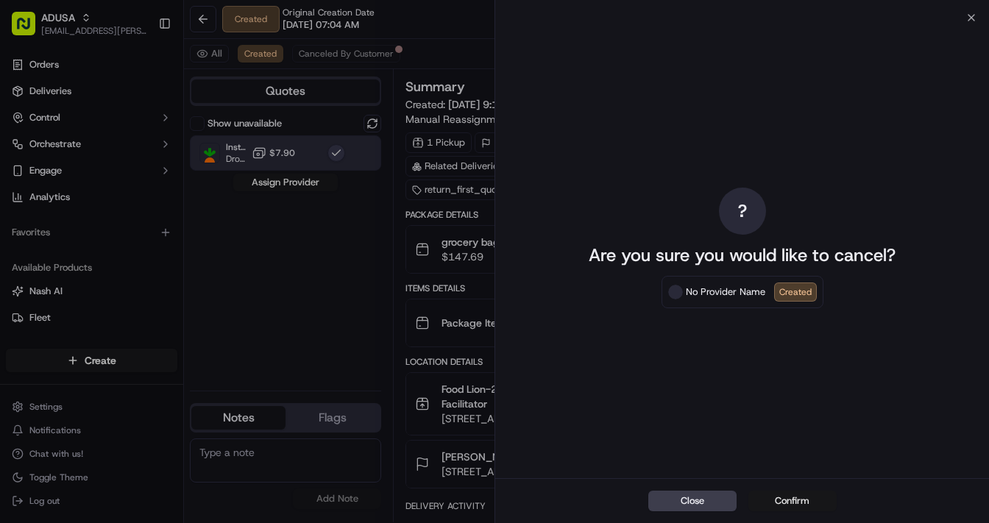
click at [786, 503] on button "Confirm" at bounding box center [792, 501] width 88 height 21
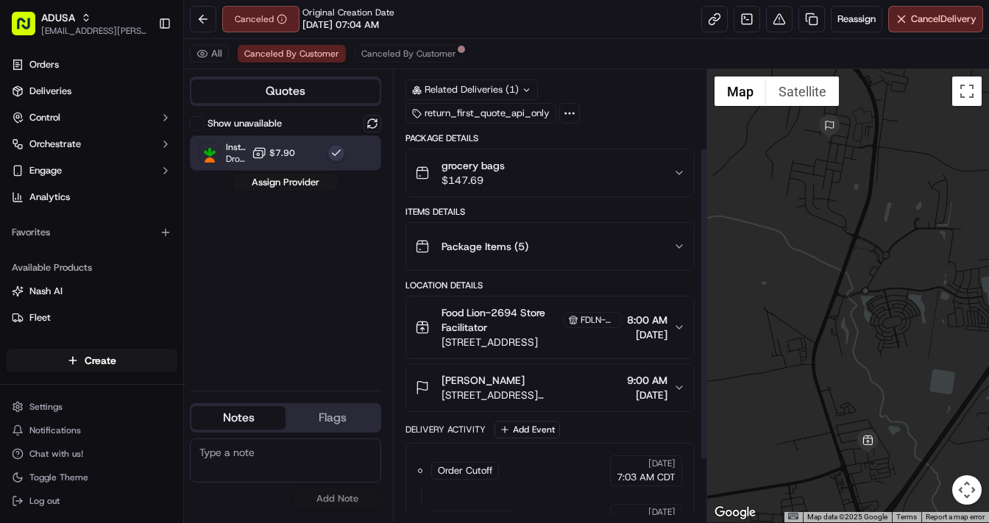
scroll to position [59, 0]
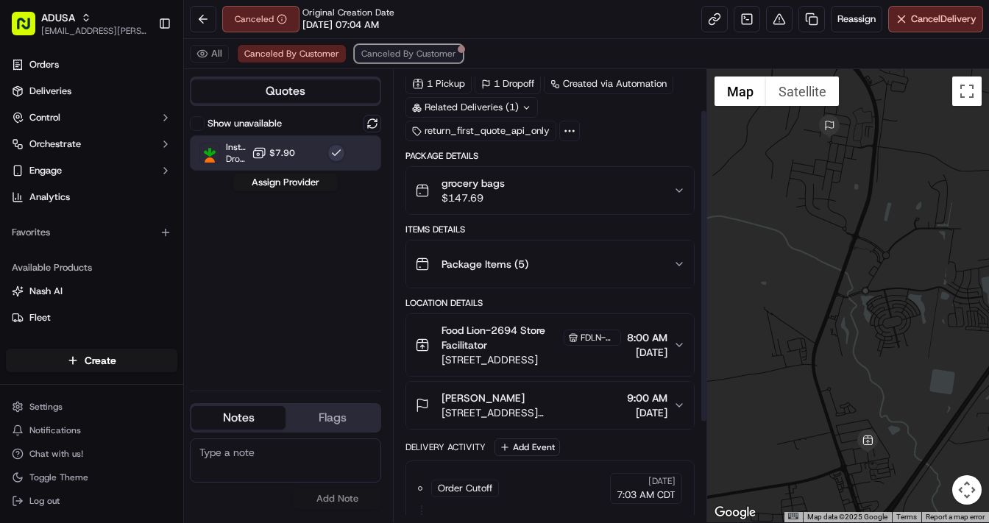
click at [415, 55] on span "Canceled By Customer" at bounding box center [408, 54] width 95 height 12
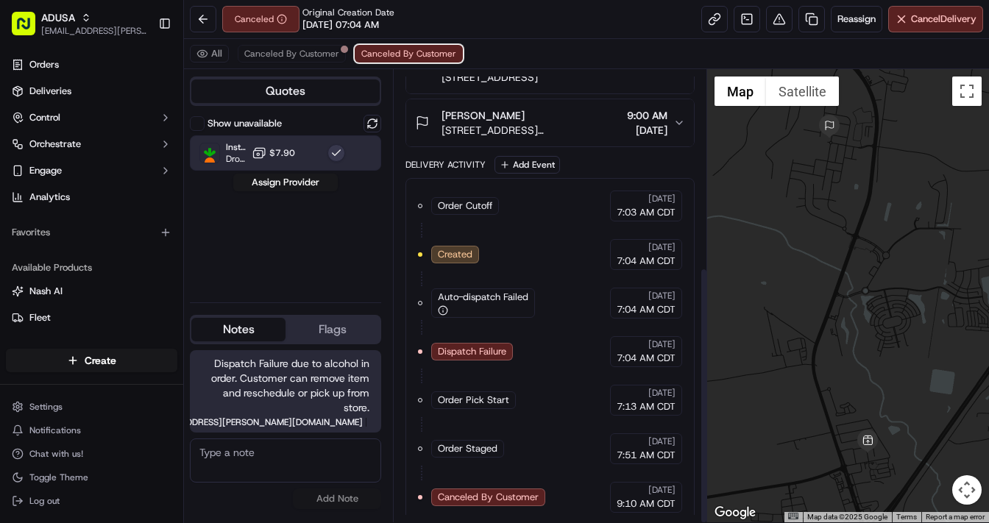
scroll to position [347, 0]
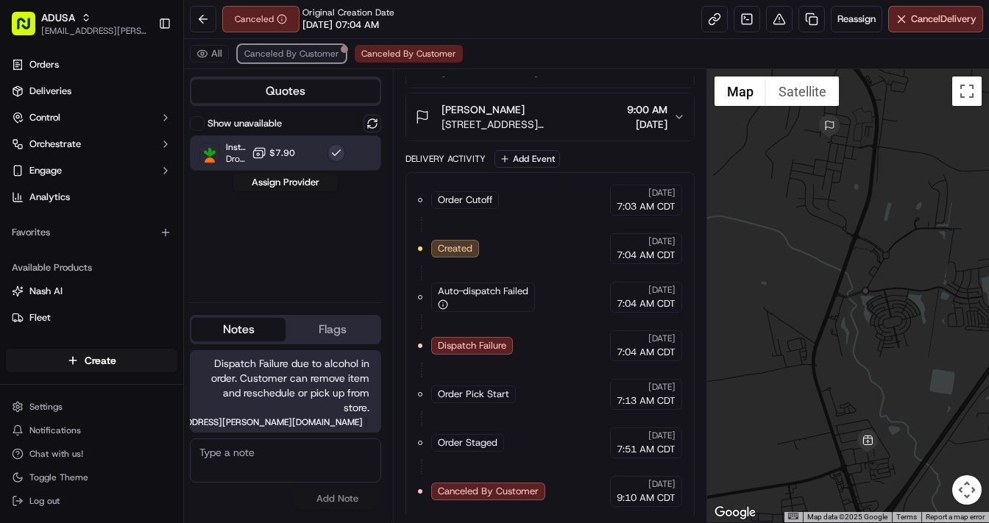
click at [288, 54] on span "Canceled By Customer" at bounding box center [291, 54] width 95 height 12
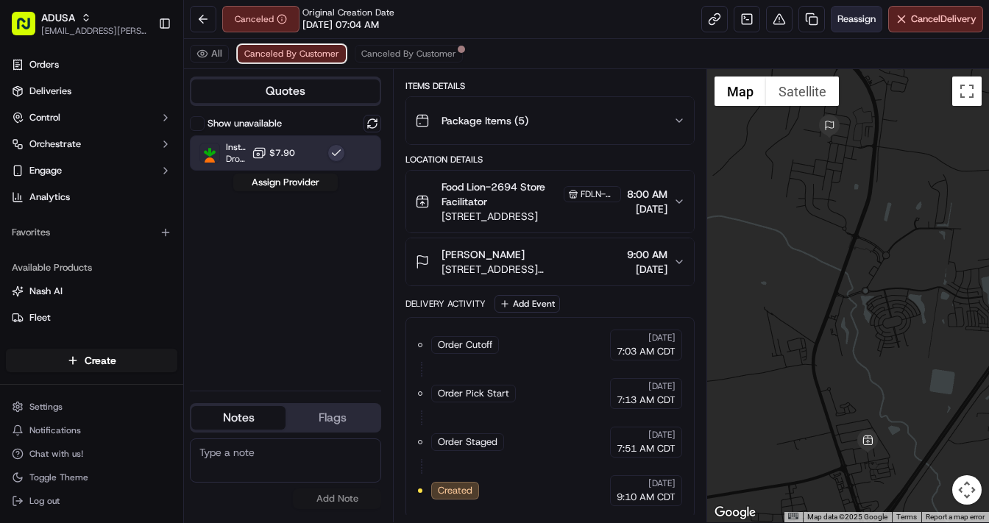
scroll to position [250, 0]
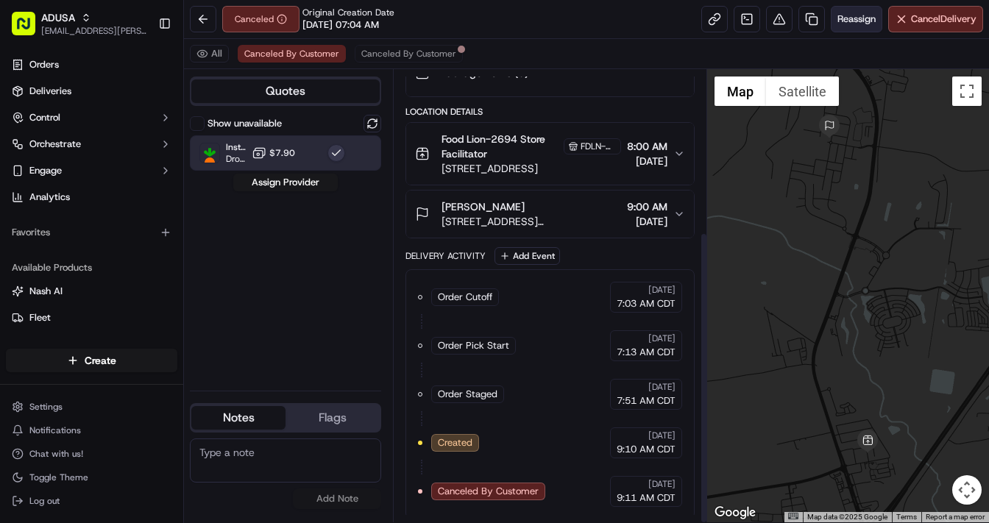
click at [856, 21] on span "Reassign" at bounding box center [856, 19] width 38 height 13
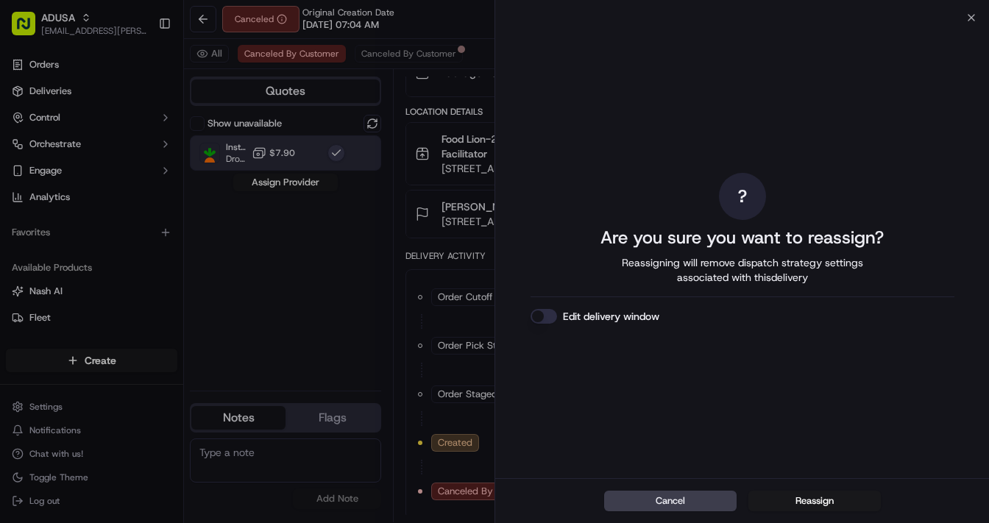
click at [548, 313] on button "Edit delivery window" at bounding box center [544, 316] width 26 height 15
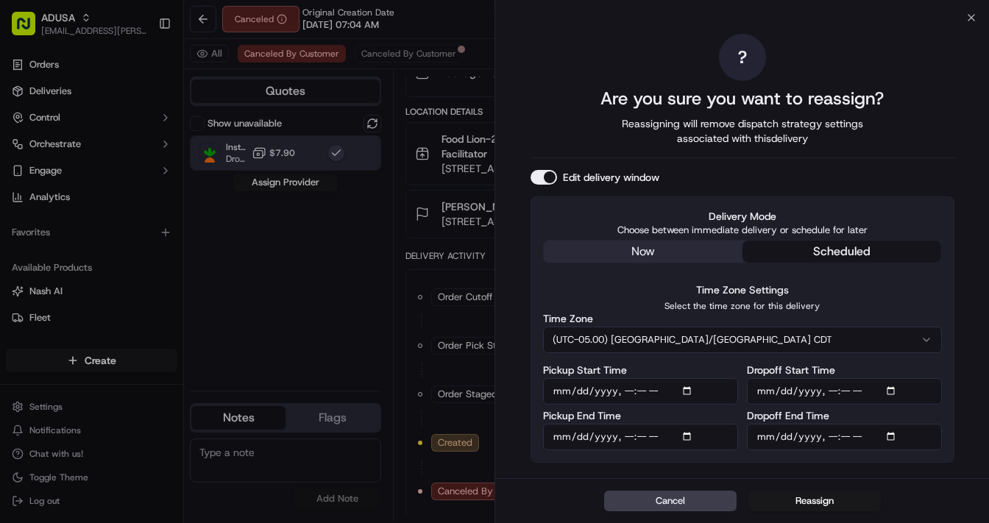
click at [686, 392] on input "Pickup Start Time" at bounding box center [640, 391] width 195 height 26
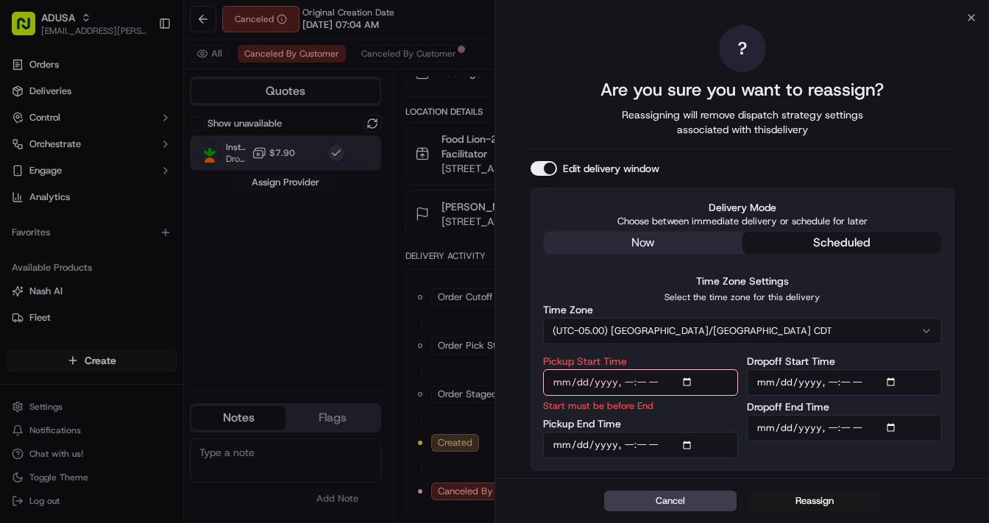
type input "2025-09-19T11:00"
click at [893, 387] on input "Dropoff Start Time" at bounding box center [844, 382] width 195 height 26
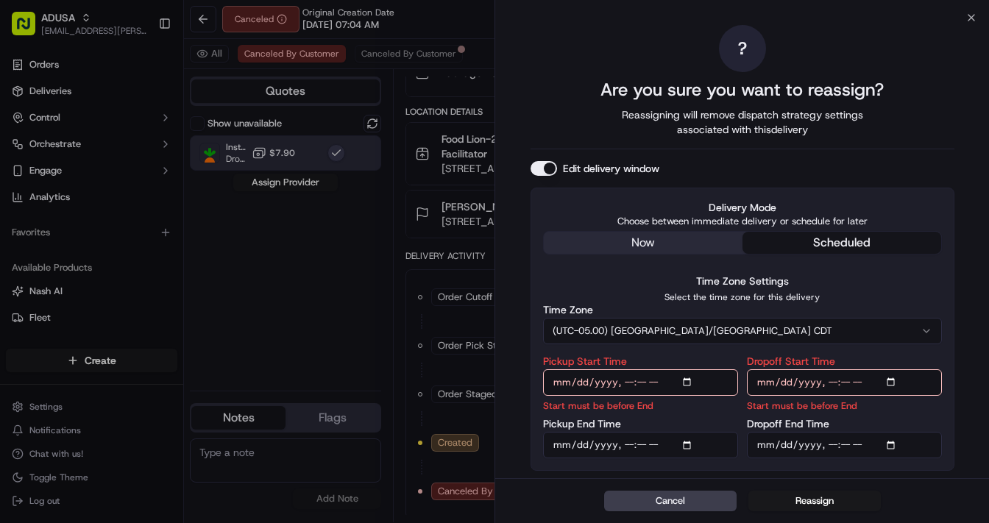
type input "2025-09-19T11:00"
click at [686, 444] on input "Pickup End Time" at bounding box center [640, 445] width 195 height 26
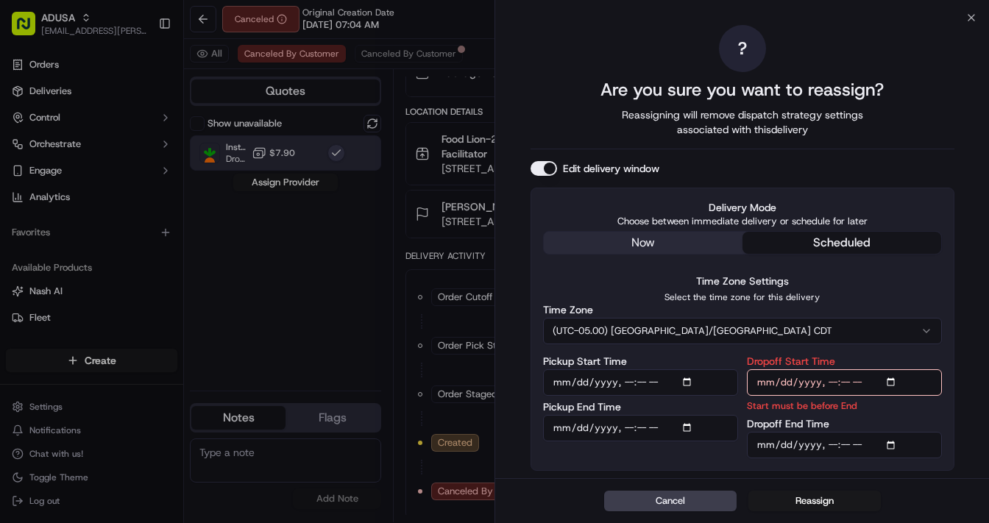
type input "2025-09-19T11:30"
click at [889, 439] on input "Dropoff End Time" at bounding box center [844, 445] width 195 height 26
click at [896, 445] on input "Dropoff End Time" at bounding box center [844, 445] width 195 height 26
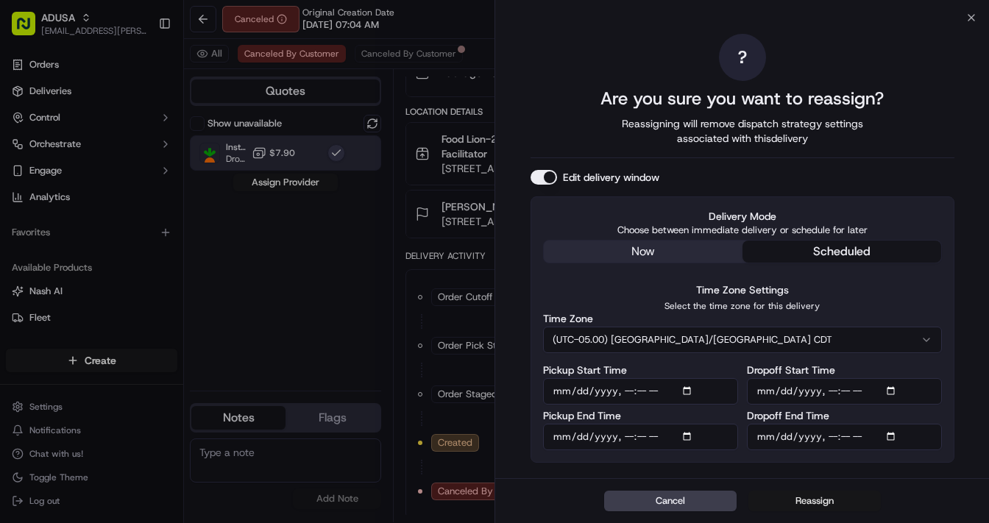
type input "2025-09-19T12:00"
click at [812, 497] on button "Reassign" at bounding box center [814, 501] width 132 height 21
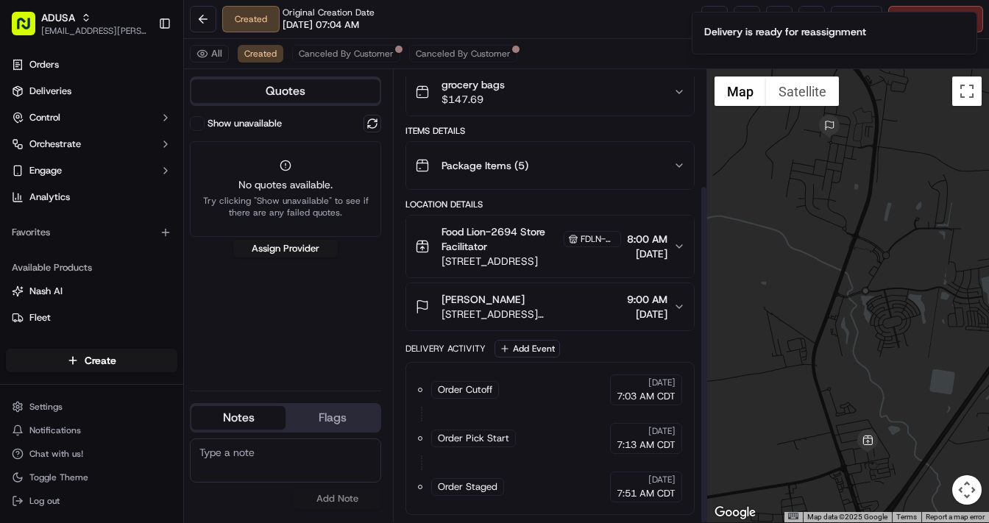
scroll to position [154, 0]
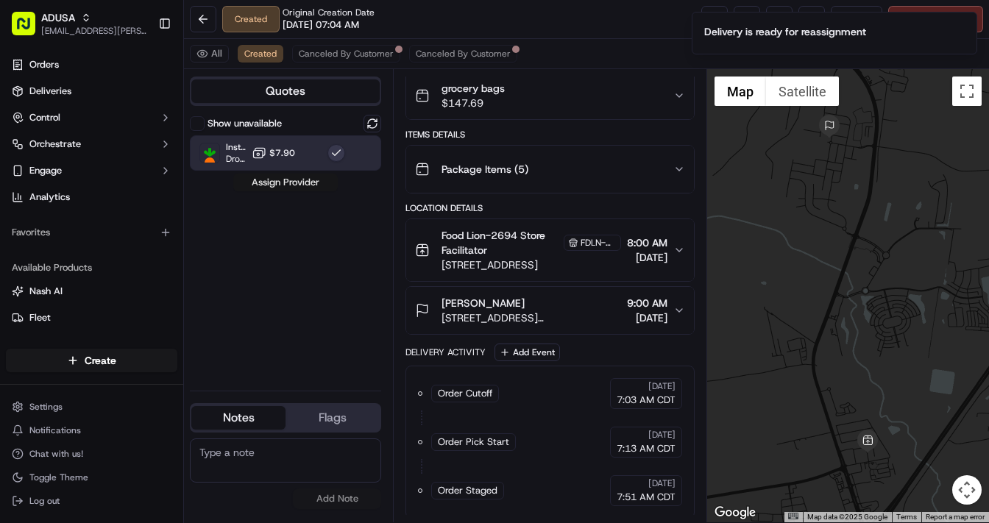
click at [286, 180] on button "Assign Provider" at bounding box center [285, 183] width 105 height 18
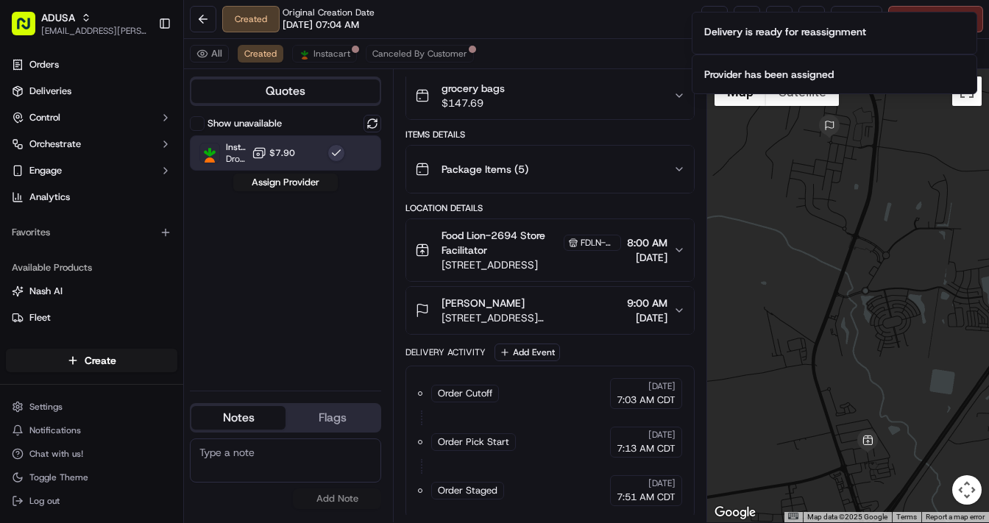
scroll to position [202, 0]
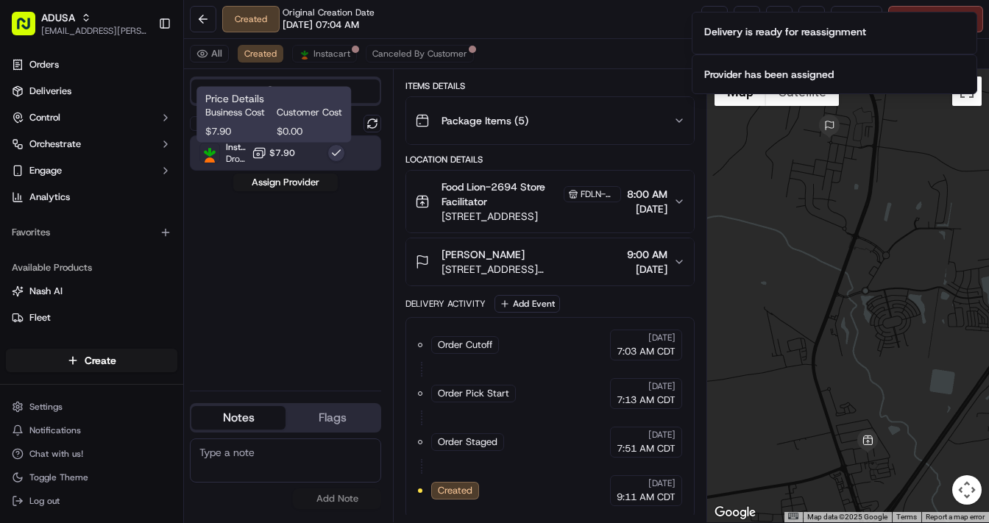
click at [284, 153] on span "$7.90" at bounding box center [282, 153] width 26 height 12
click at [288, 158] on button "$7.90" at bounding box center [273, 153] width 43 height 15
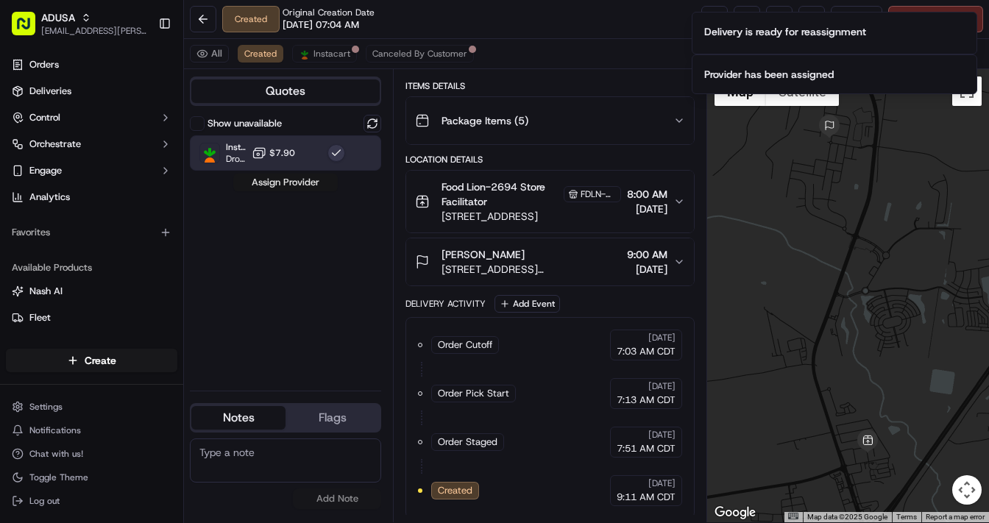
click at [290, 183] on button "Assign Provider" at bounding box center [285, 183] width 105 height 18
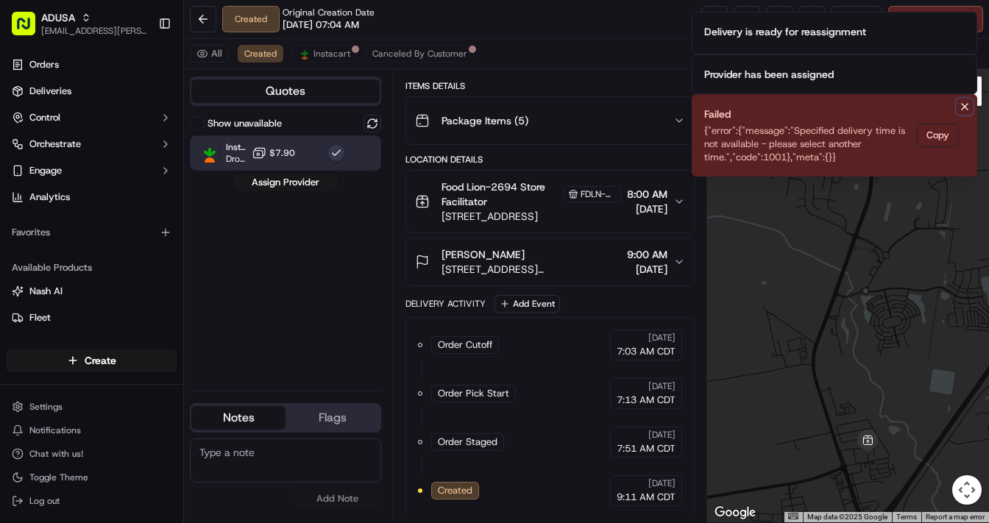
click at [968, 106] on icon "Notifications (F8)" at bounding box center [965, 107] width 12 height 12
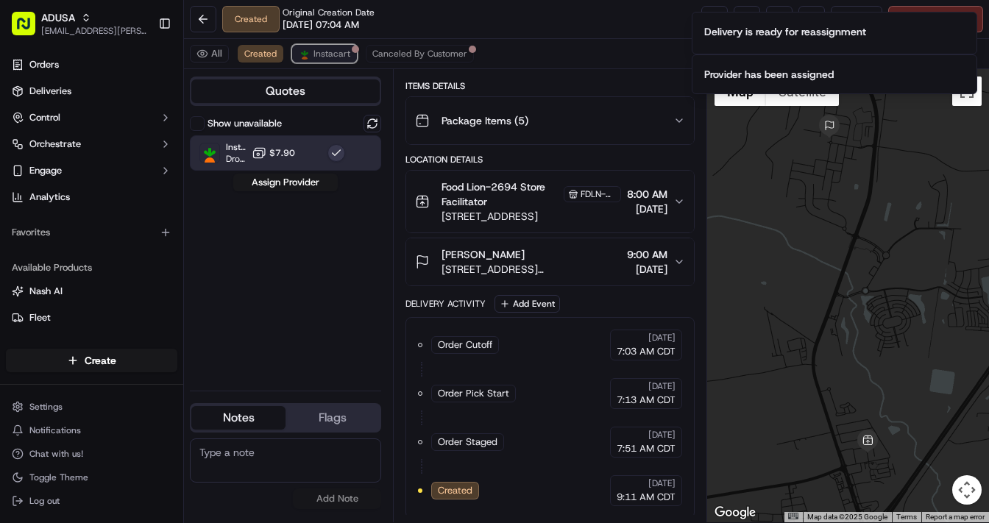
click at [323, 54] on span "Instacart" at bounding box center [332, 54] width 37 height 12
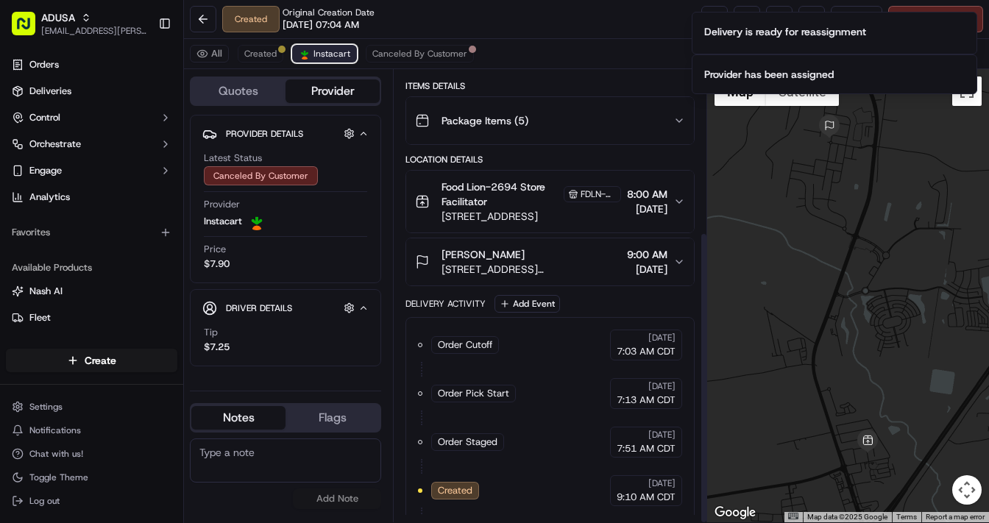
scroll to position [250, 0]
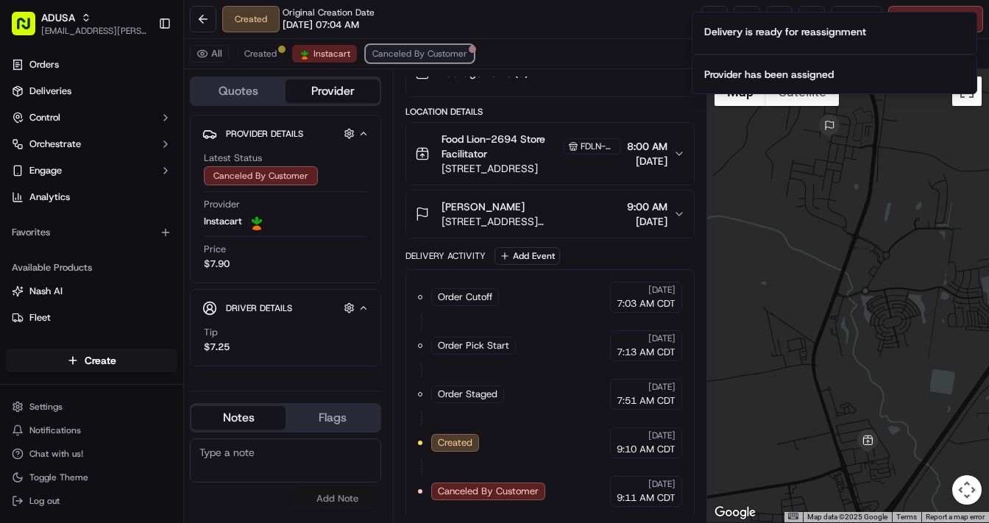
click at [414, 51] on span "Canceled By Customer" at bounding box center [419, 54] width 95 height 12
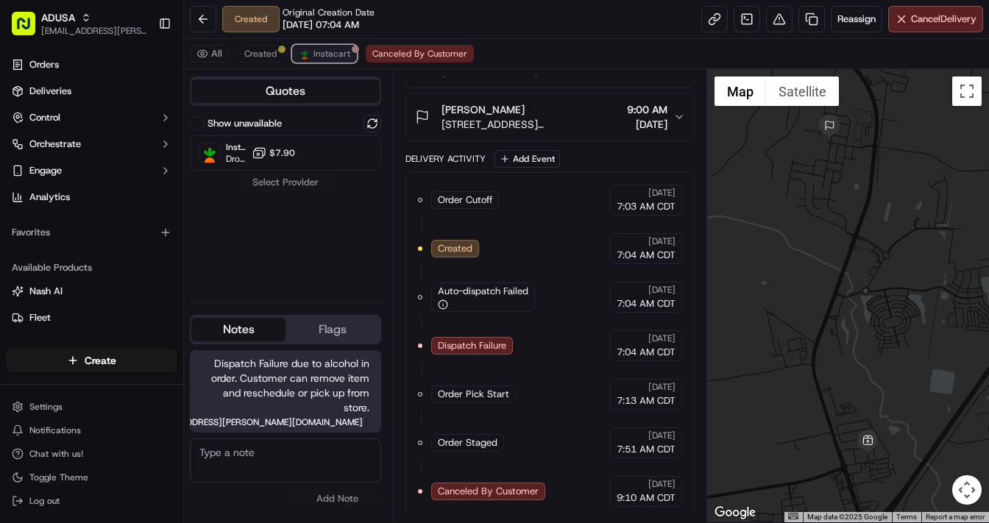
click at [325, 61] on button "Instacart" at bounding box center [324, 54] width 65 height 18
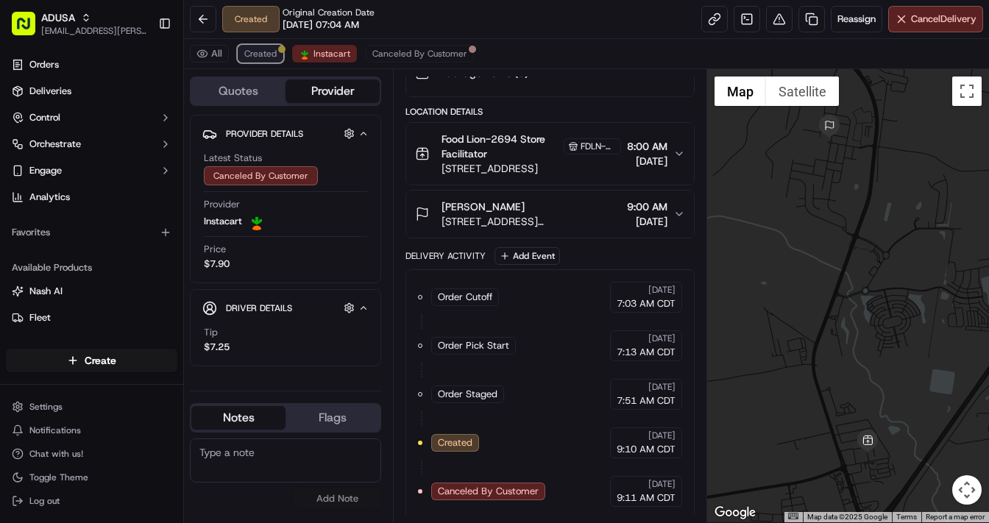
click at [255, 53] on span "Created" at bounding box center [260, 54] width 32 height 12
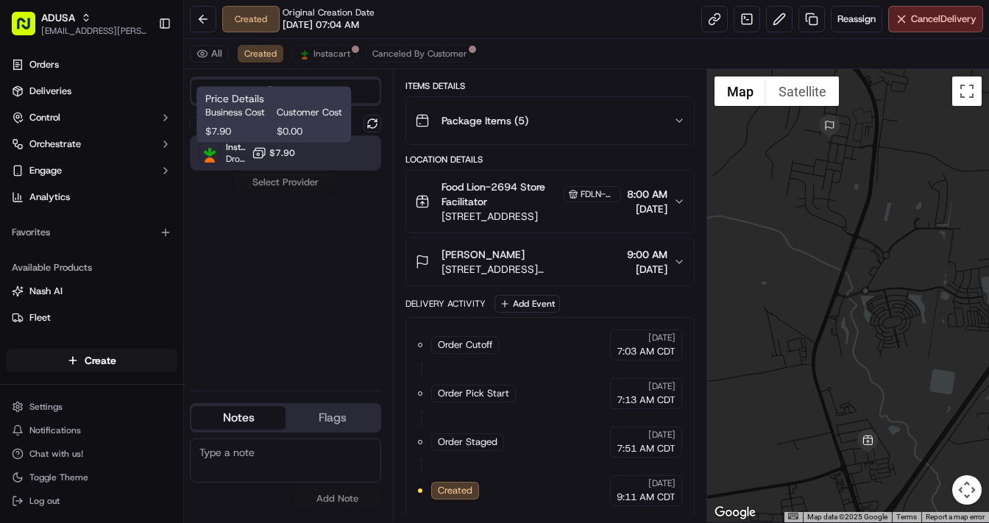
click at [277, 155] on span "$7.90" at bounding box center [282, 153] width 26 height 12
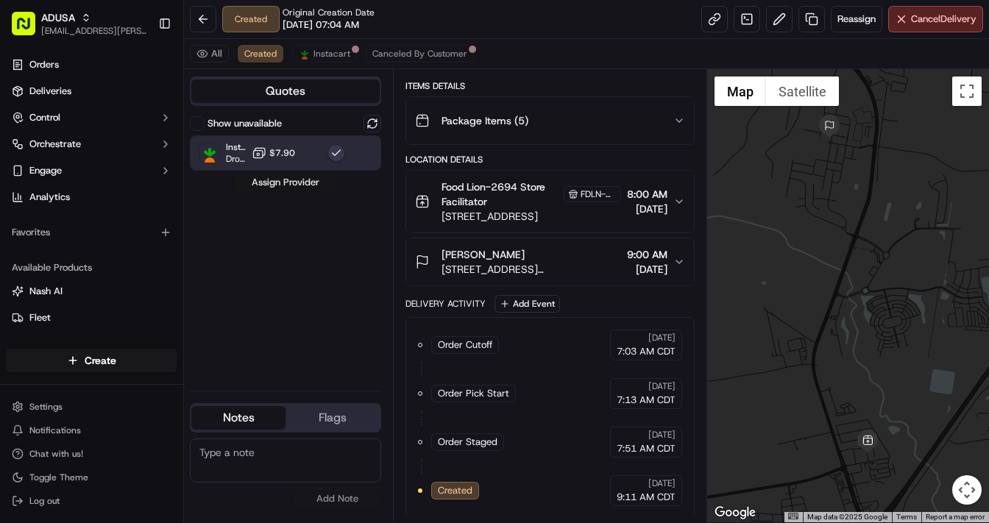
click at [292, 180] on button "Assign Provider" at bounding box center [285, 183] width 105 height 18
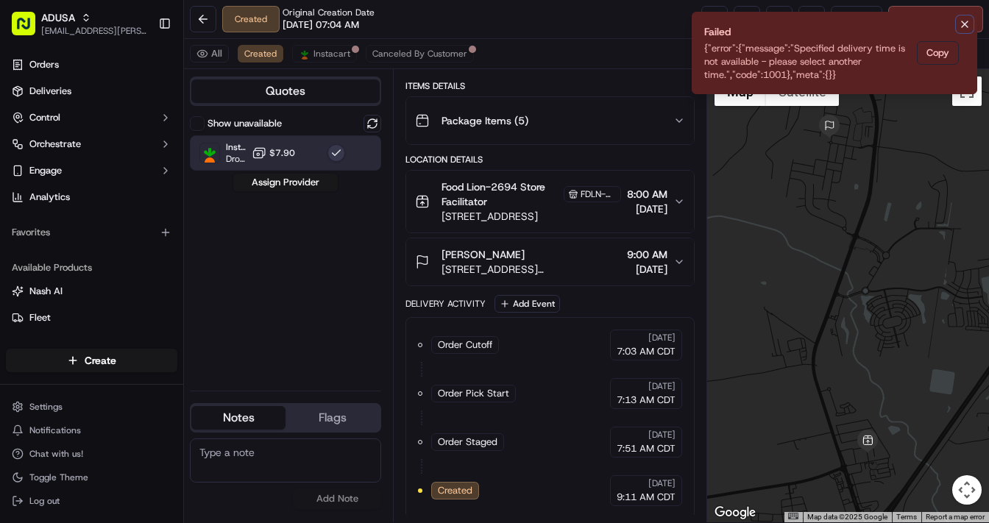
click at [963, 26] on icon "Notifications (F8)" at bounding box center [965, 24] width 6 height 6
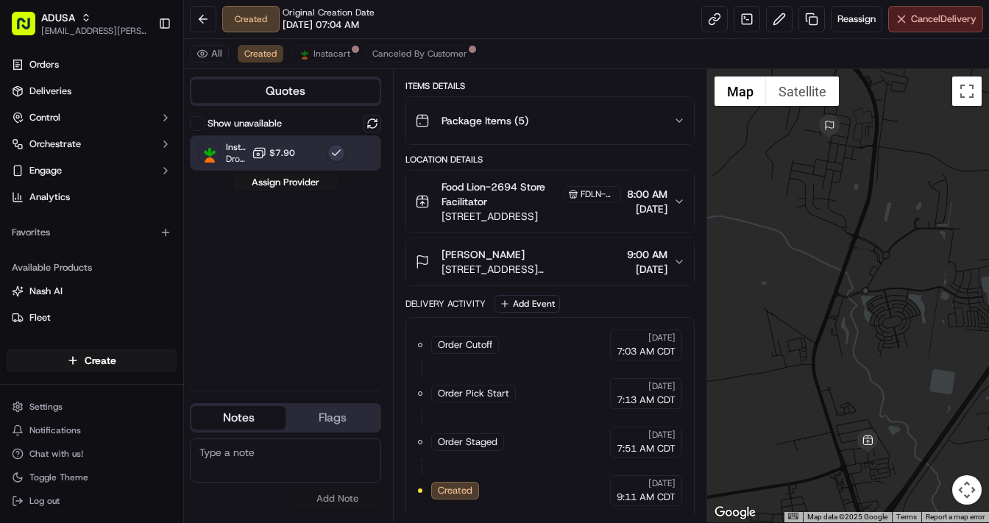
click at [916, 16] on span "Cancel Delivery" at bounding box center [943, 19] width 65 height 13
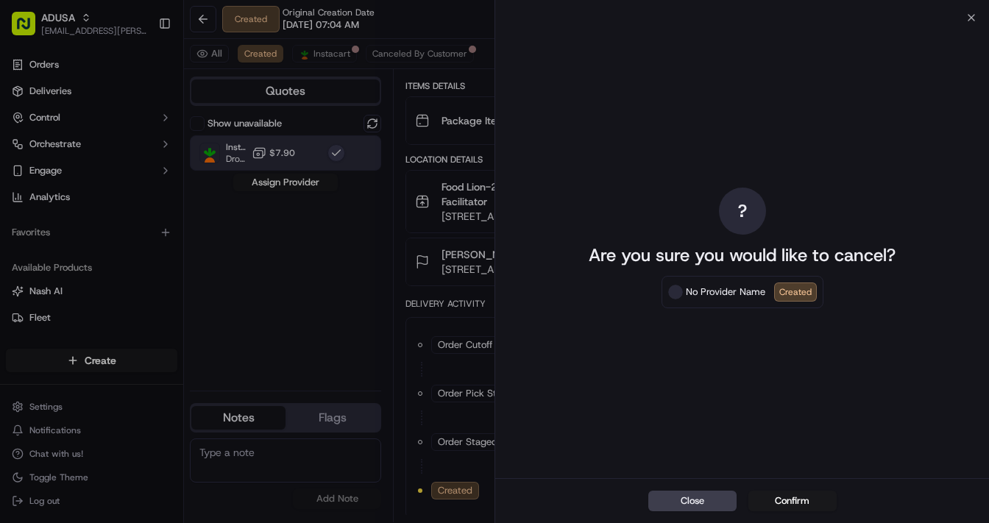
click at [789, 504] on button "Confirm" at bounding box center [792, 501] width 88 height 21
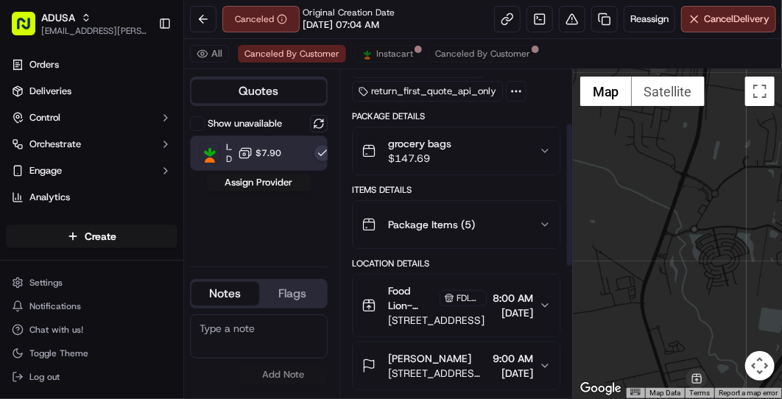
scroll to position [177, 0]
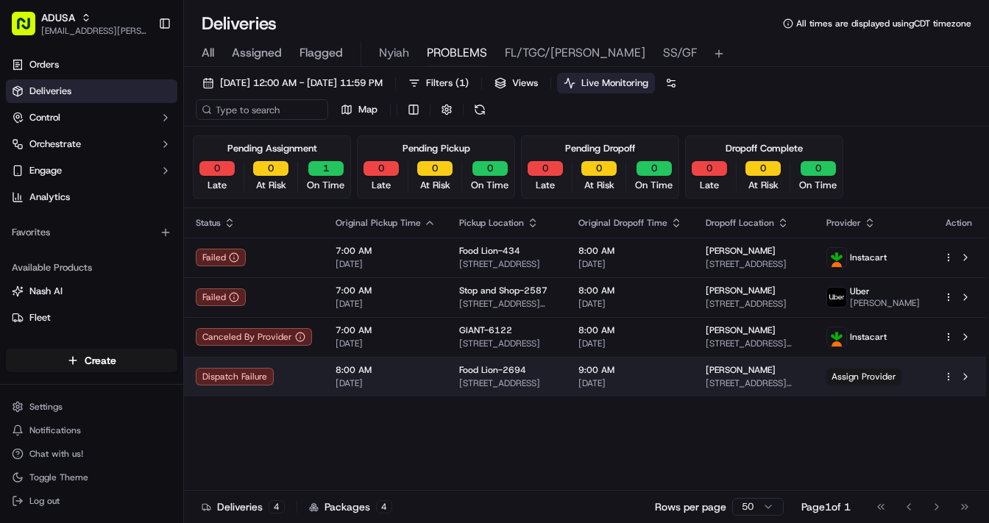
click at [403, 369] on span "8:00 AM" at bounding box center [386, 370] width 100 height 12
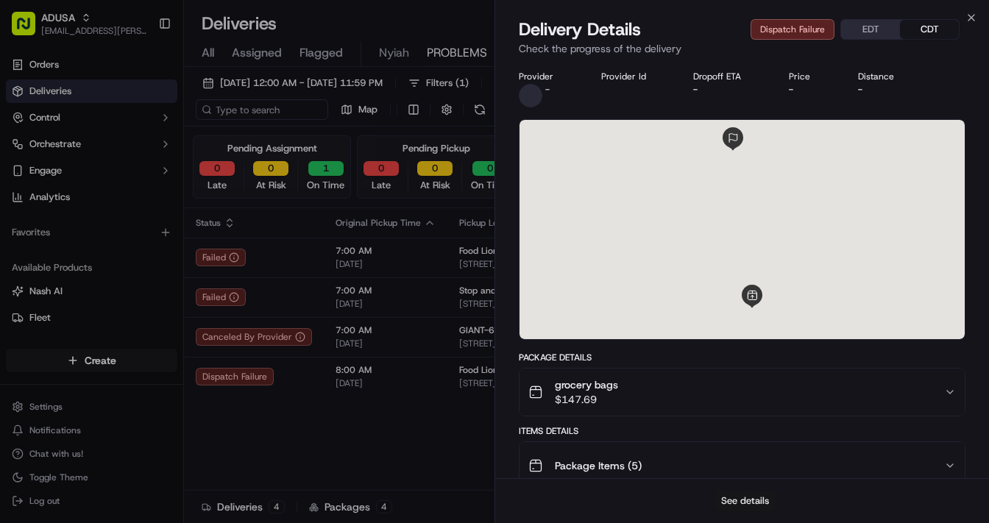
click at [744, 398] on button "See details" at bounding box center [745, 501] width 61 height 21
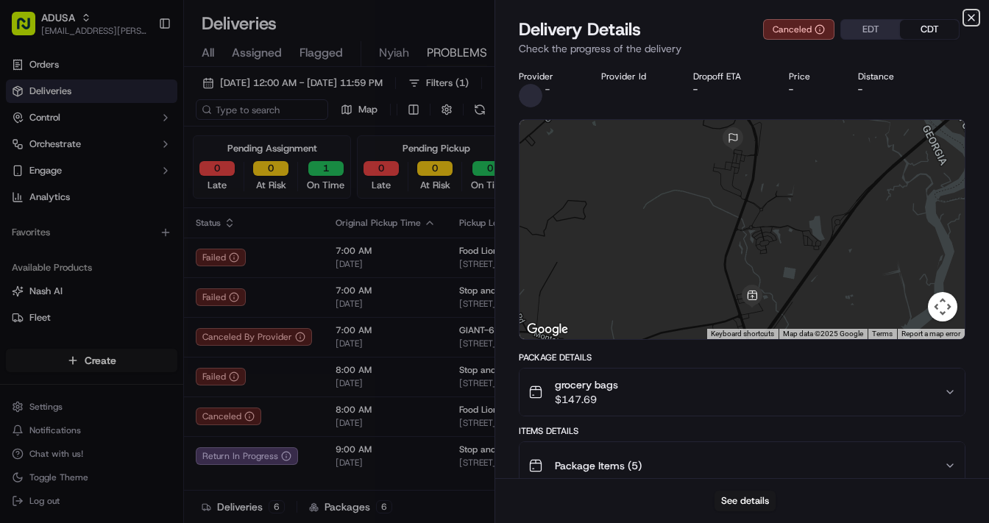
click at [781, 13] on icon "button" at bounding box center [972, 18] width 12 height 12
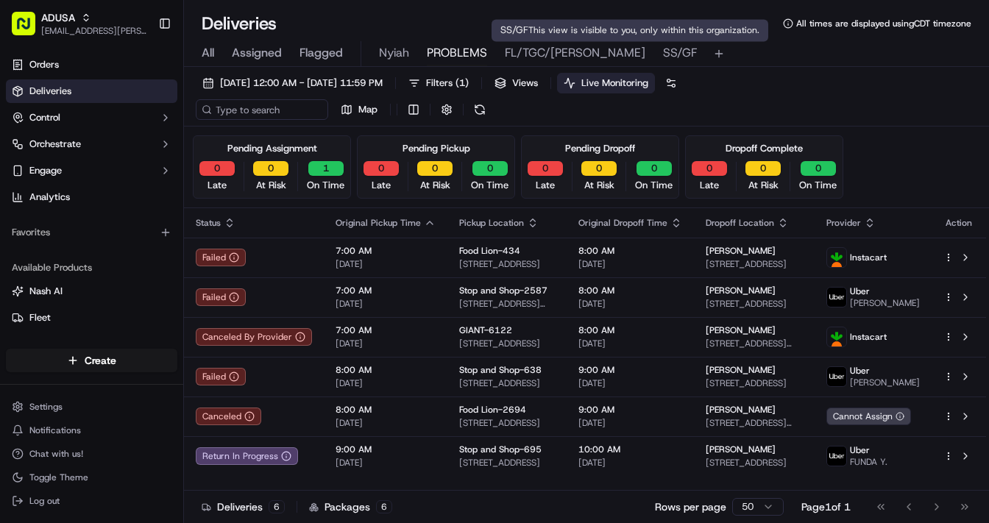
click at [663, 56] on span "SS/GF" at bounding box center [680, 53] width 34 height 18
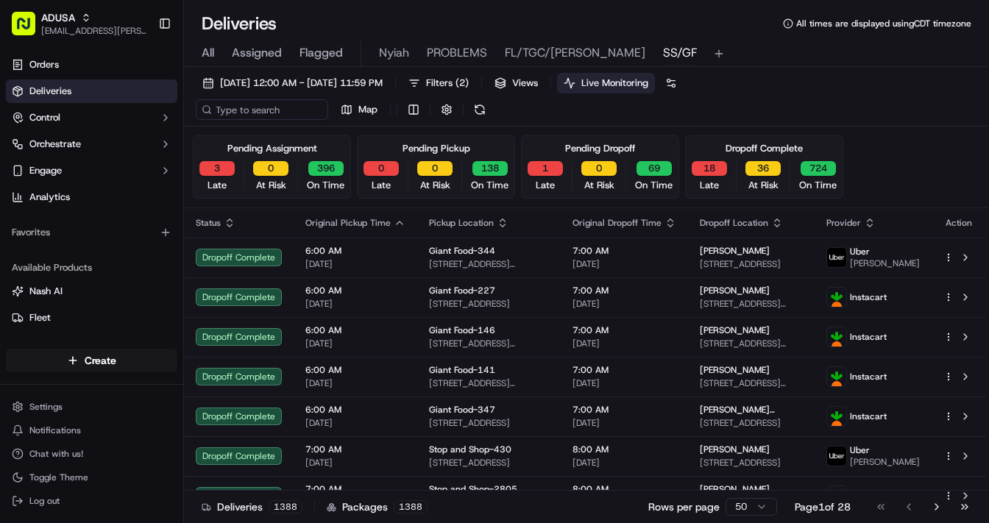
click at [648, 82] on span "Live Monitoring" at bounding box center [614, 83] width 67 height 13
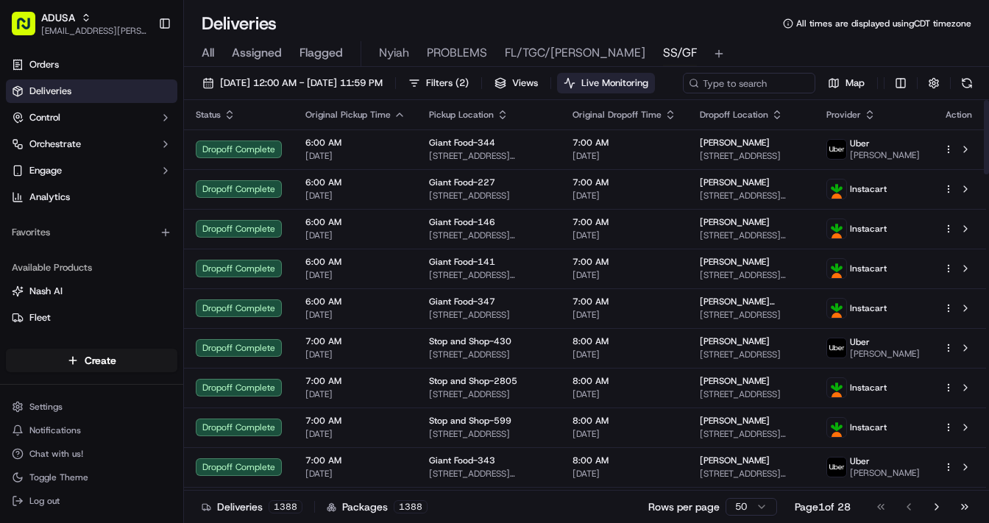
click at [648, 82] on span "Live Monitoring" at bounding box center [614, 83] width 67 height 13
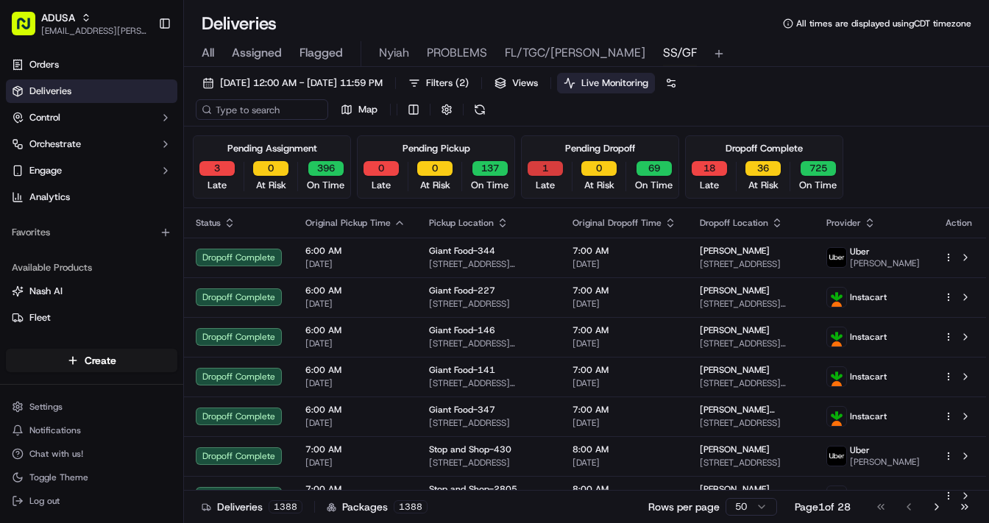
click at [550, 168] on button "1" at bounding box center [545, 168] width 35 height 15
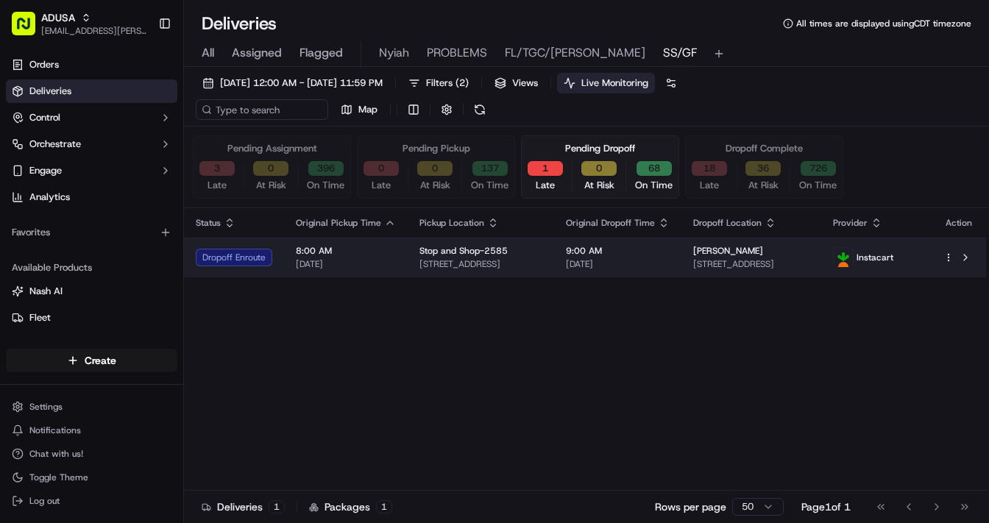
click at [539, 247] on div "Stop and Shop-2585" at bounding box center [480, 251] width 123 height 12
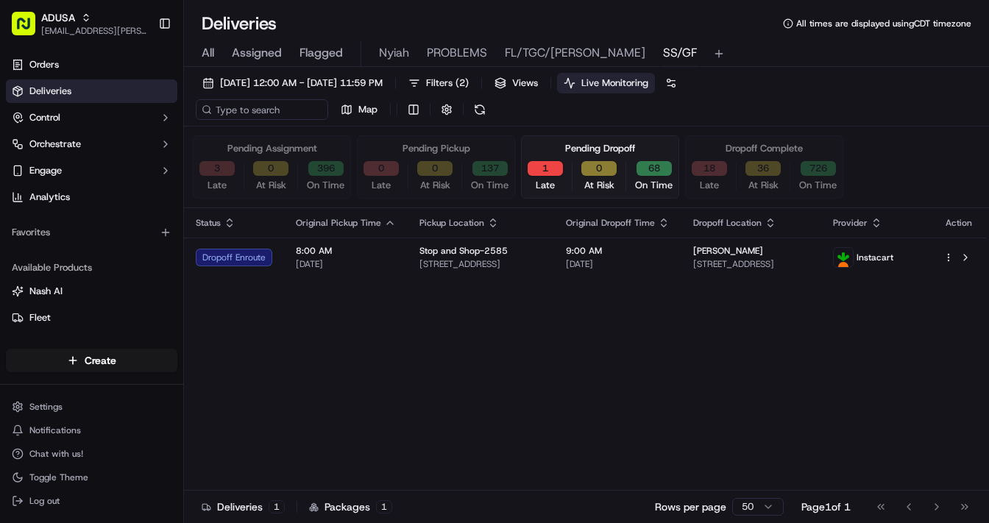
click at [230, 166] on button "3" at bounding box center [216, 168] width 35 height 15
